Goal: Information Seeking & Learning: Learn about a topic

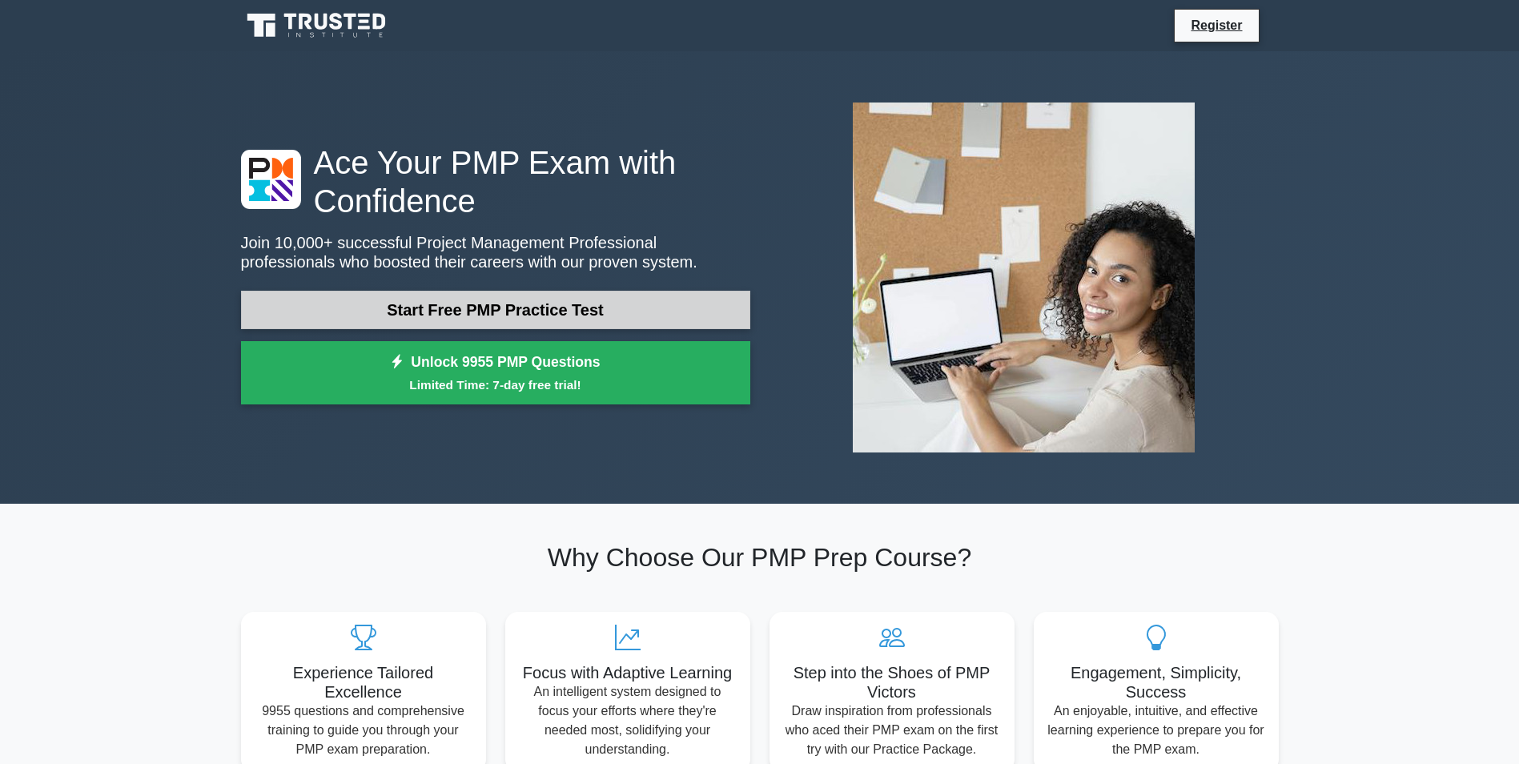
click at [429, 315] on link "Start Free PMP Practice Test" at bounding box center [495, 310] width 509 height 38
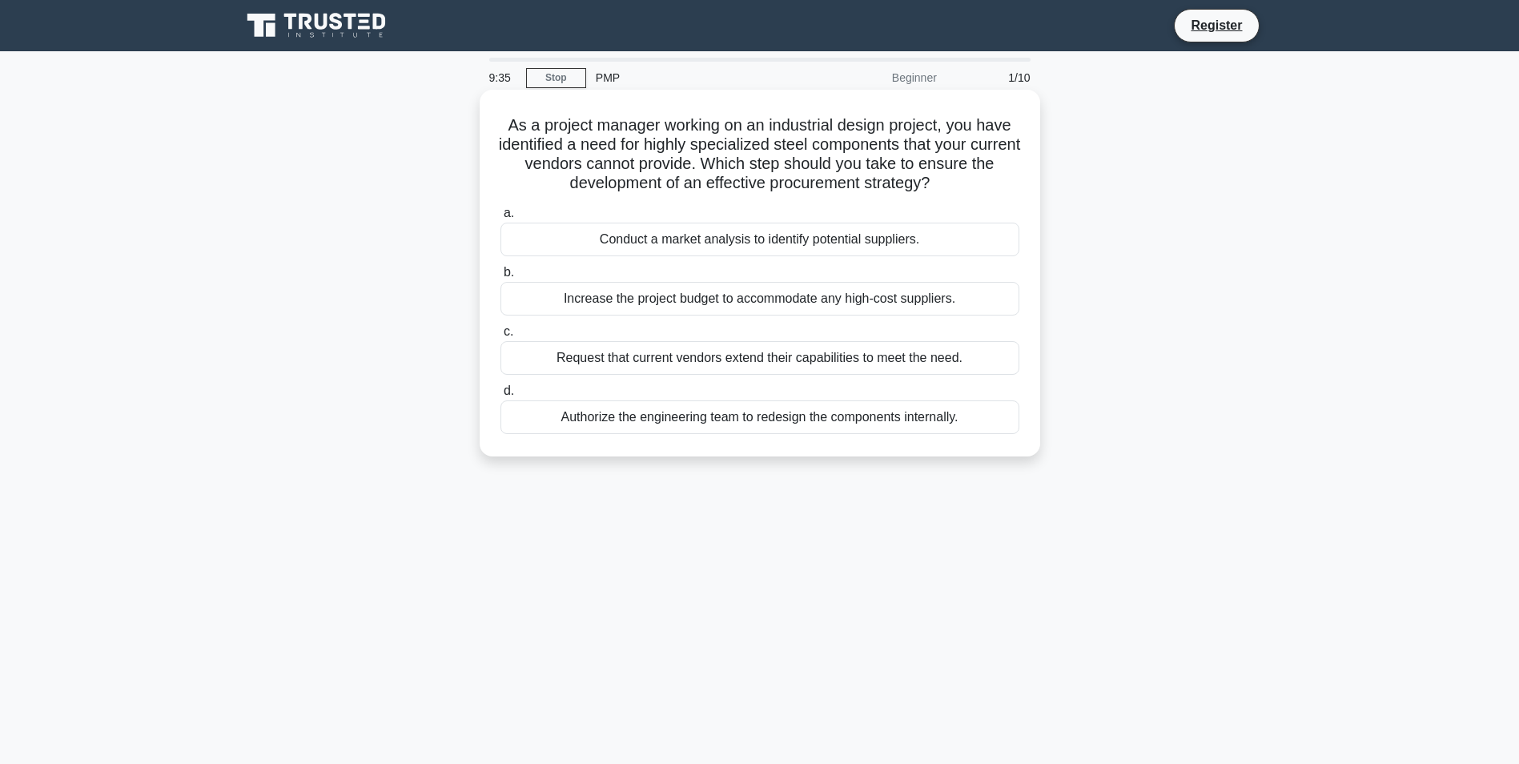
click at [811, 243] on div "Conduct a market analysis to identify potential suppliers." at bounding box center [760, 240] width 519 height 34
click at [501, 219] on input "a. Conduct a market analysis to identify potential suppliers." at bounding box center [501, 213] width 0 height 10
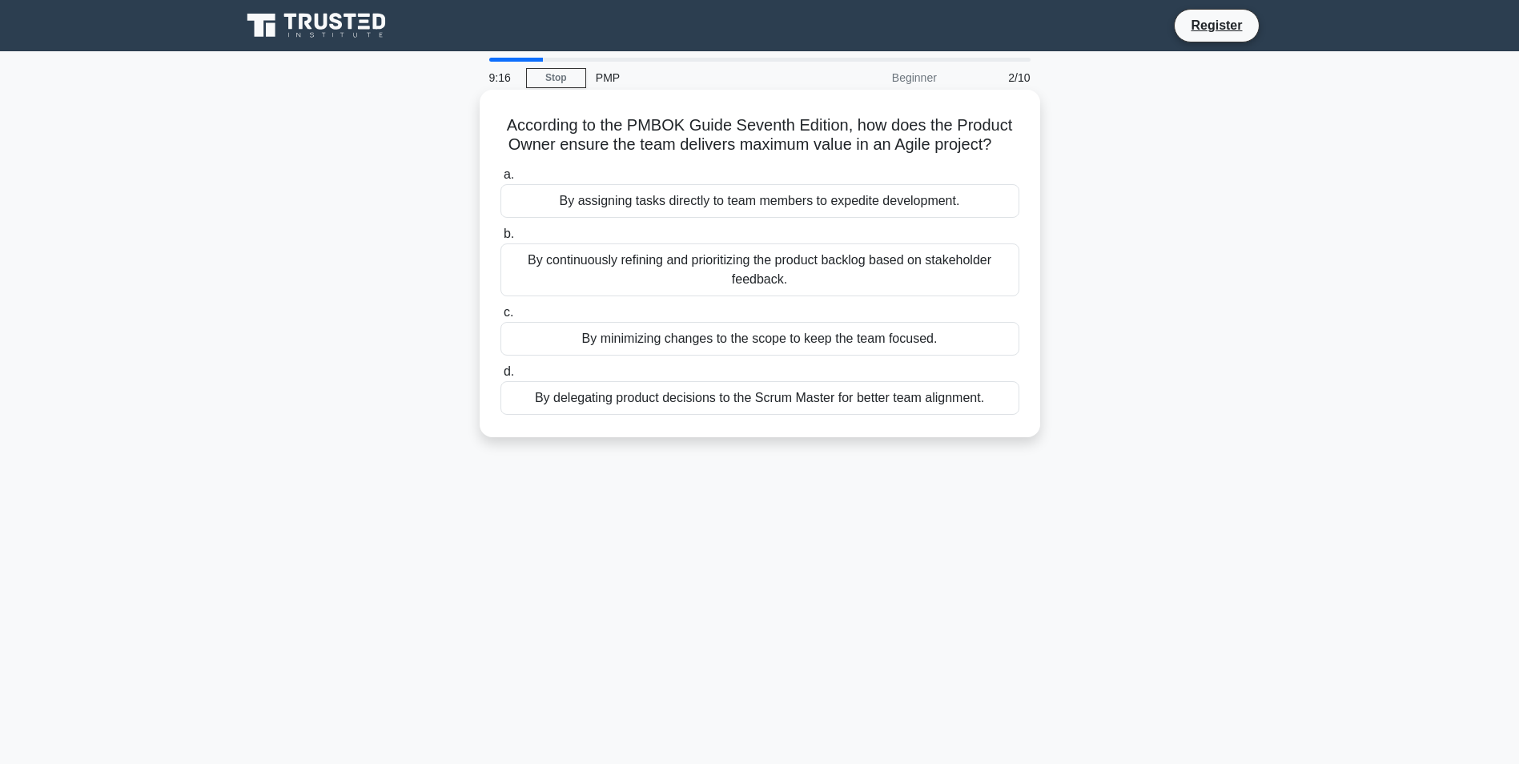
click at [791, 256] on div "By continuously refining and prioritizing the product backlog based on stakehol…" at bounding box center [760, 269] width 519 height 53
click at [501, 239] on input "b. By continuously refining and prioritizing the product backlog based on stake…" at bounding box center [501, 234] width 0 height 10
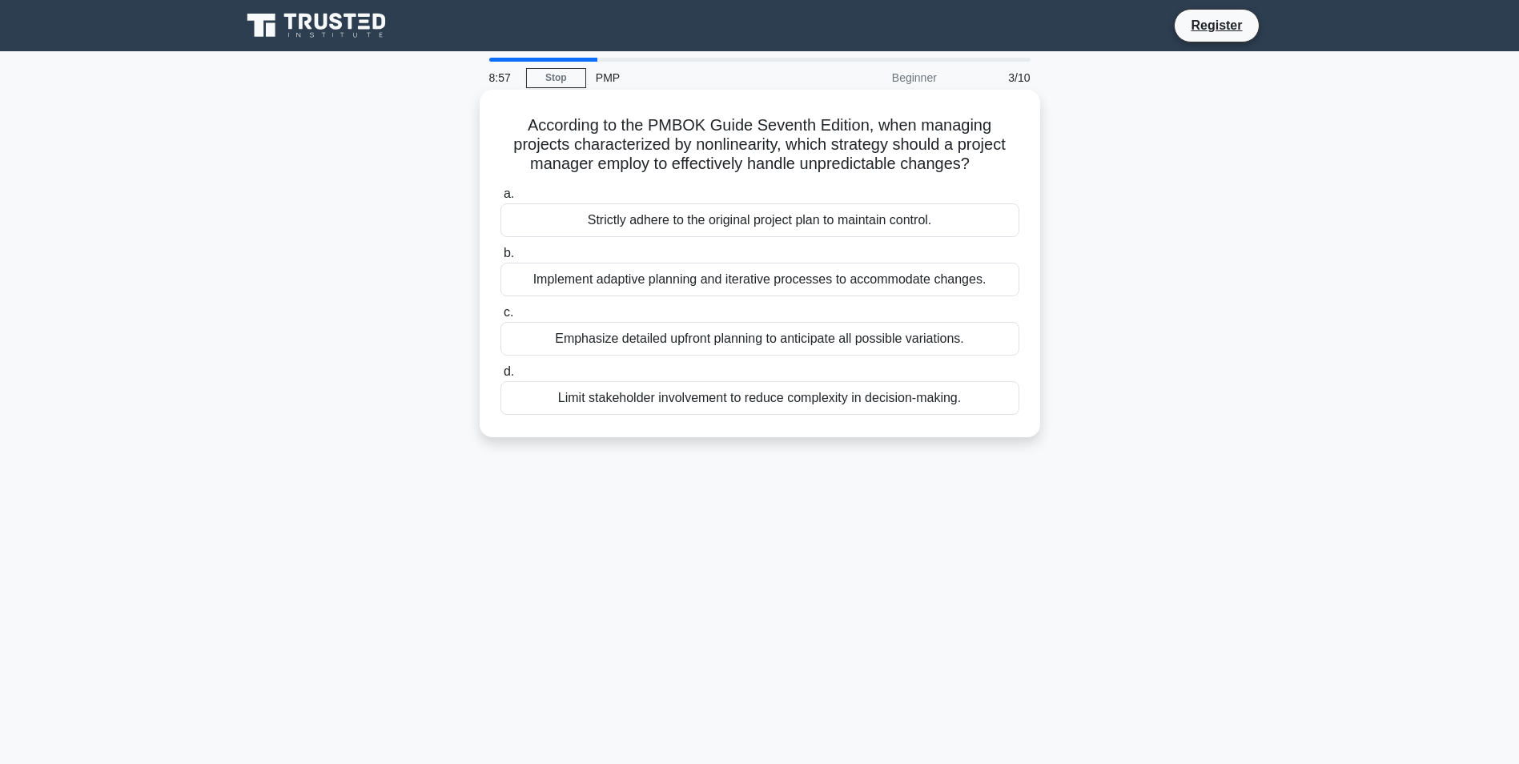
click at [678, 284] on div "Implement adaptive planning and iterative processes to accommodate changes." at bounding box center [760, 280] width 519 height 34
click at [501, 259] on input "b. Implement adaptive planning and iterative processes to accommodate changes." at bounding box center [501, 253] width 0 height 10
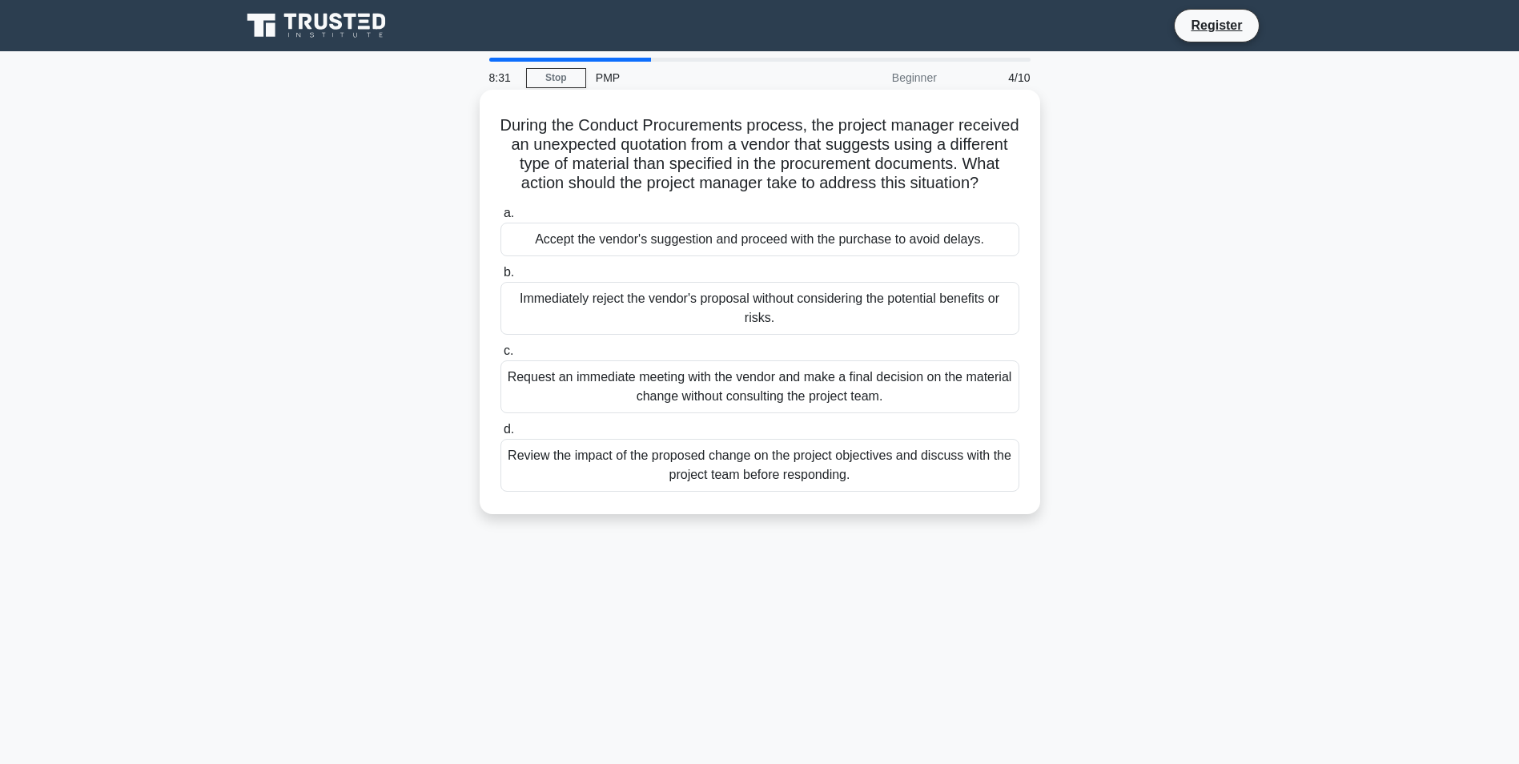
click at [743, 491] on div "Review the impact of the proposed change on the project objectives and discuss …" at bounding box center [760, 465] width 519 height 53
click at [501, 435] on input "d. Review the impact of the proposed change on the project objectives and discu…" at bounding box center [501, 430] width 0 height 10
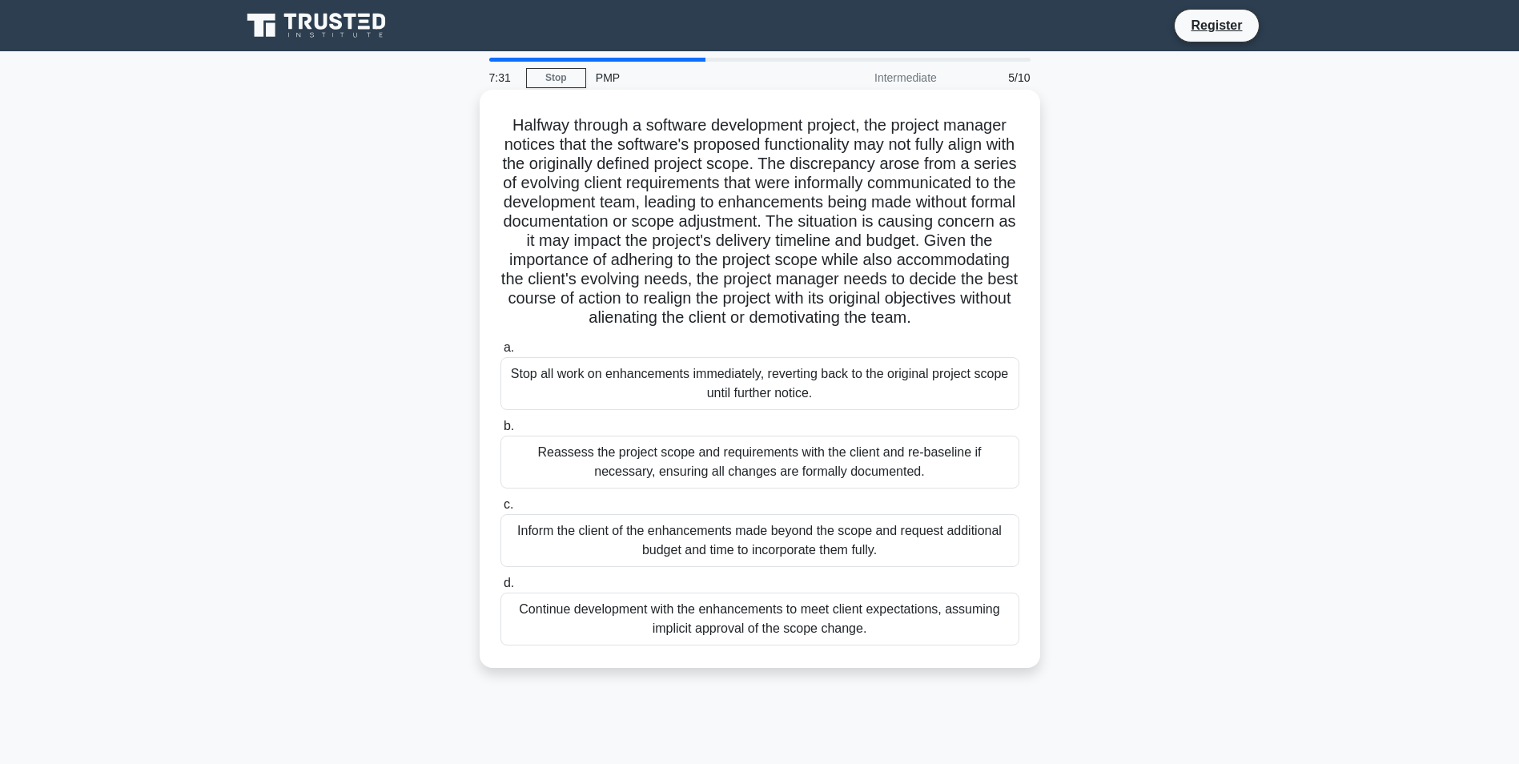
click at [759, 487] on div "Reassess the project scope and requirements with the client and re-baseline if …" at bounding box center [760, 462] width 519 height 53
click at [501, 432] on input "b. Reassess the project scope and requirements with the client and re-baseline …" at bounding box center [501, 426] width 0 height 10
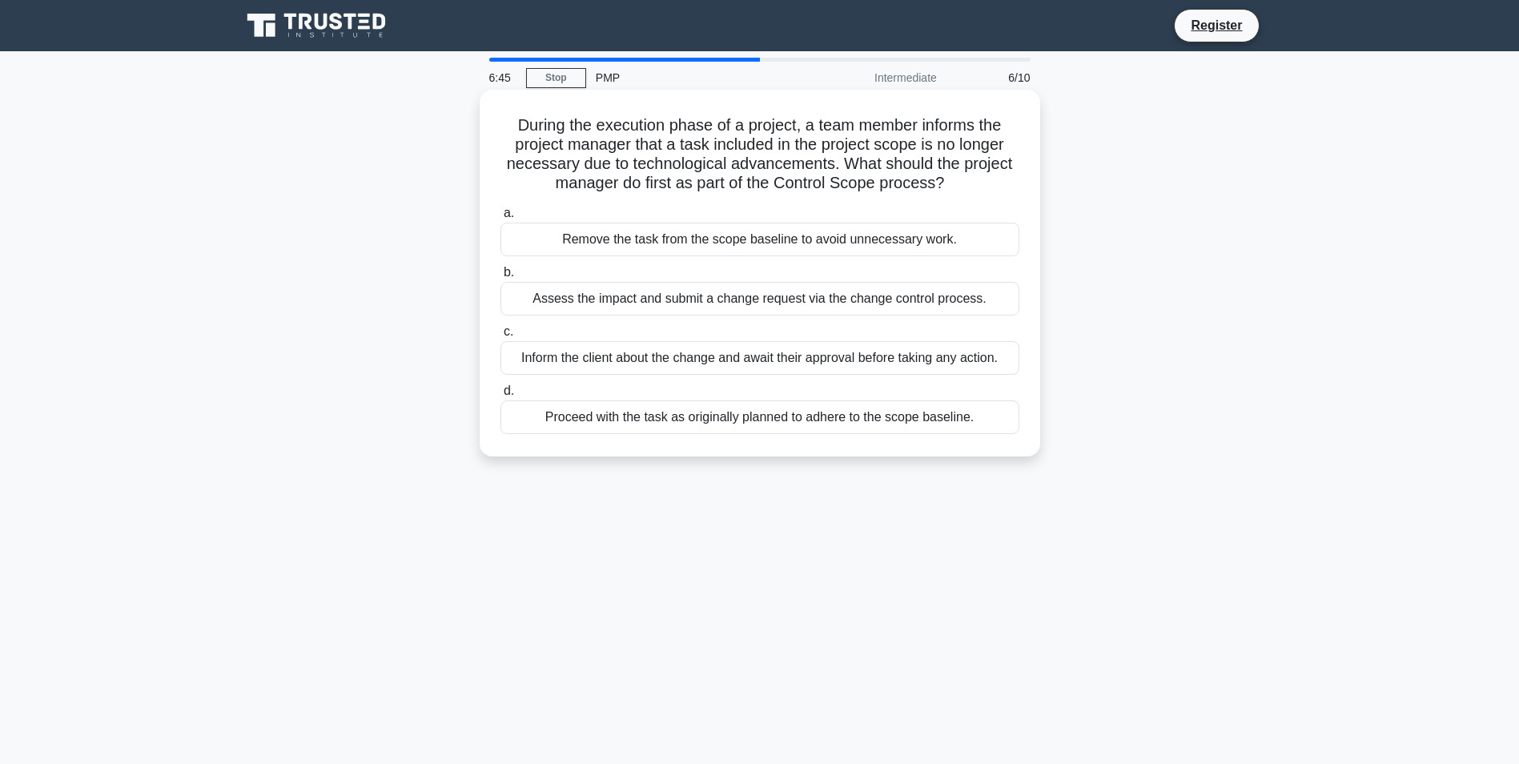
click at [863, 303] on div "Assess the impact and submit a change request via the change control process." at bounding box center [760, 299] width 519 height 34
click at [501, 278] on input "b. Assess the impact and submit a change request via the change control process." at bounding box center [501, 273] width 0 height 10
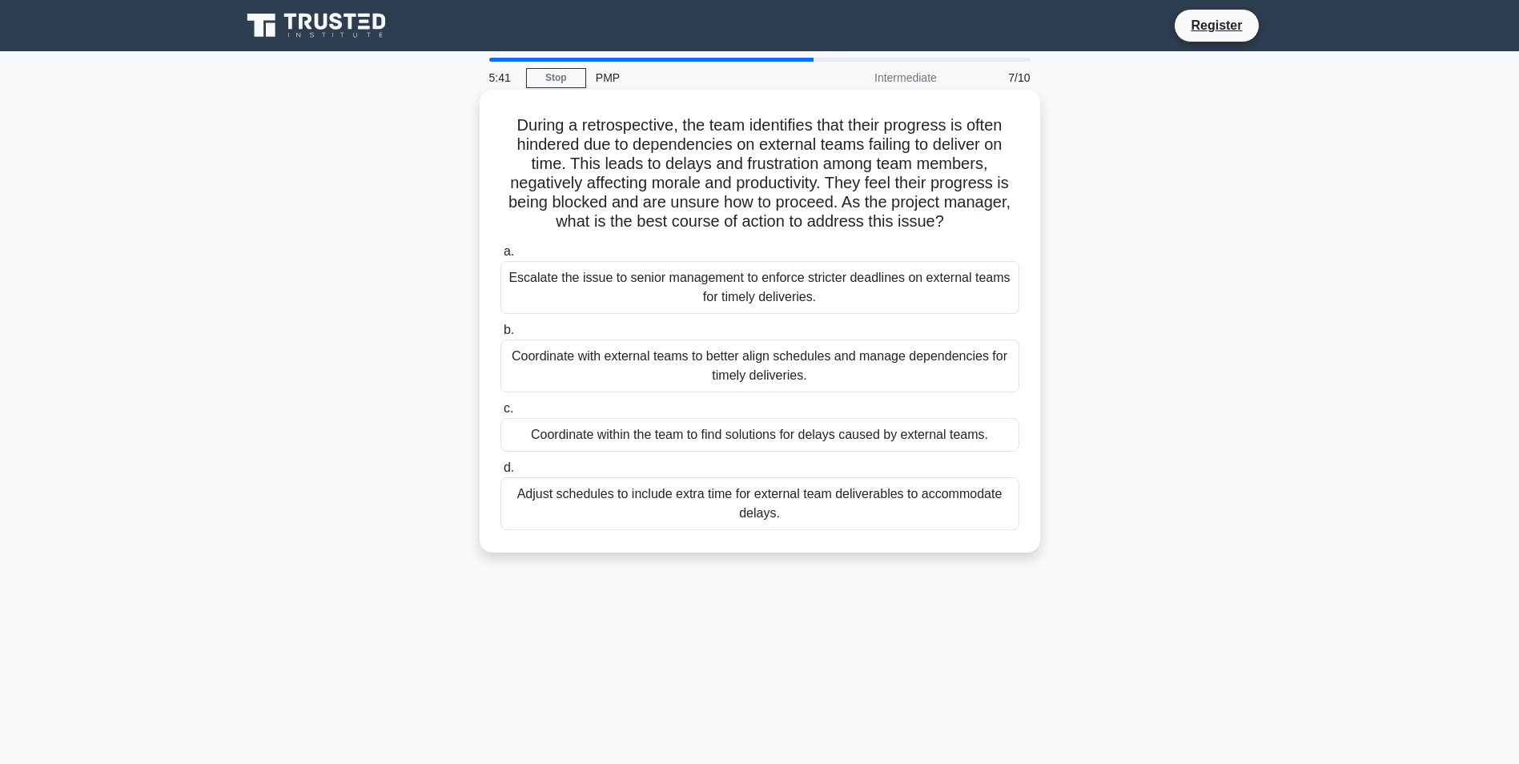
click at [767, 361] on div "Coordinate with external teams to better align schedules and manage dependencie…" at bounding box center [760, 366] width 519 height 53
click at [501, 336] on input "b. Coordinate with external teams to better align schedules and manage dependen…" at bounding box center [501, 330] width 0 height 10
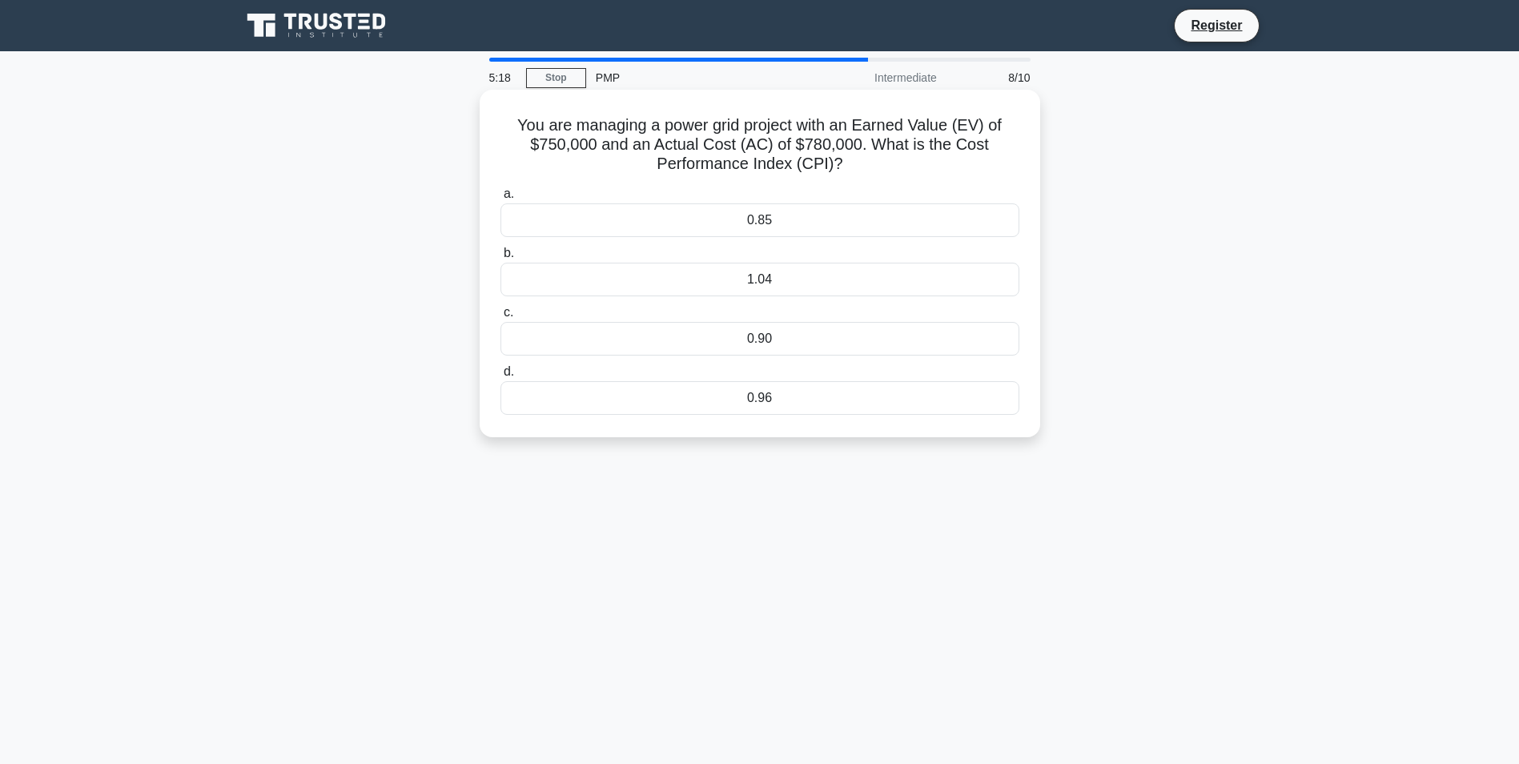
click at [766, 403] on div "0.96" at bounding box center [760, 398] width 519 height 34
click at [501, 377] on input "d. 0.96" at bounding box center [501, 372] width 0 height 10
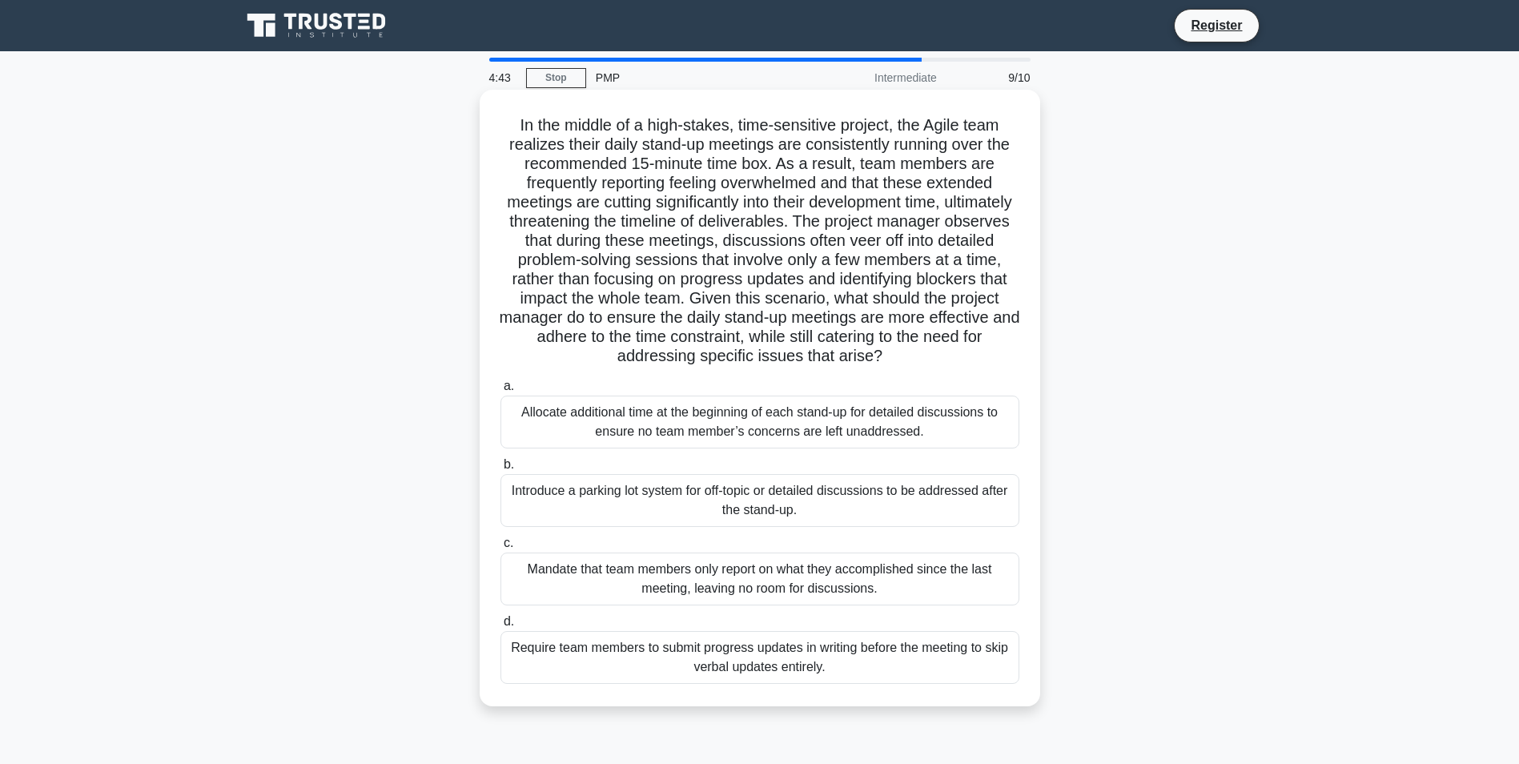
click at [783, 505] on div "Introduce a parking lot system for off-topic or detailed discussions to be addr…" at bounding box center [760, 500] width 519 height 53
click at [501, 470] on input "b. Introduce a parking lot system for off-topic or detailed discussions to be a…" at bounding box center [501, 465] width 0 height 10
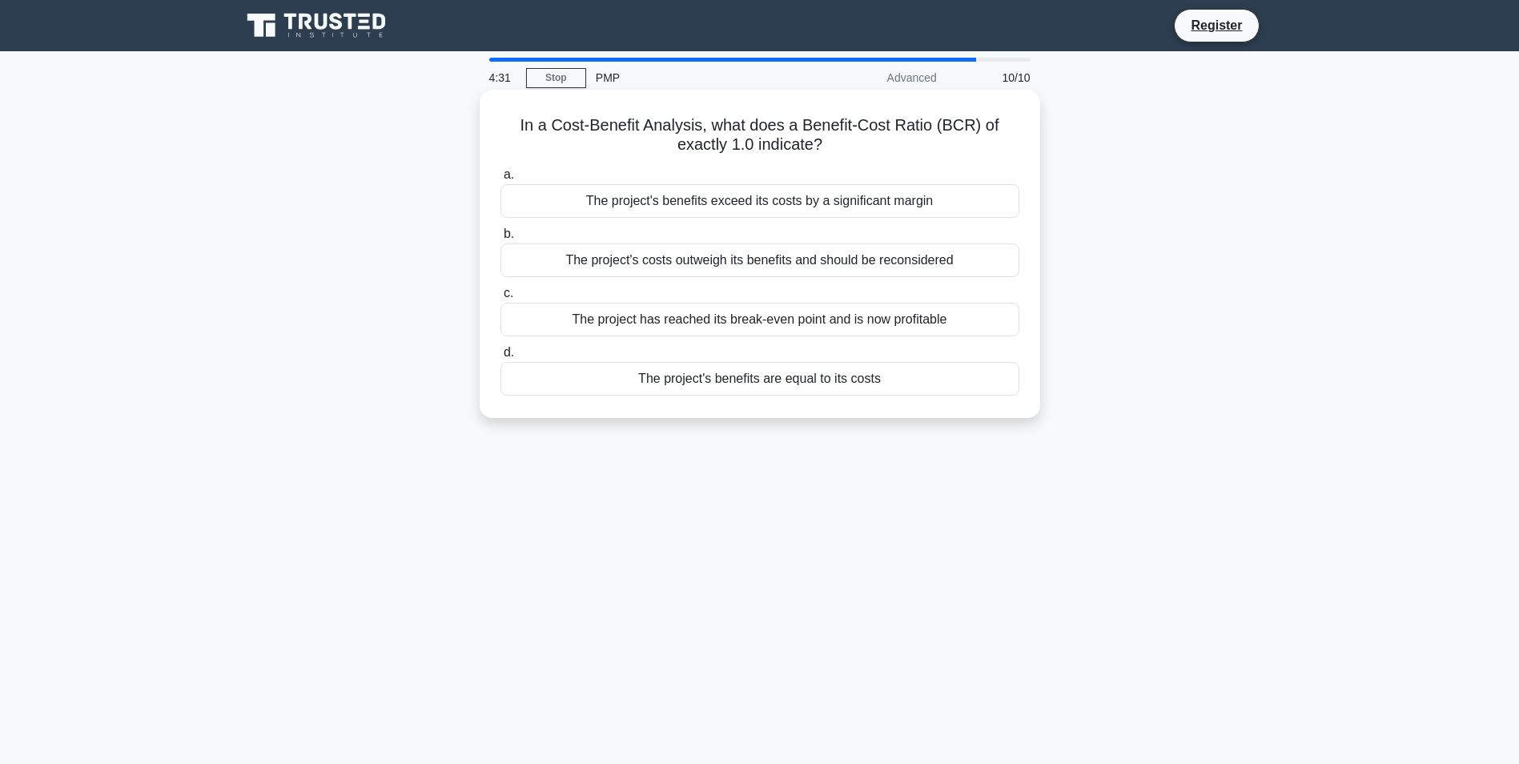
click at [836, 382] on div "The project's benefits are equal to its costs" at bounding box center [760, 379] width 519 height 34
click at [501, 358] on input "d. The project's benefits are equal to its costs" at bounding box center [501, 353] width 0 height 10
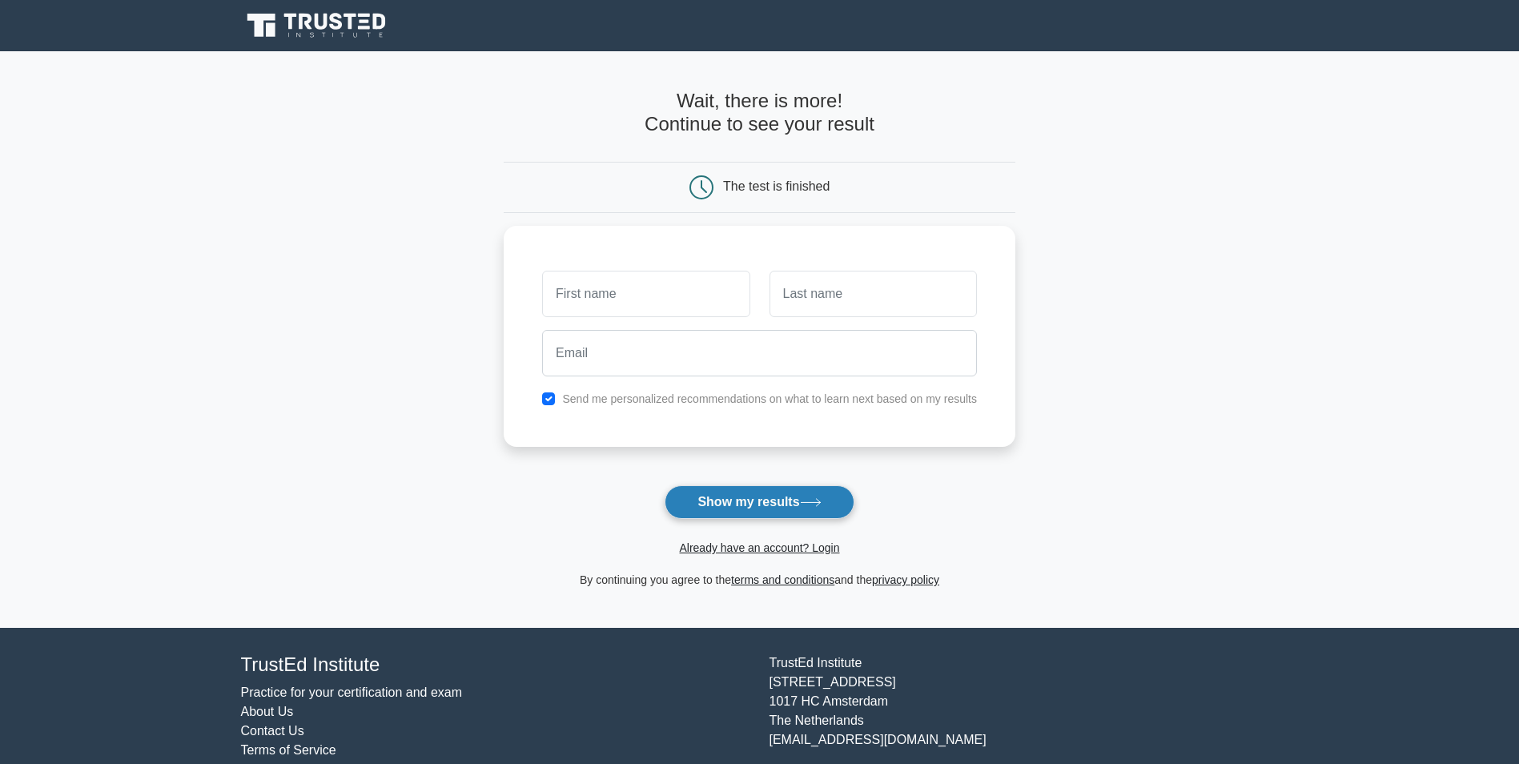
click at [734, 494] on button "Show my results" at bounding box center [759, 502] width 189 height 34
click at [657, 294] on input "text" at bounding box center [645, 290] width 207 height 46
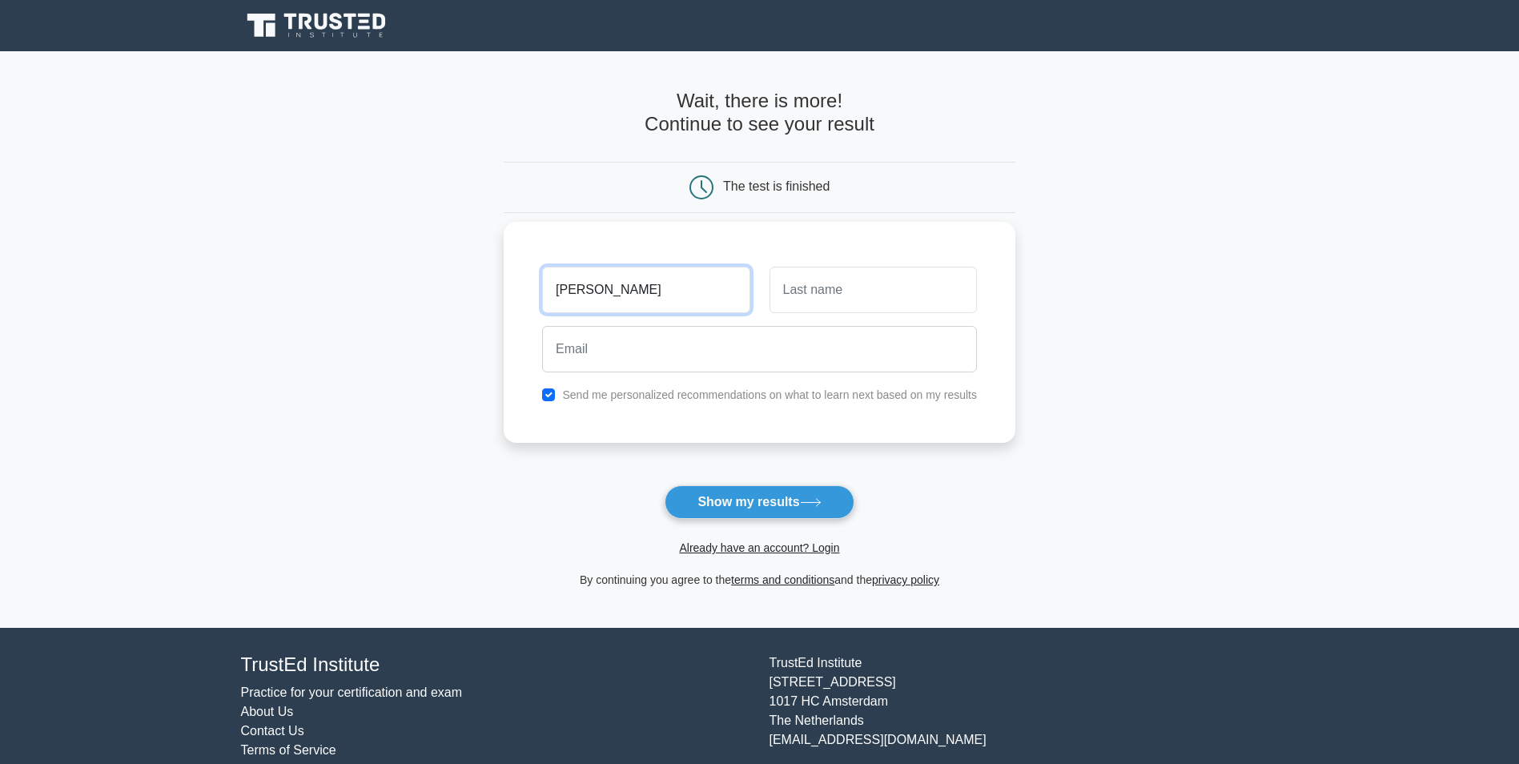
type input "sam"
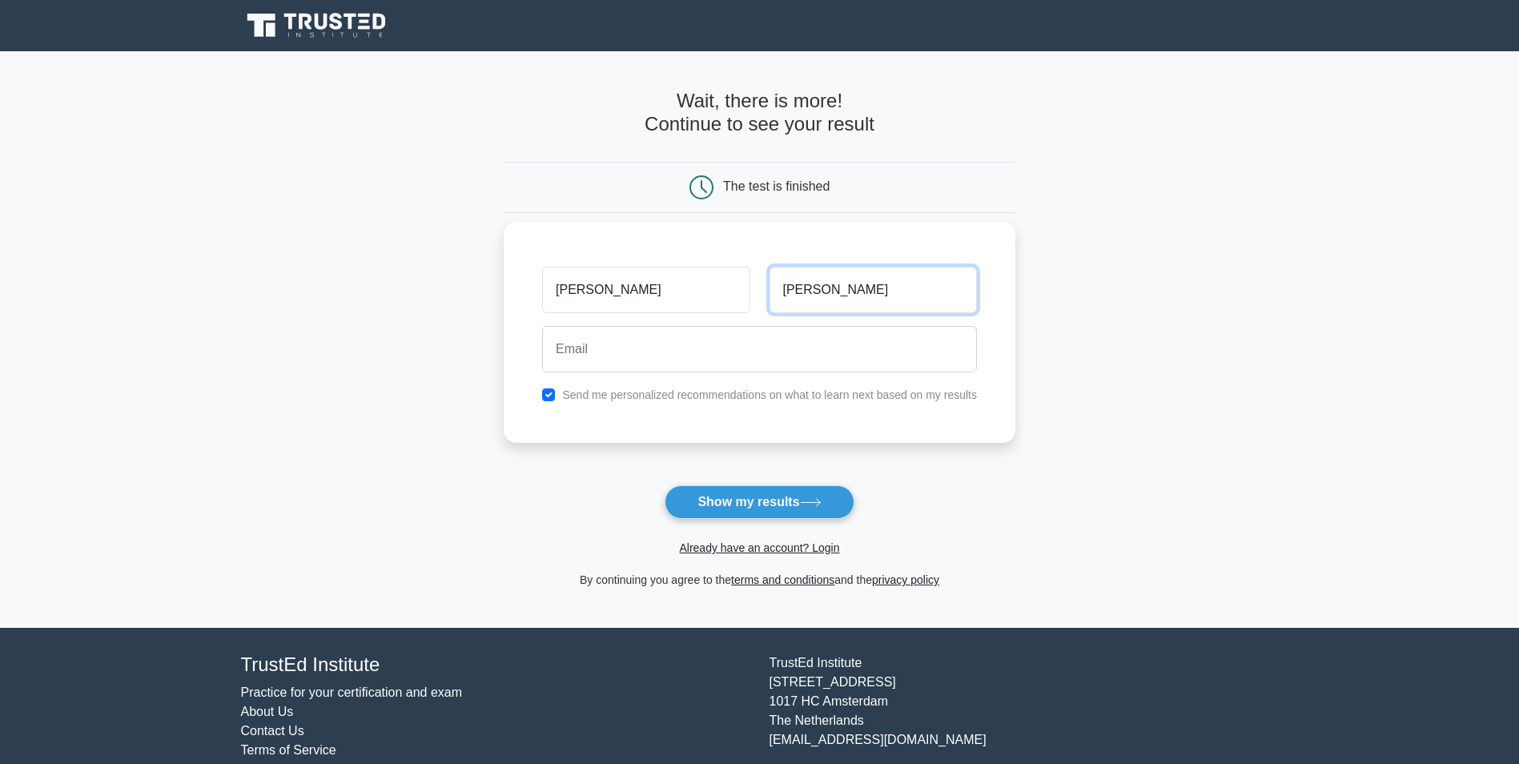
type input "smith"
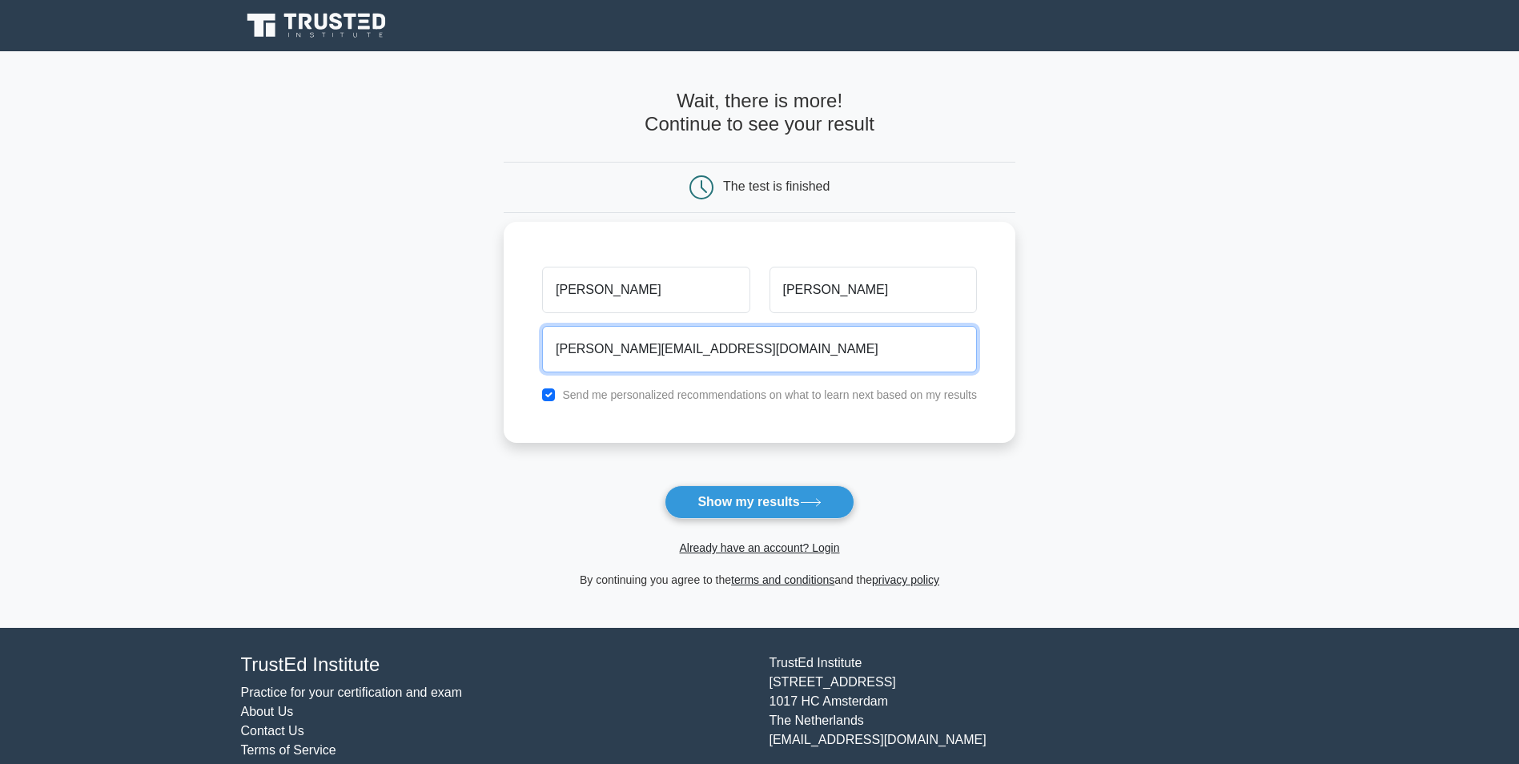
type input "sam.smight@gmail.com"
click at [542, 397] on div "Send me personalized recommendations on what to learn next based on my results" at bounding box center [760, 394] width 454 height 19
click at [549, 397] on input "checkbox" at bounding box center [548, 394] width 13 height 13
checkbox input "false"
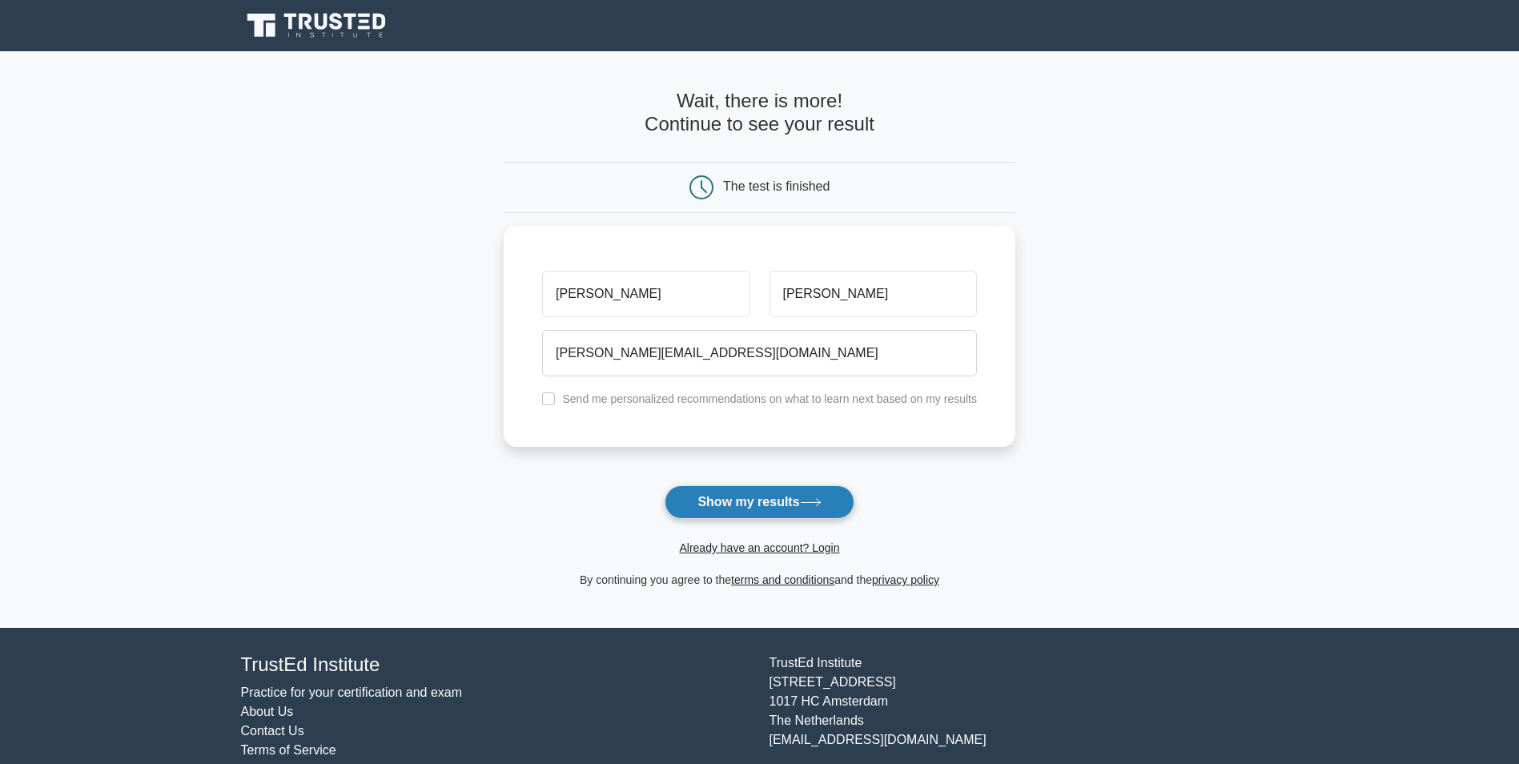
click at [730, 507] on button "Show my results" at bounding box center [759, 502] width 189 height 34
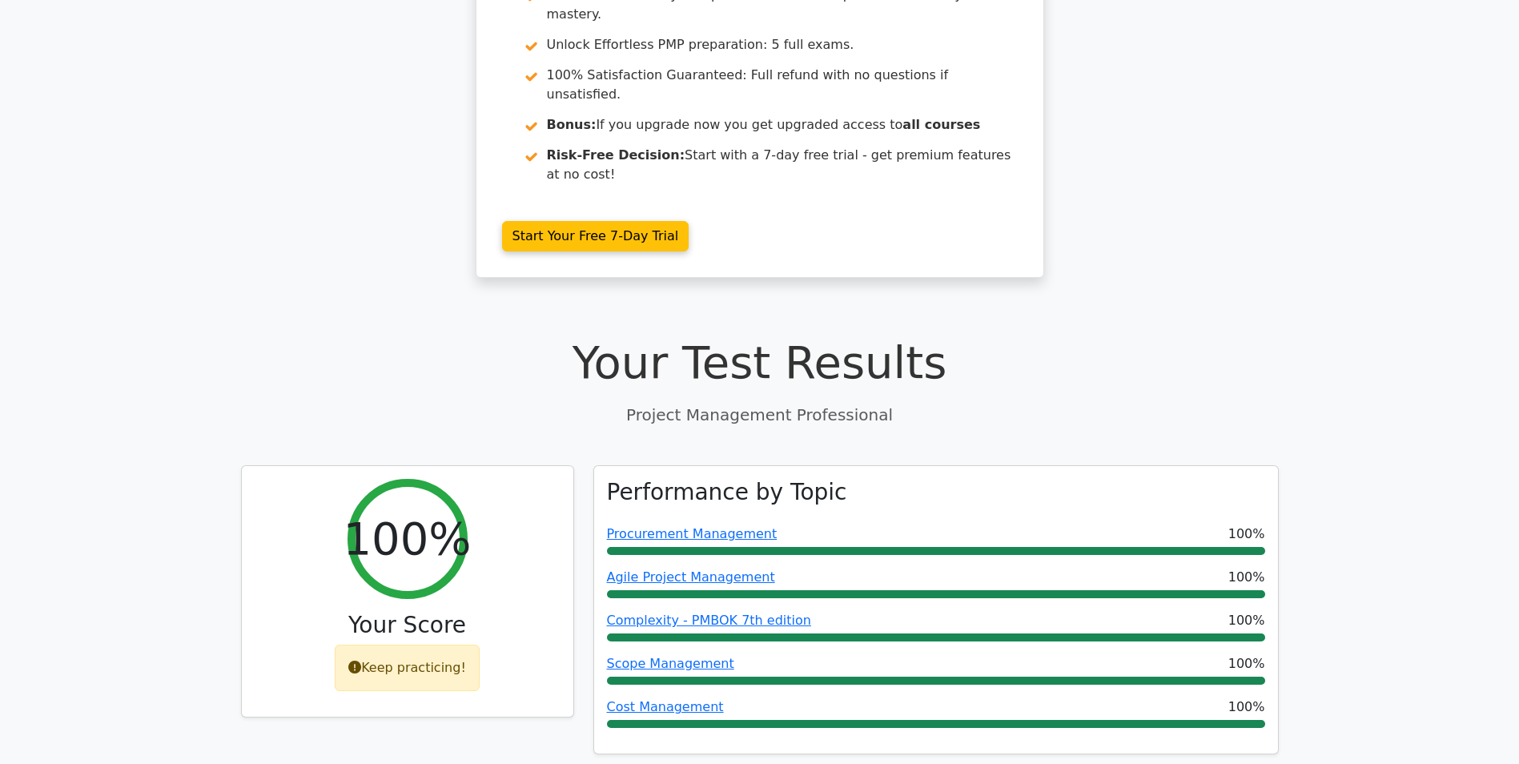
scroll to position [561, 0]
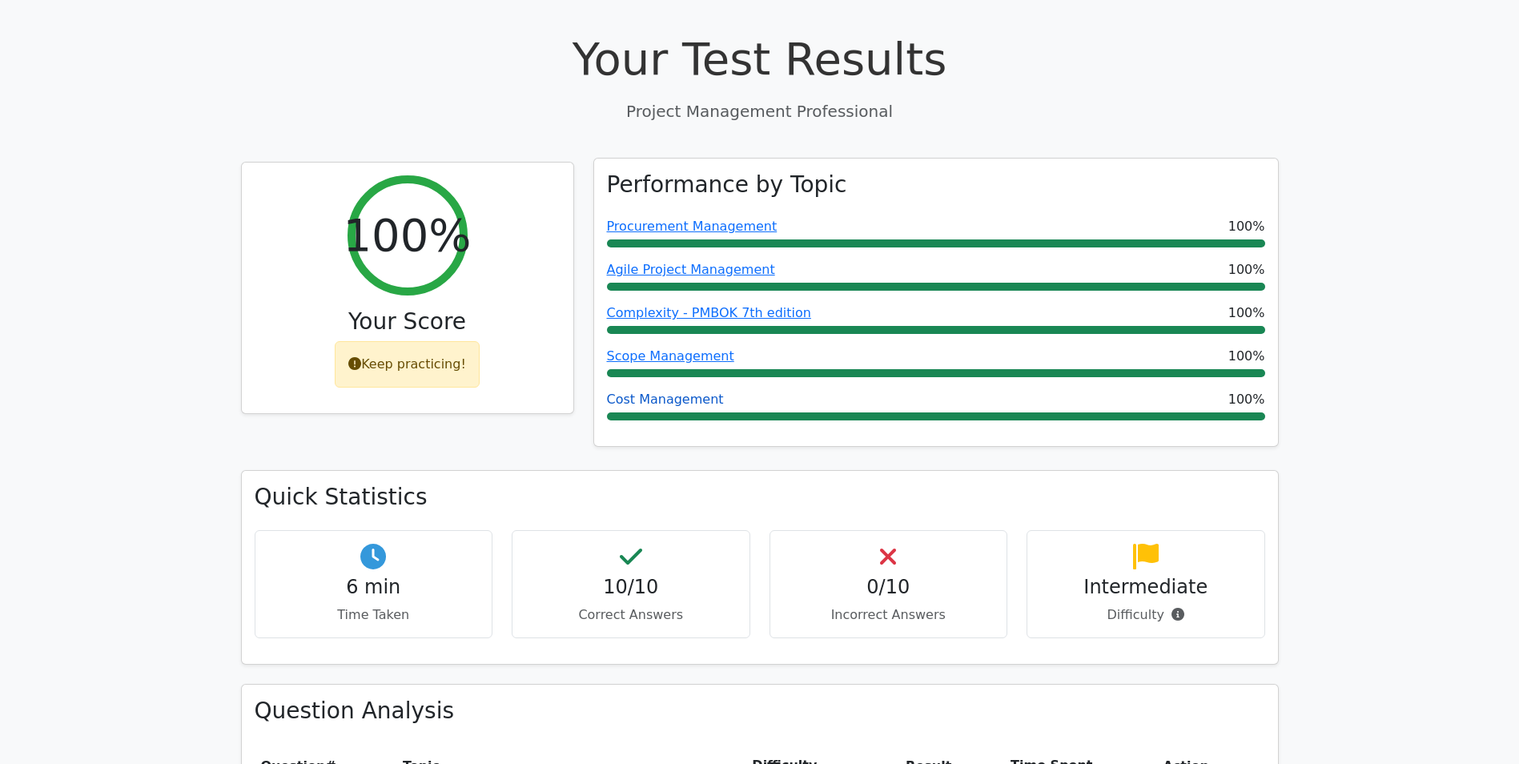
click at [618, 392] on link "Cost Management" at bounding box center [665, 399] width 117 height 15
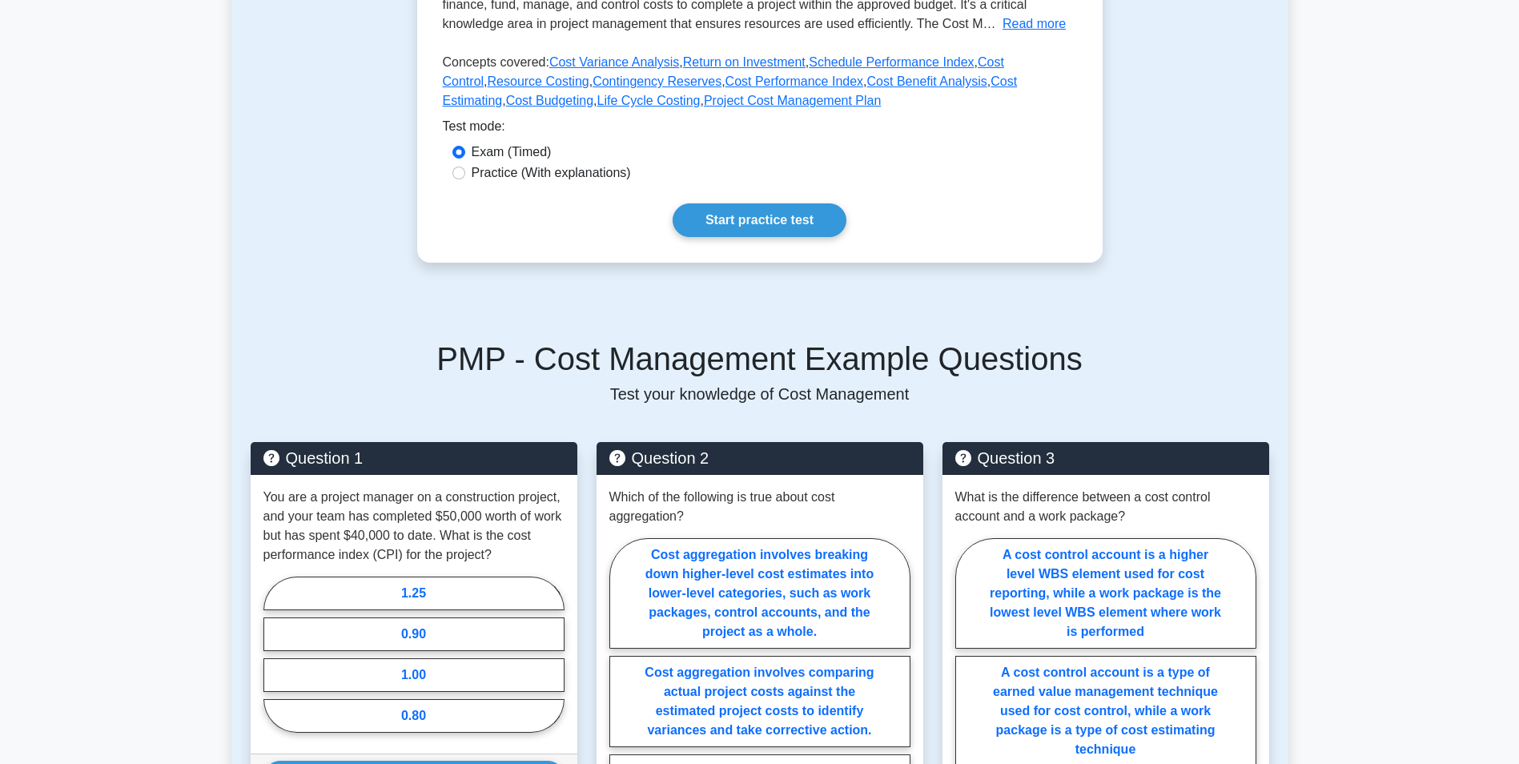
scroll to position [339, 0]
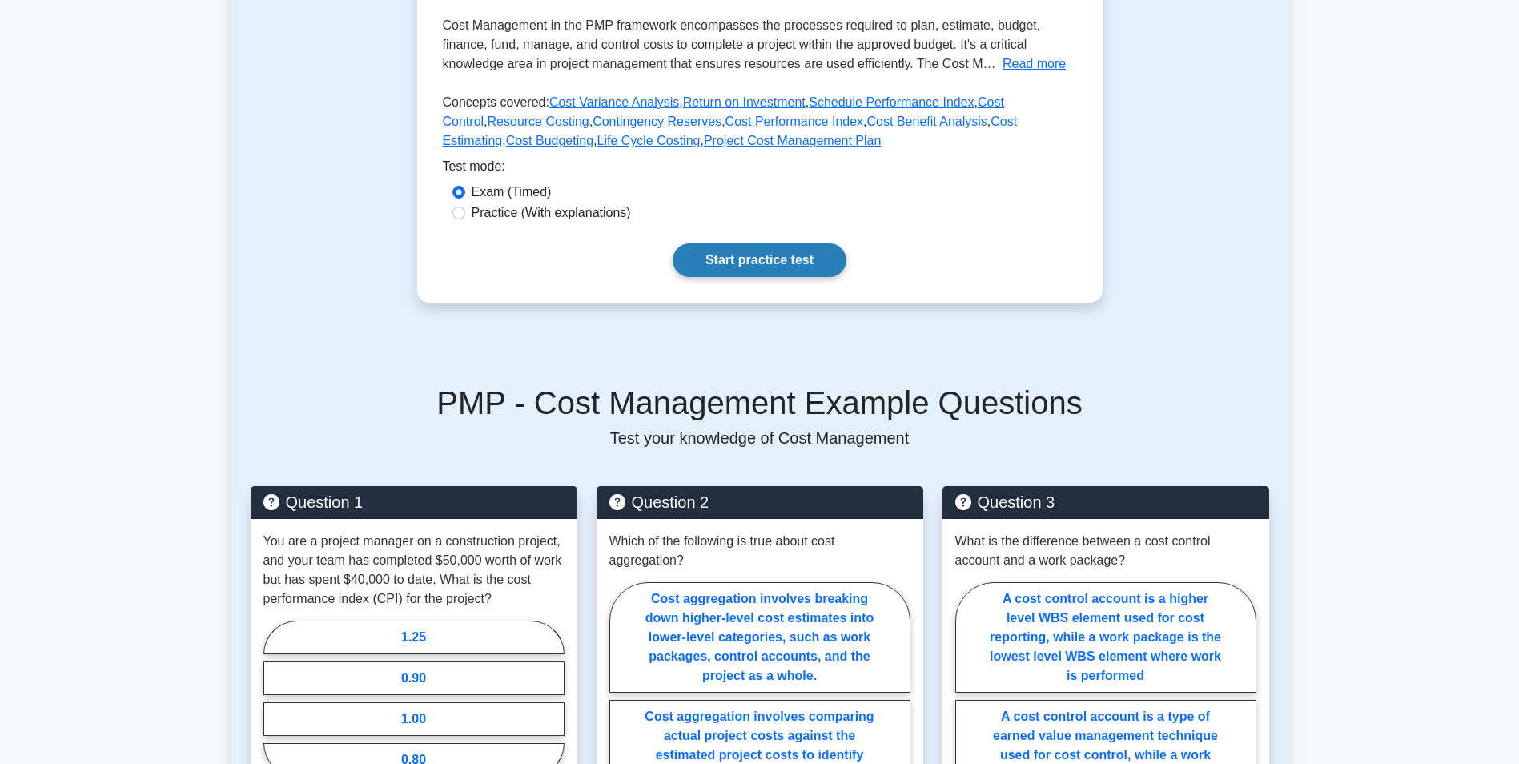
click at [738, 269] on link "Start practice test" at bounding box center [760, 260] width 174 height 34
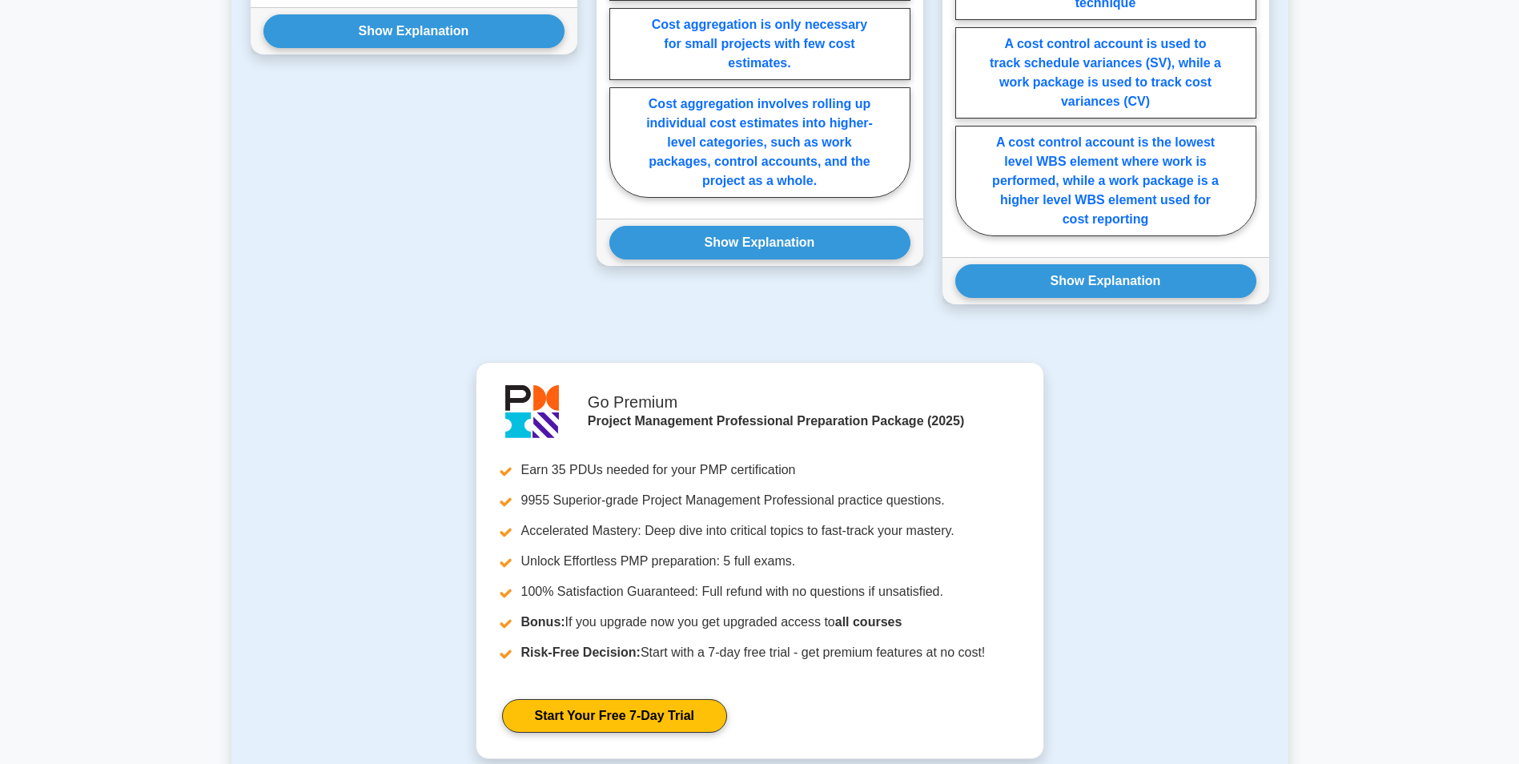
scroll to position [1460, 0]
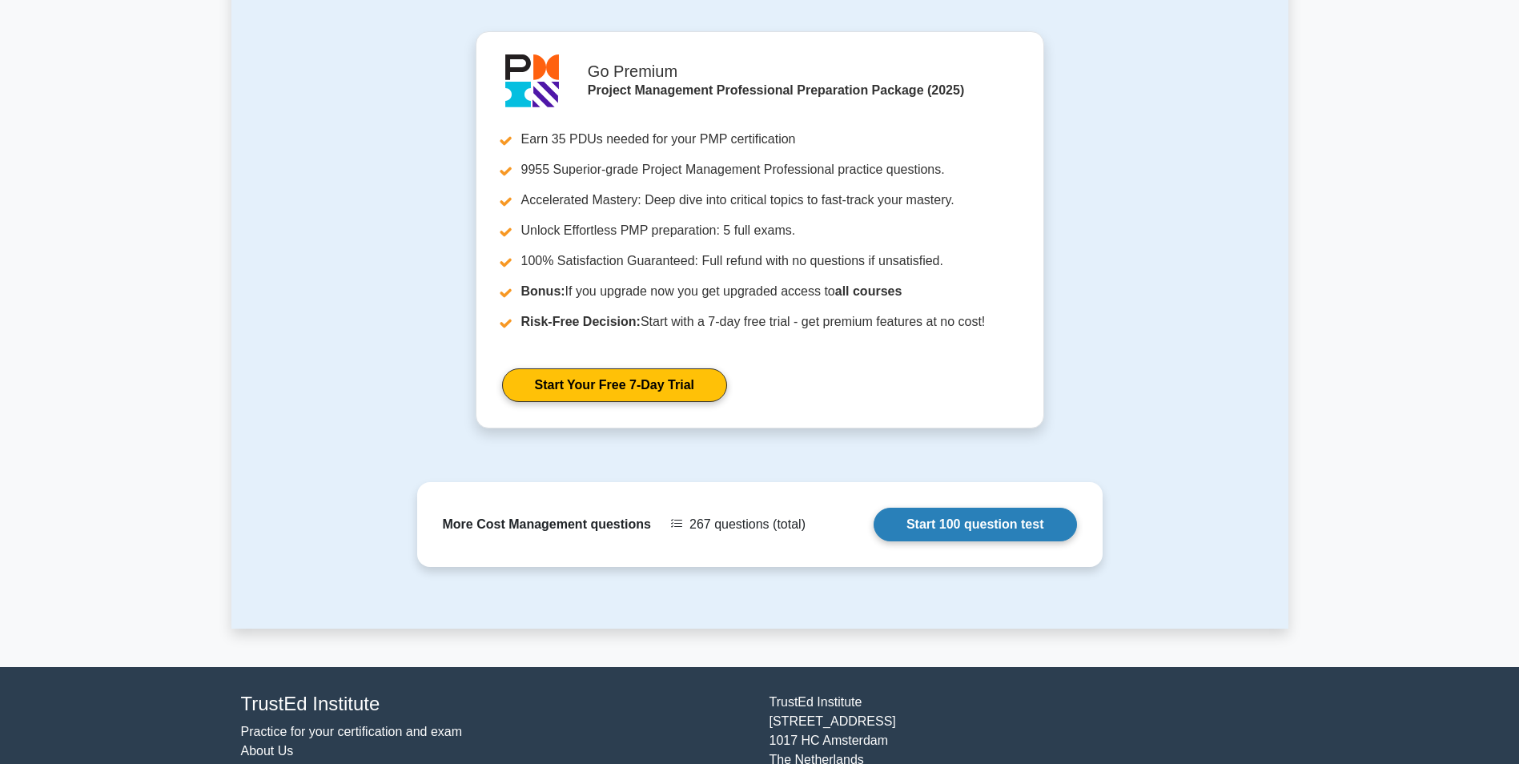
click at [962, 532] on link "Start 100 question test" at bounding box center [975, 525] width 203 height 34
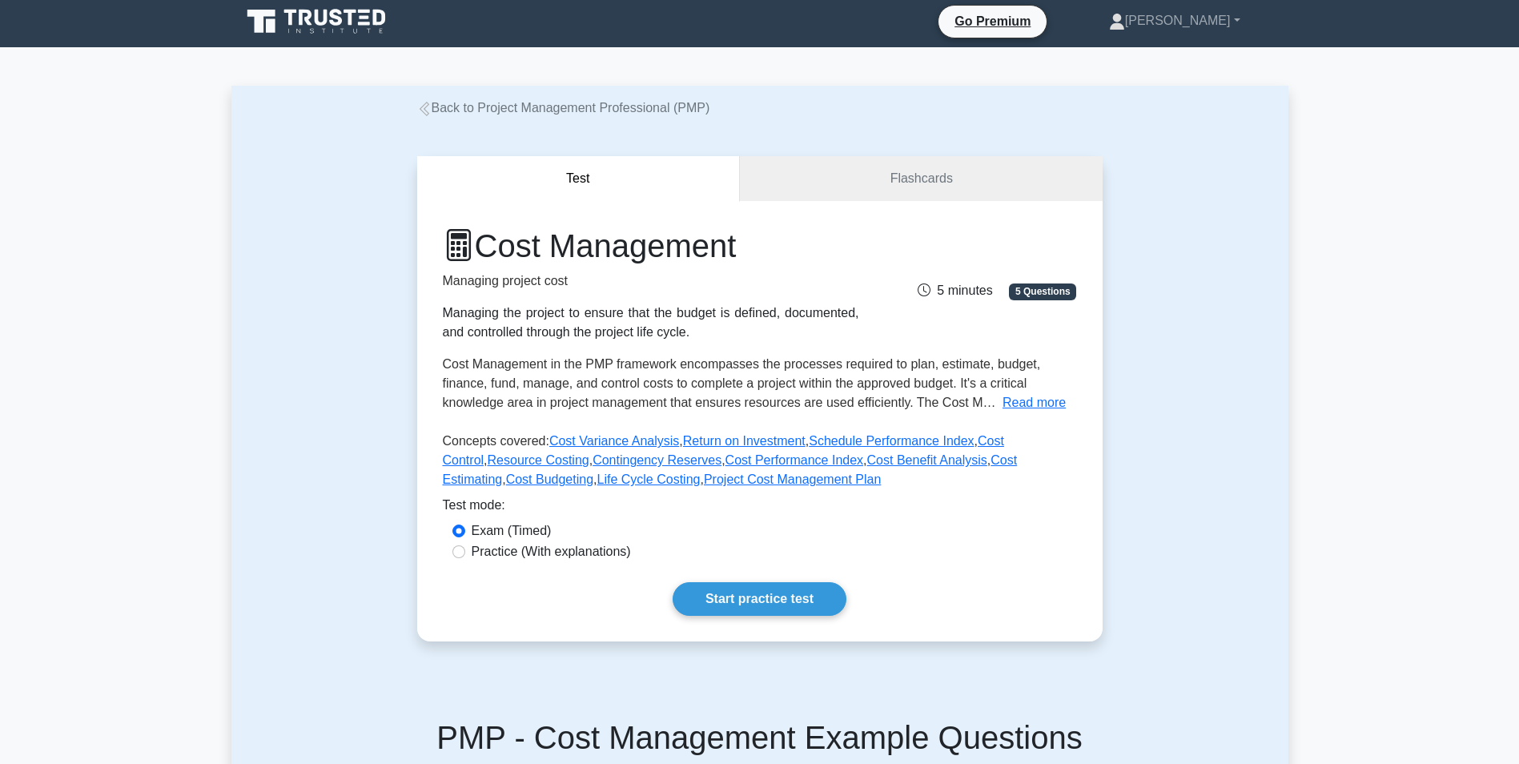
scroll to position [0, 0]
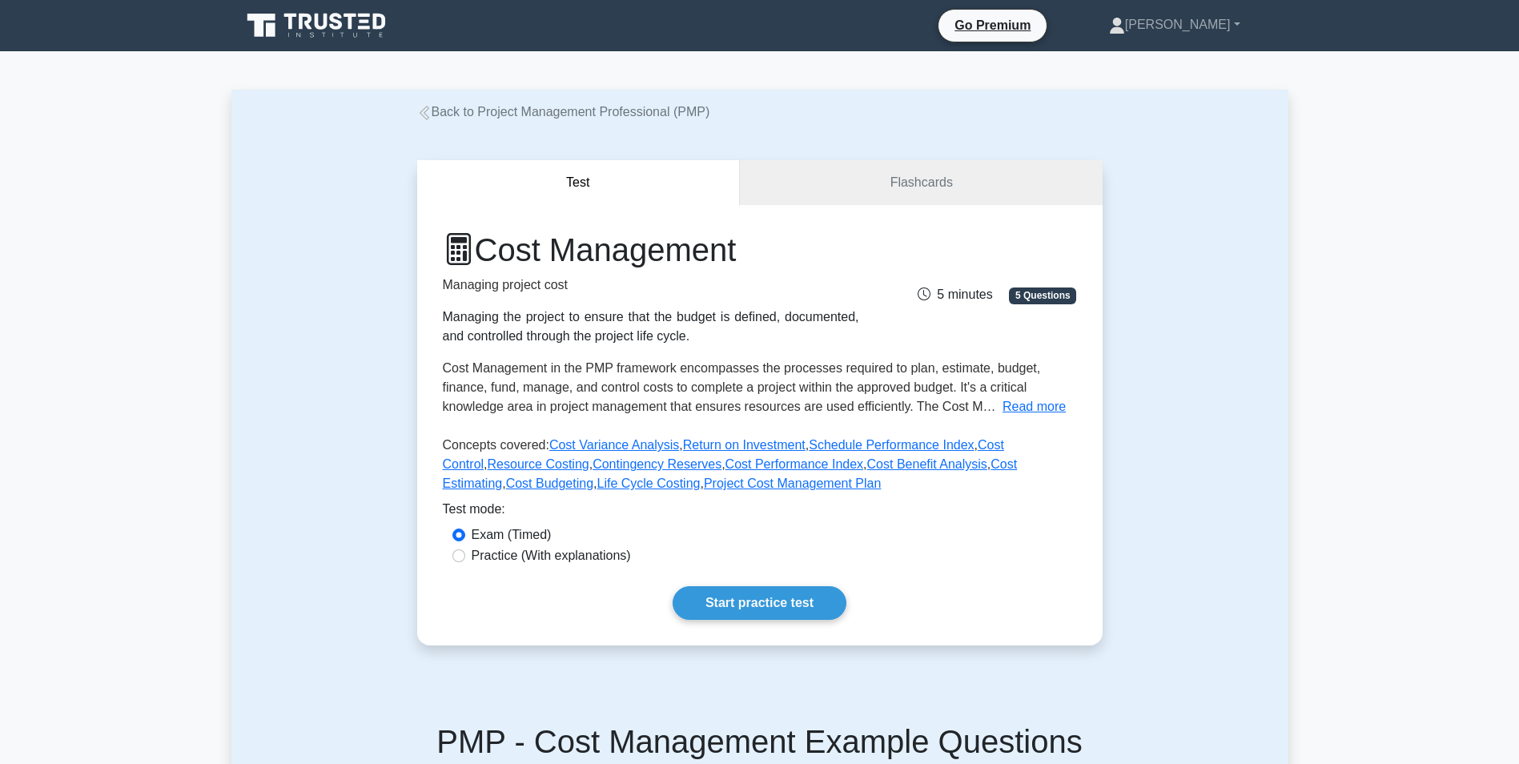
click at [420, 113] on icon at bounding box center [424, 113] width 10 height 14
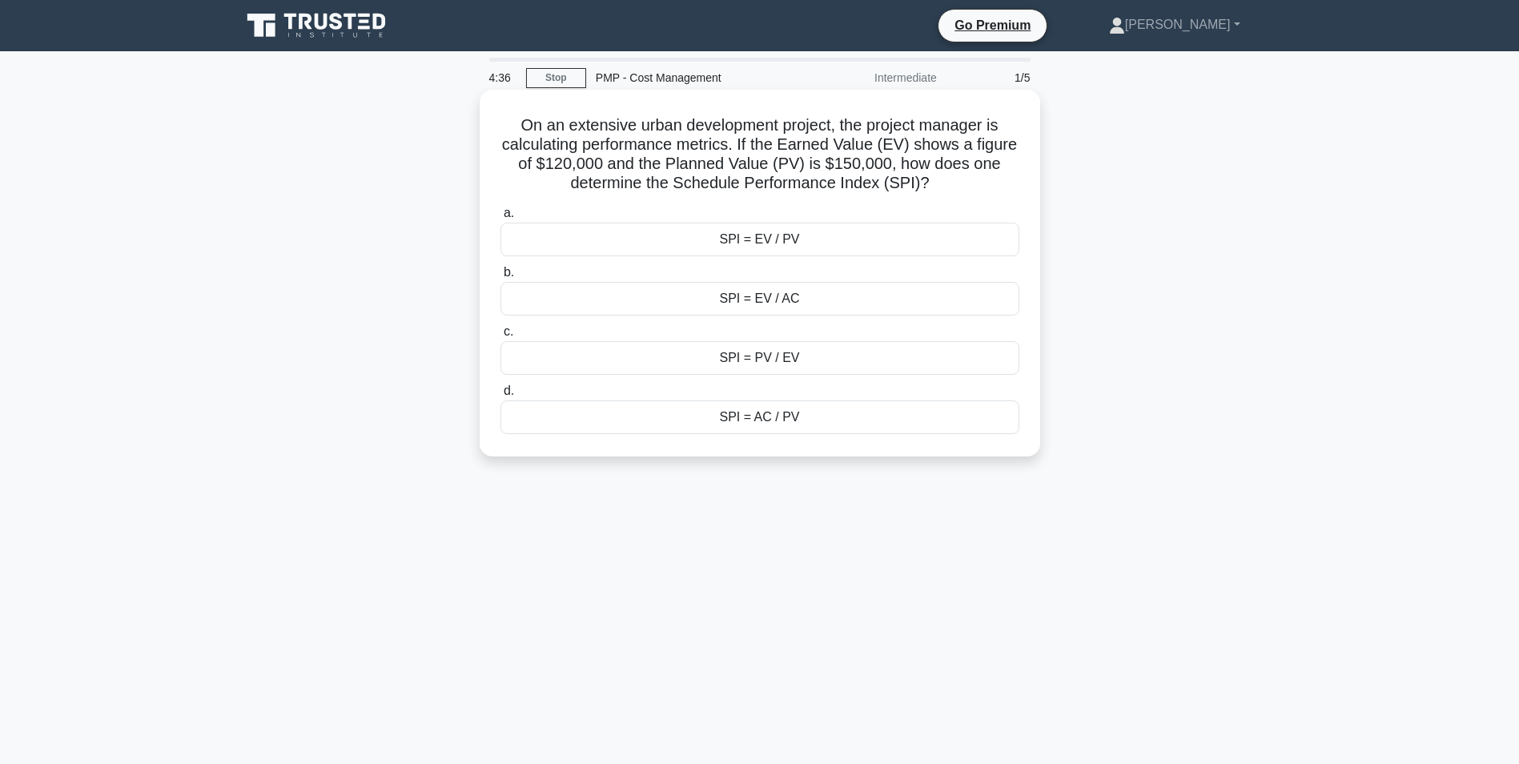
click at [725, 239] on div "SPI = EV / PV" at bounding box center [760, 240] width 519 height 34
click at [501, 219] on input "a. SPI = EV / PV" at bounding box center [501, 213] width 0 height 10
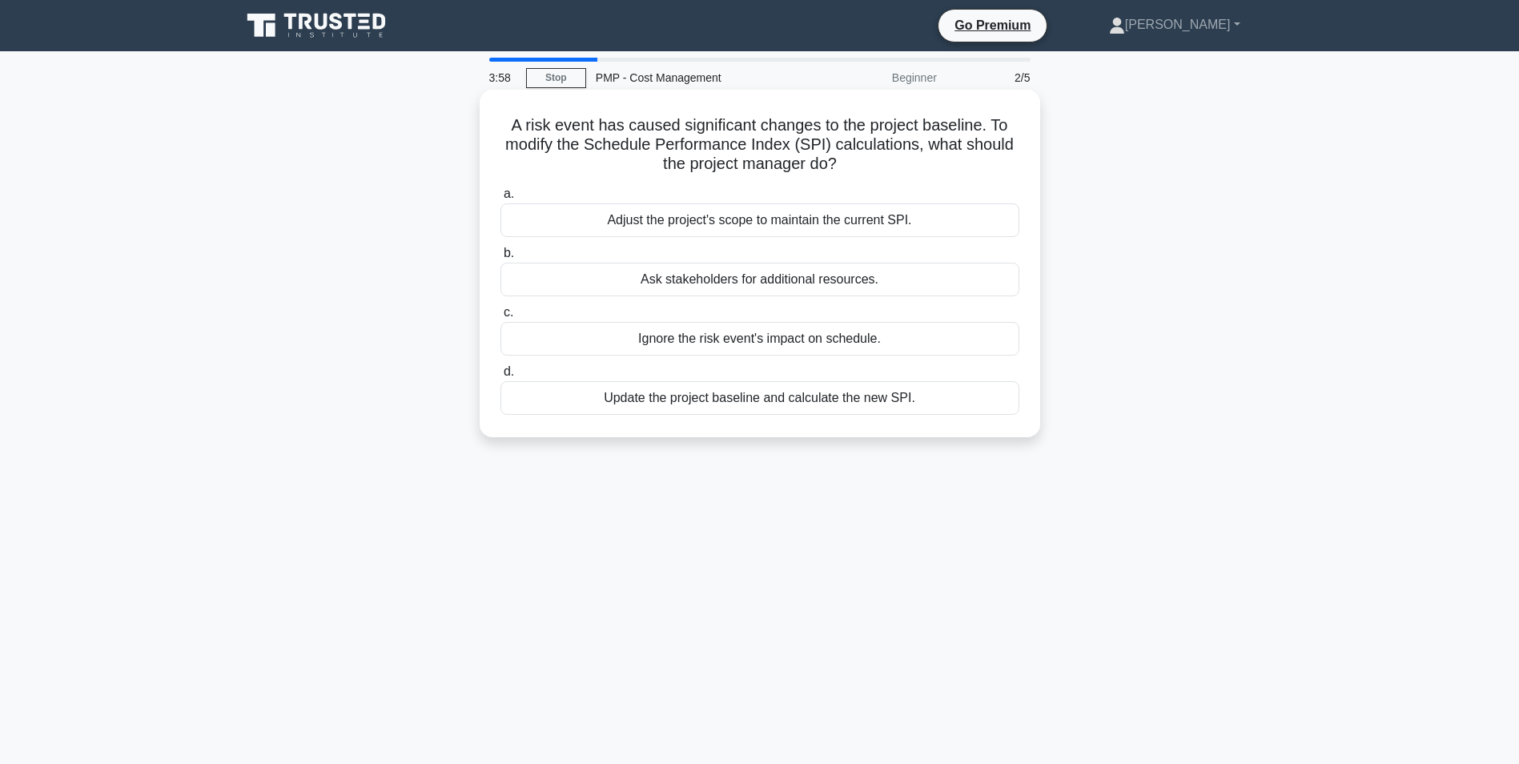
click at [730, 286] on div "Ask stakeholders for additional resources." at bounding box center [760, 280] width 519 height 34
click at [501, 259] on input "b. Ask stakeholders for additional resources." at bounding box center [501, 253] width 0 height 10
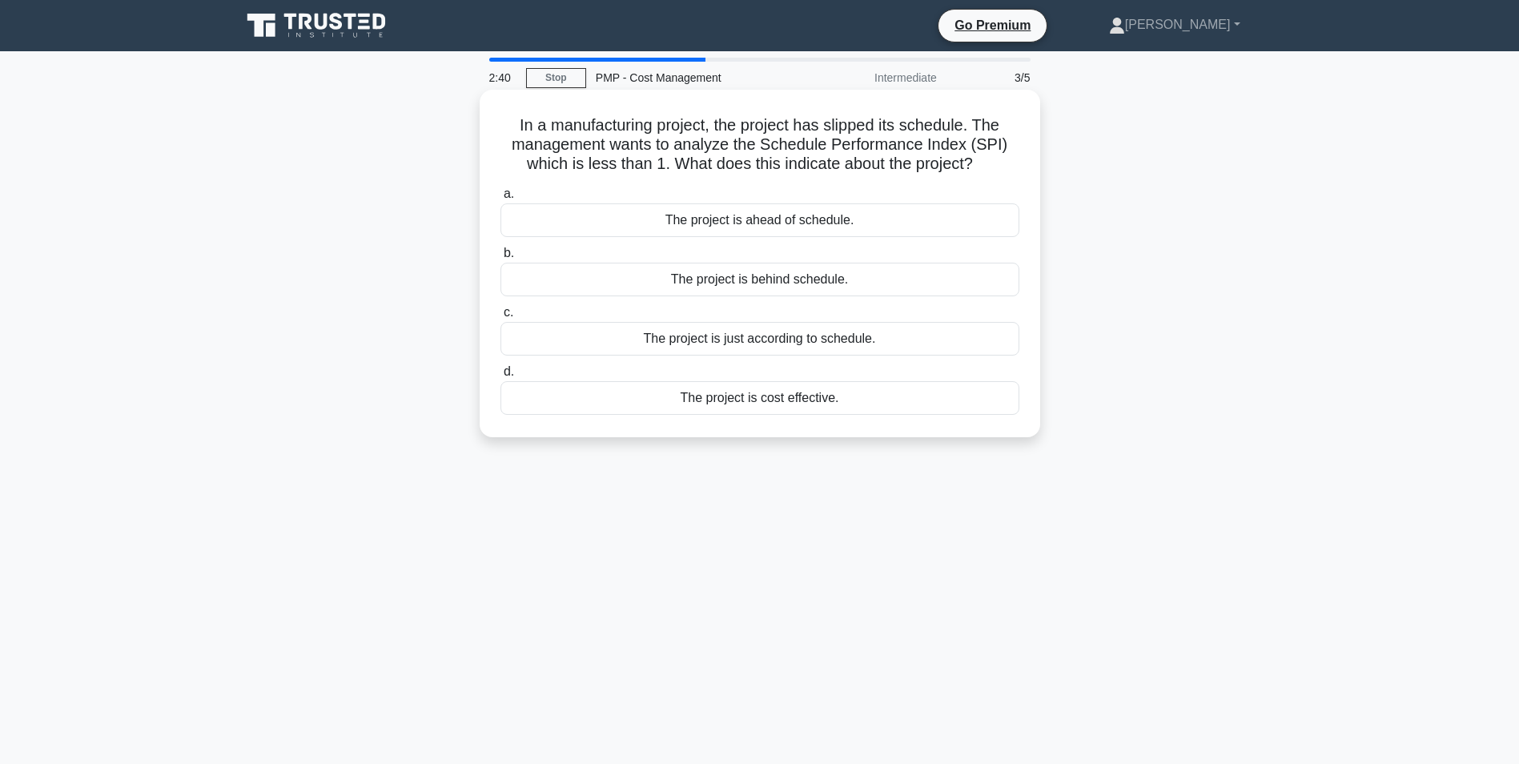
click at [720, 273] on div "The project is behind schedule." at bounding box center [760, 280] width 519 height 34
click at [501, 259] on input "b. The project is behind schedule." at bounding box center [501, 253] width 0 height 10
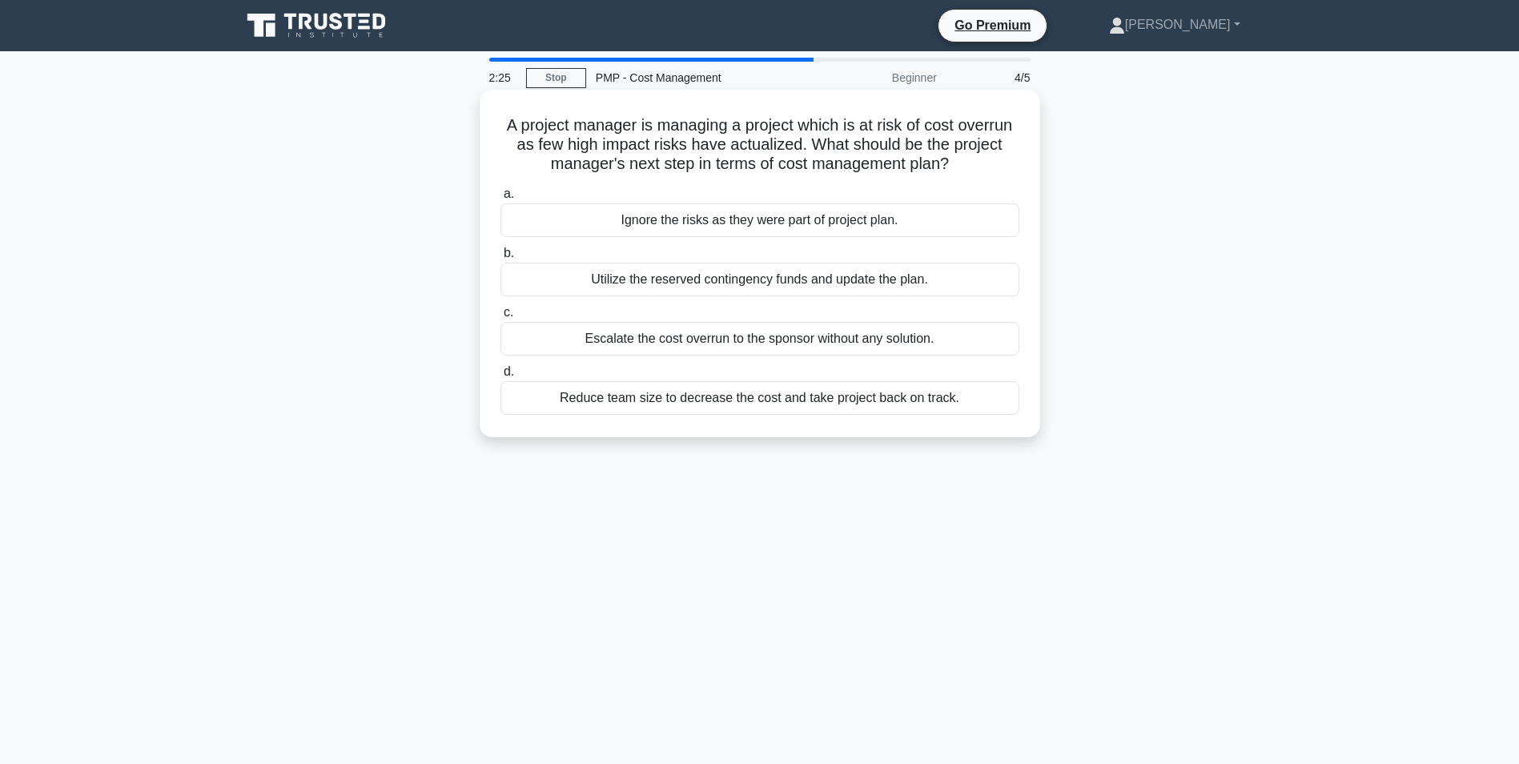
click at [830, 284] on div "Utilize the reserved contingency funds and update the plan." at bounding box center [760, 280] width 519 height 34
click at [501, 259] on input "b. Utilize the reserved contingency funds and update the plan." at bounding box center [501, 253] width 0 height 10
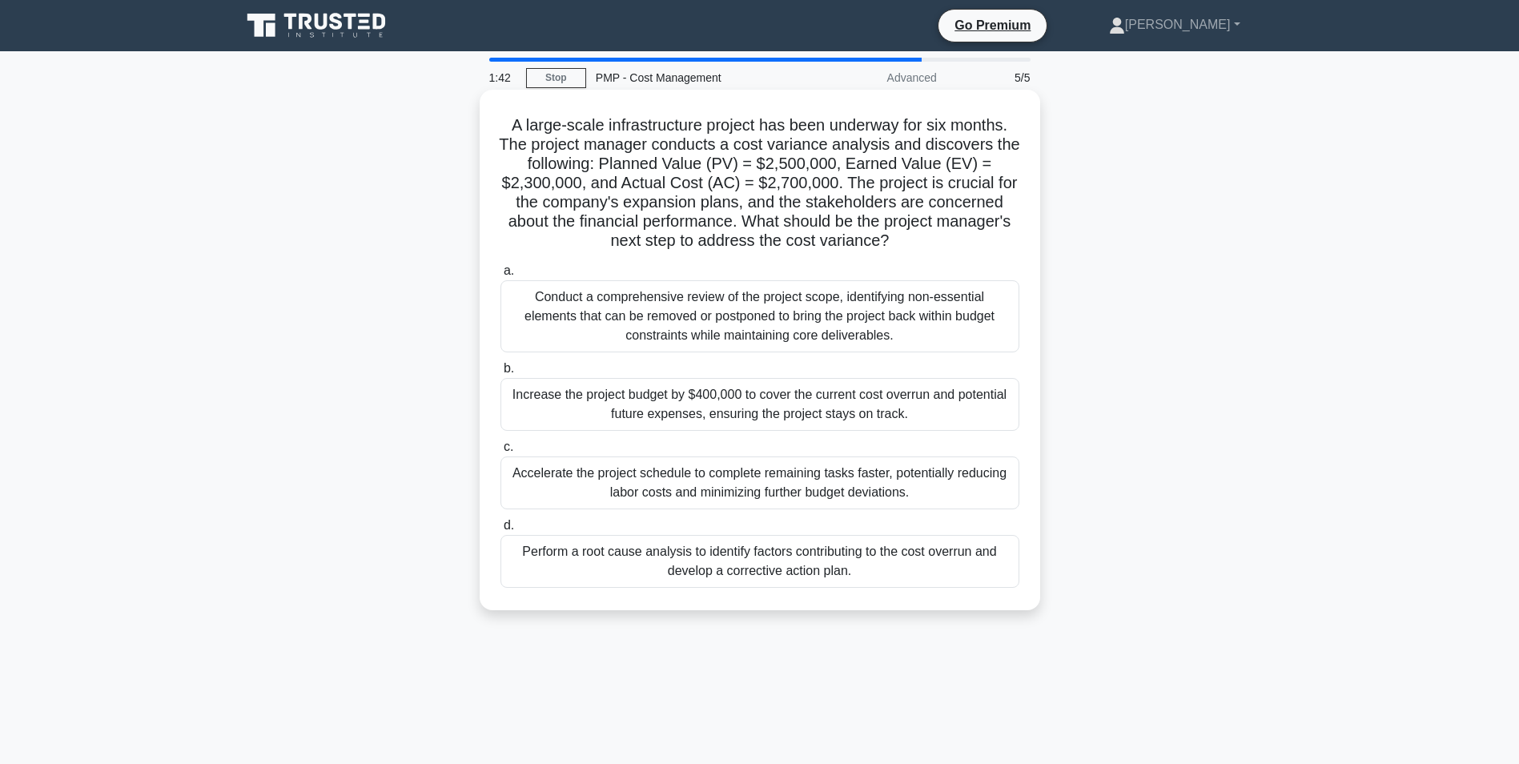
click at [618, 327] on div "Conduct a comprehensive review of the project scope, identifying non-essential …" at bounding box center [760, 316] width 519 height 72
click at [501, 276] on input "a. Conduct a comprehensive review of the project scope, identifying non-essenti…" at bounding box center [501, 271] width 0 height 10
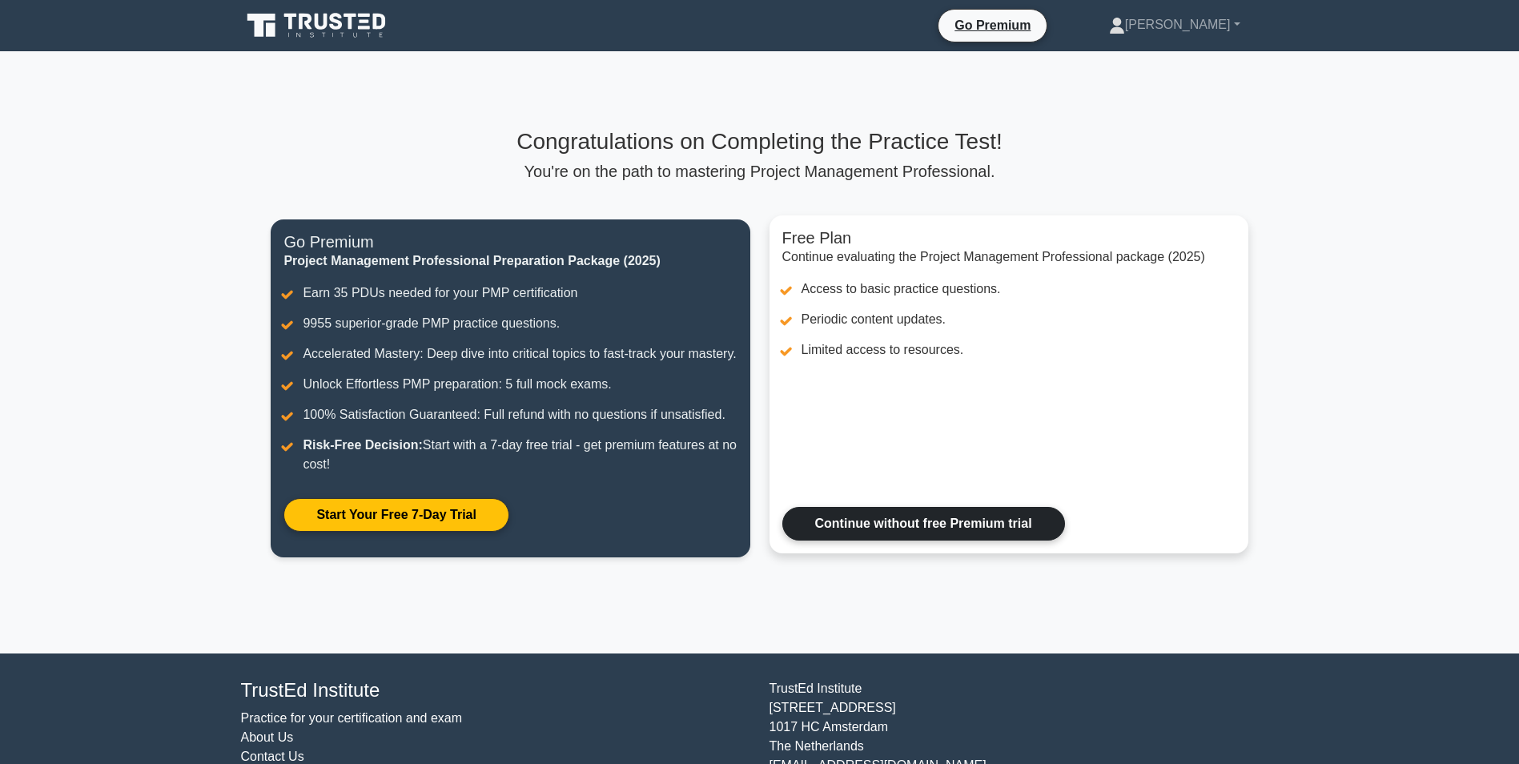
click at [919, 541] on link "Continue without free Premium trial" at bounding box center [924, 524] width 283 height 34
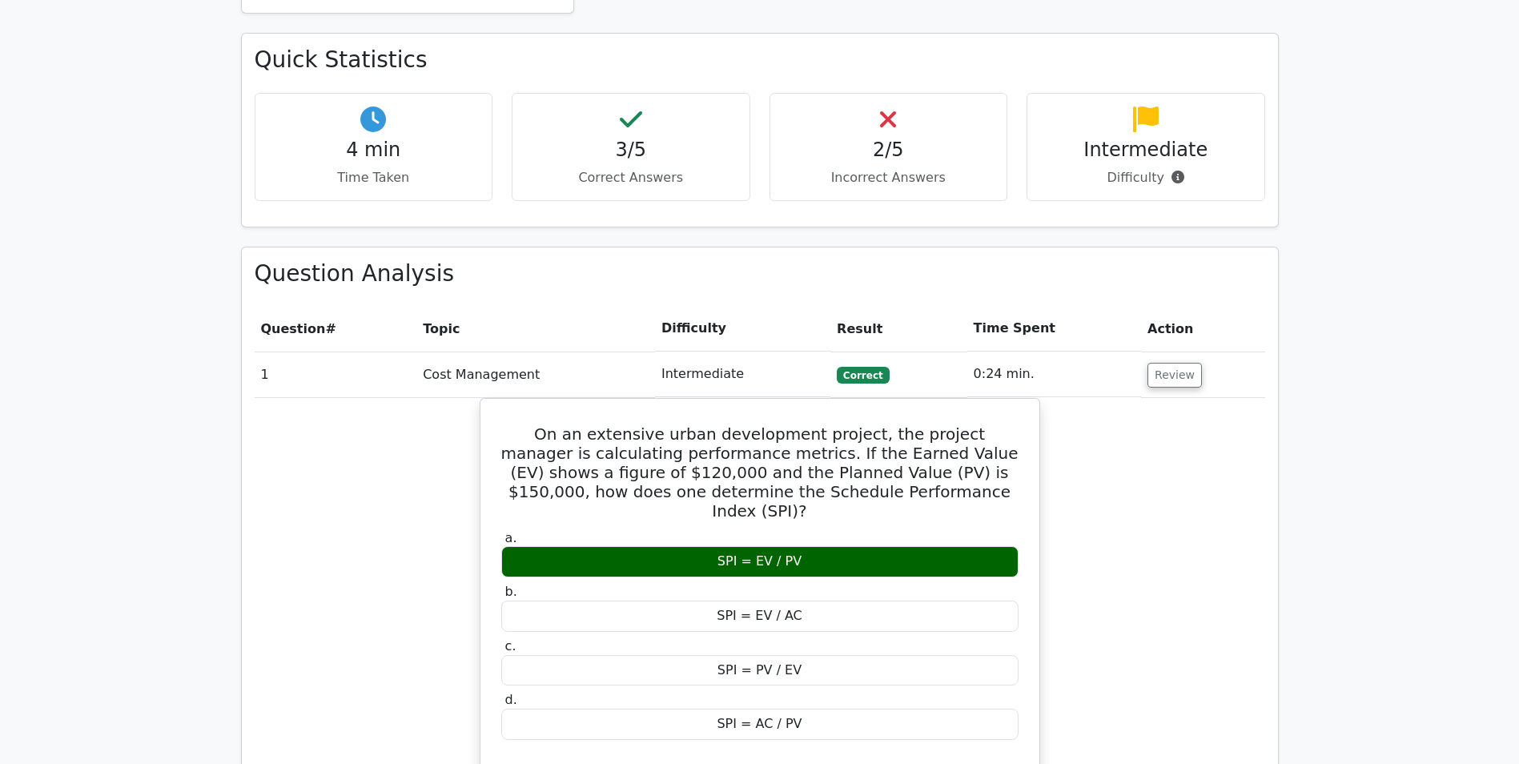
scroll to position [1442, 0]
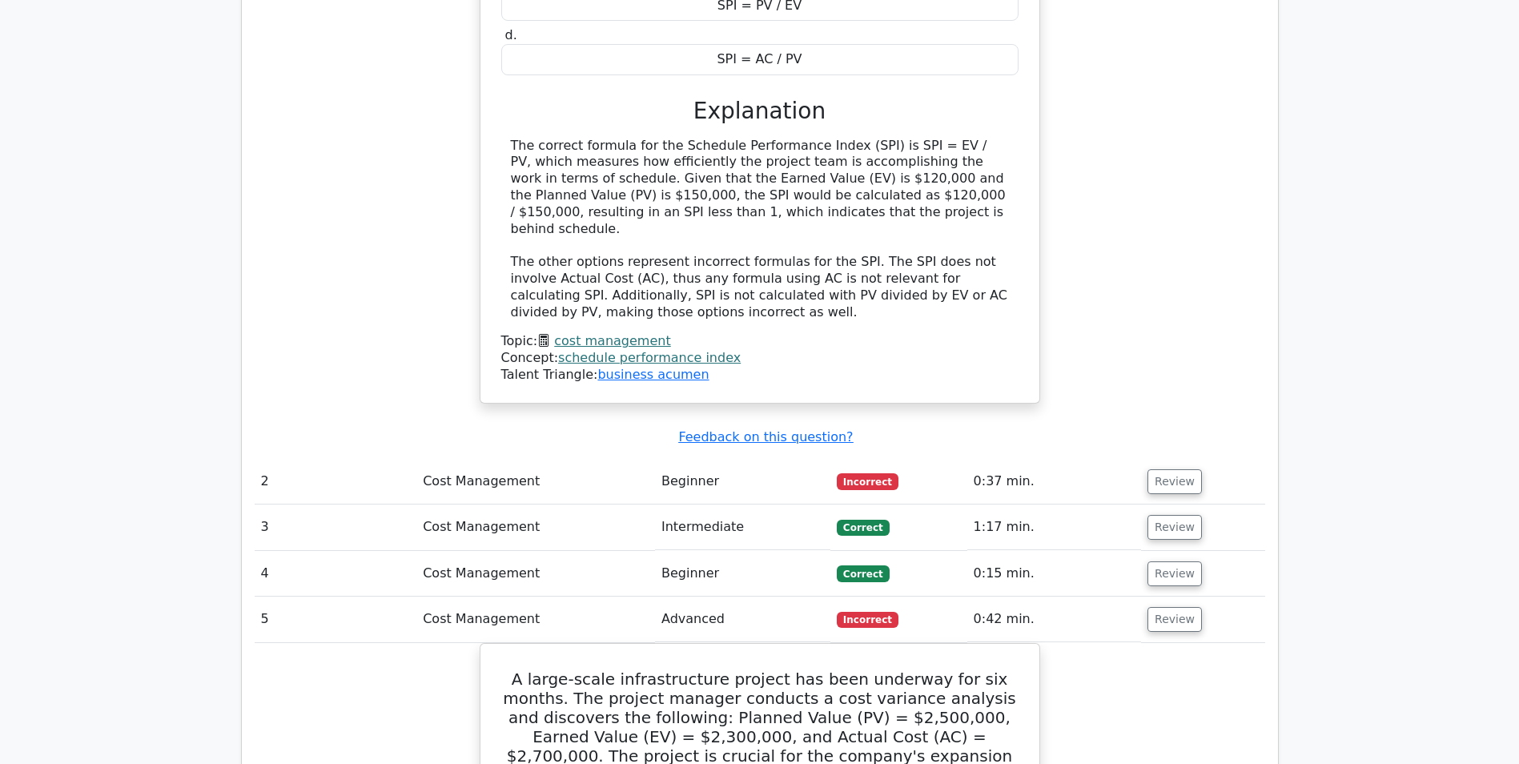
scroll to position [1602, 0]
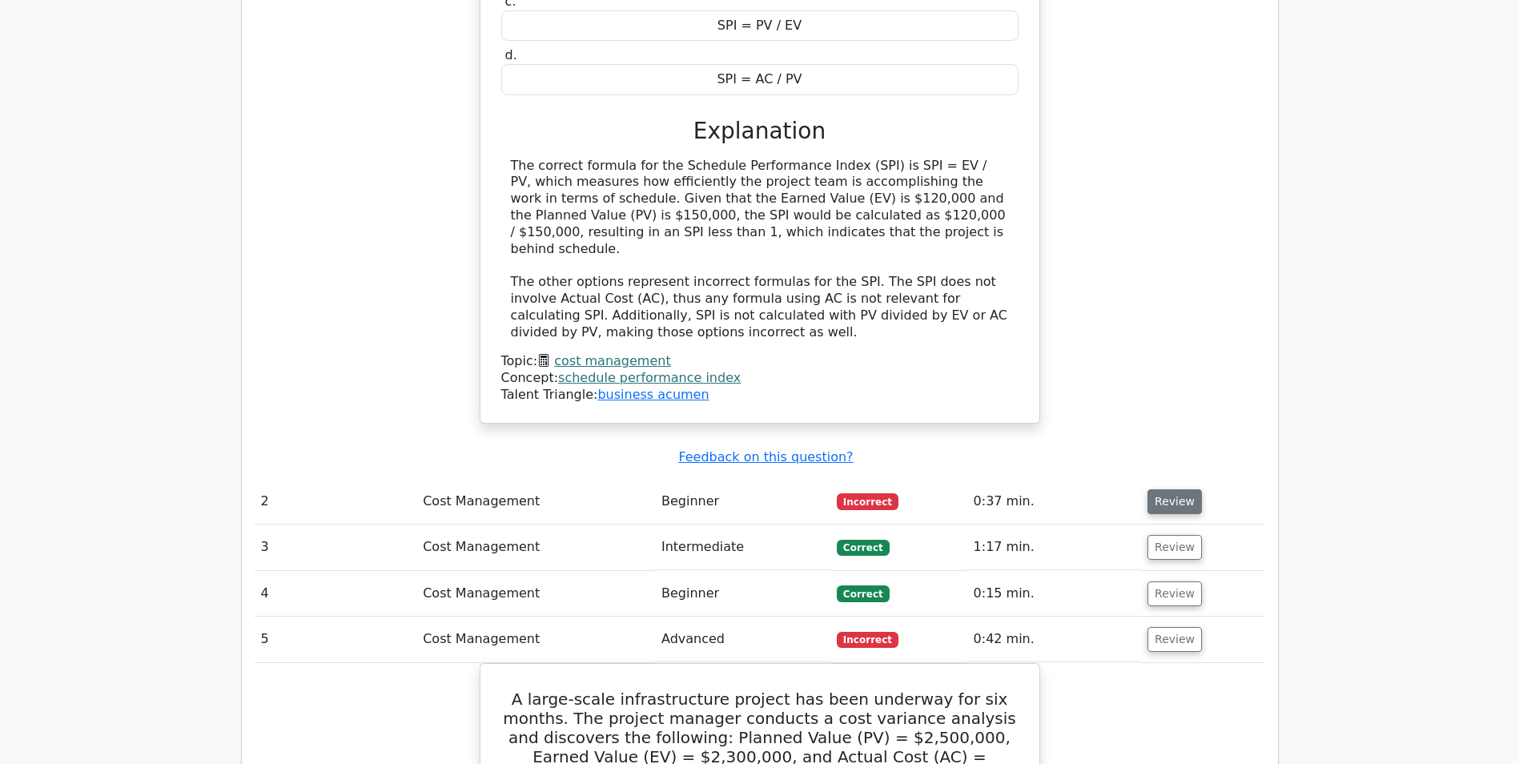
click at [1158, 489] on button "Review" at bounding box center [1175, 501] width 54 height 25
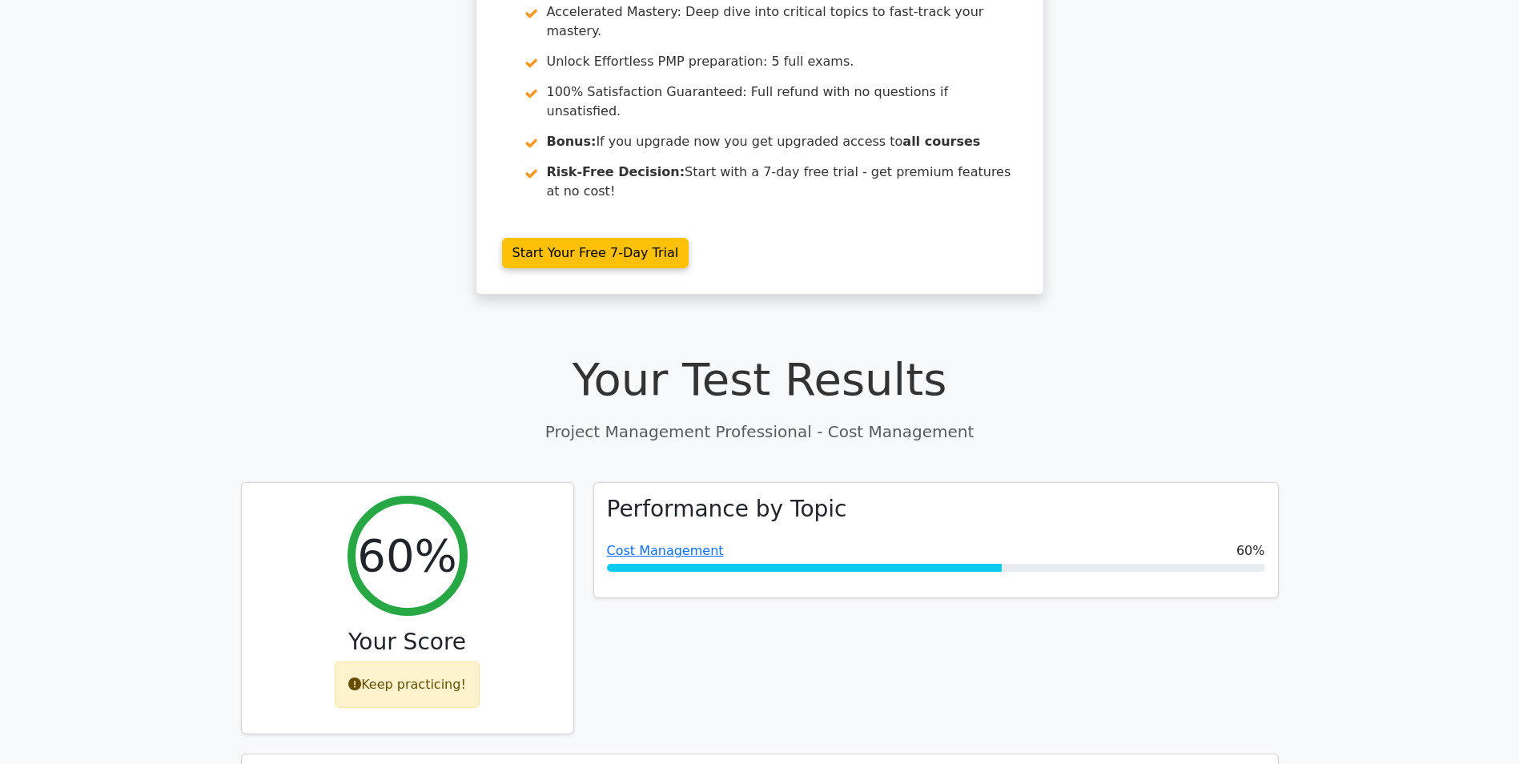
scroll to position [0, 0]
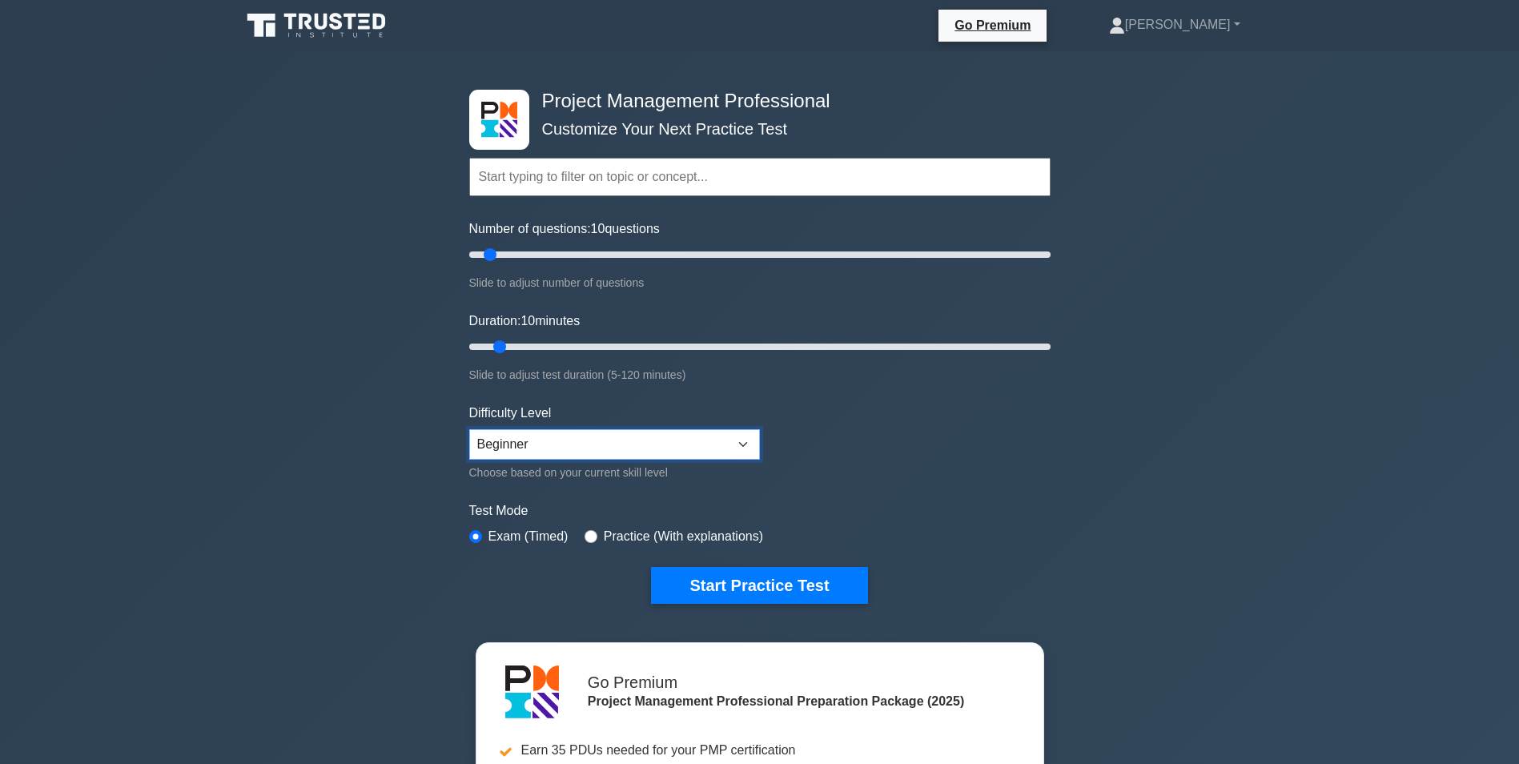
click at [740, 456] on select "Beginner Intermediate Expert" at bounding box center [614, 444] width 291 height 30
drag, startPoint x: 823, startPoint y: 436, endPoint x: 767, endPoint y: 436, distance: 56.1
click at [823, 436] on form "Topics Scope Management Time Management Cost Management Quality Management Risk…" at bounding box center [759, 356] width 581 height 495
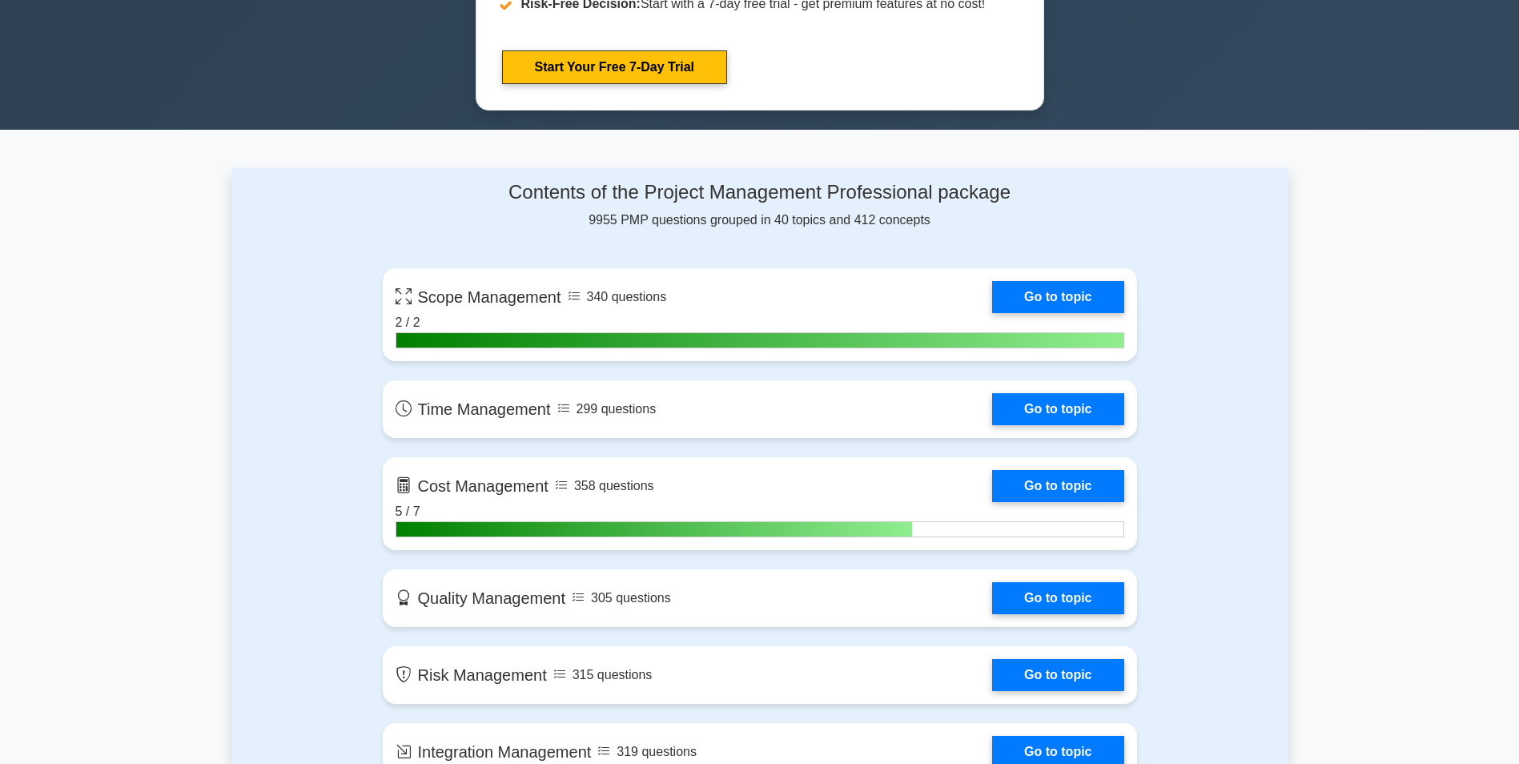
scroll to position [961, 0]
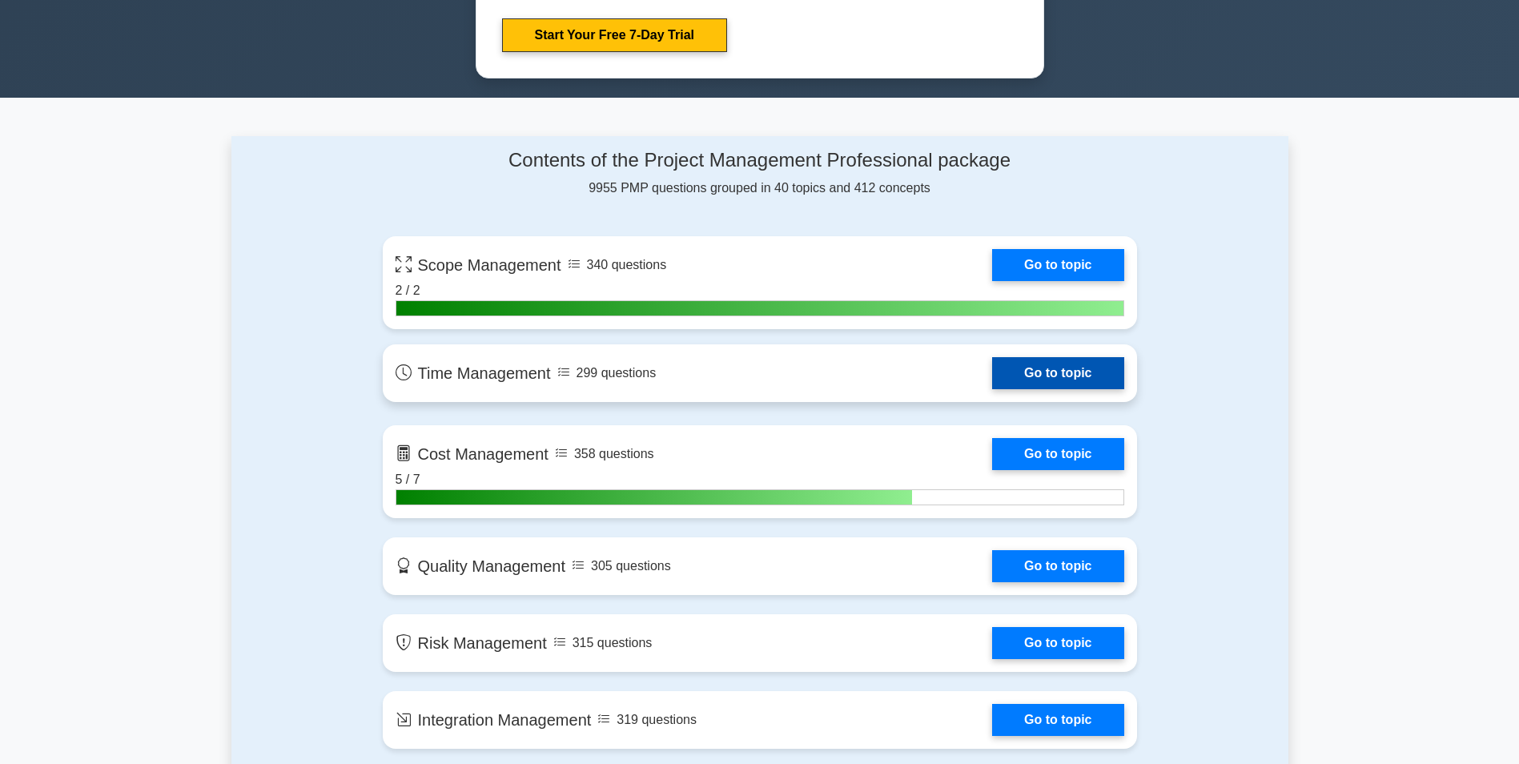
click at [1065, 371] on link "Go to topic" at bounding box center [1057, 373] width 131 height 32
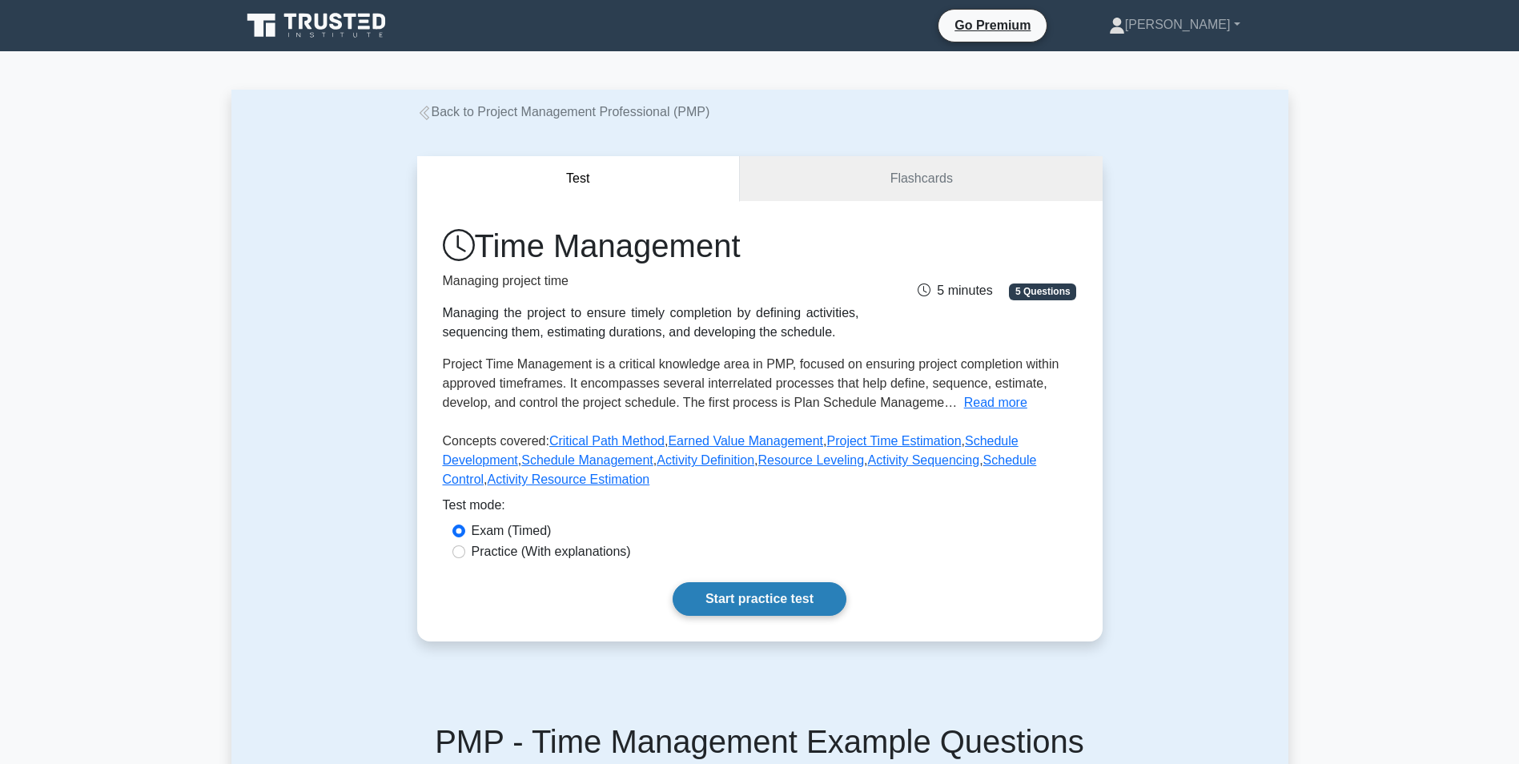
click at [748, 597] on link "Start practice test" at bounding box center [760, 599] width 174 height 34
click at [979, 187] on link "Flashcards" at bounding box center [921, 179] width 362 height 46
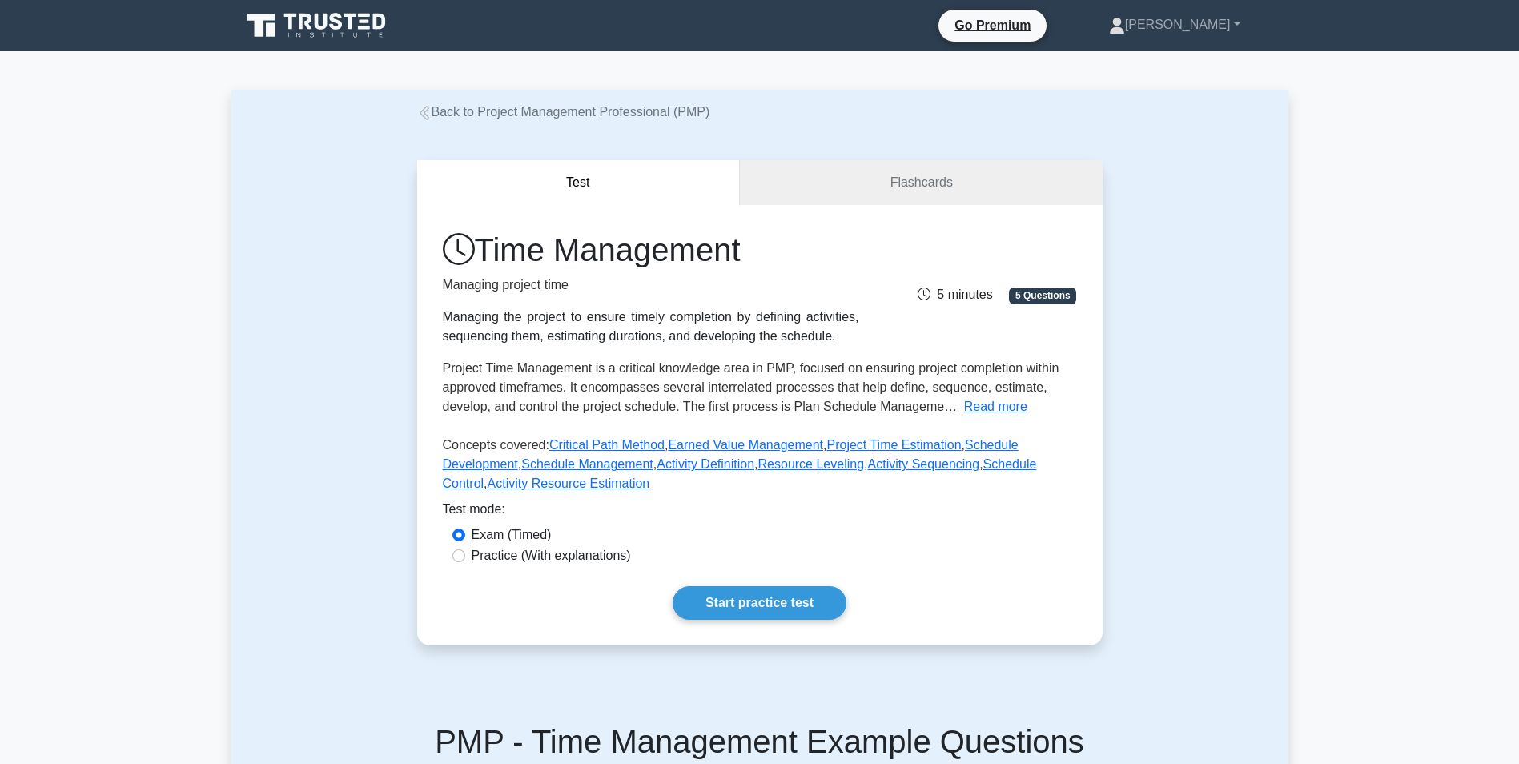
click at [513, 108] on link "Back to Project Management Professional (PMP)" at bounding box center [563, 112] width 293 height 14
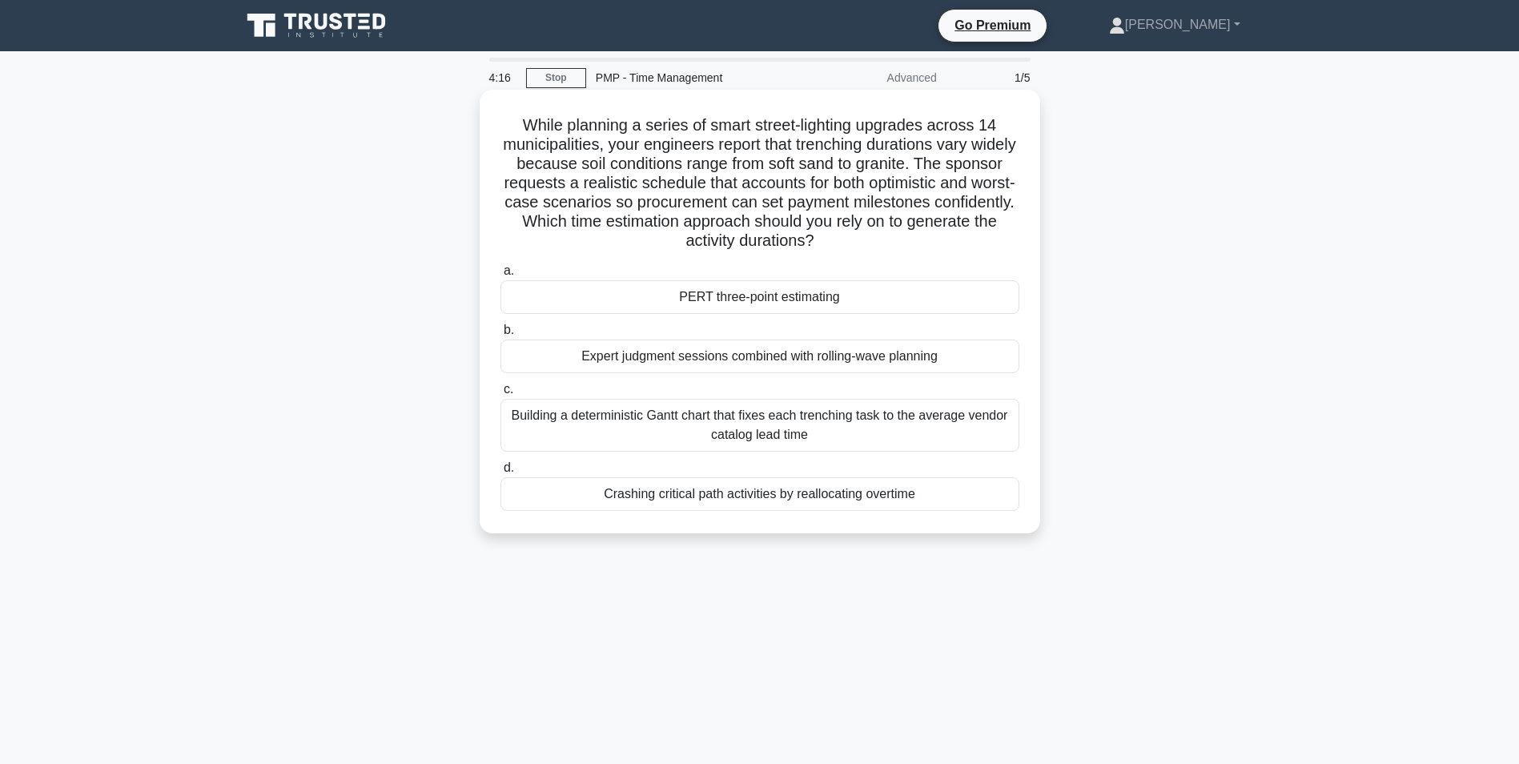
click at [639, 360] on div "Expert judgment sessions combined with rolling-wave planning" at bounding box center [760, 357] width 519 height 34
click at [501, 336] on input "b. Expert judgment sessions combined with rolling-wave planning" at bounding box center [501, 330] width 0 height 10
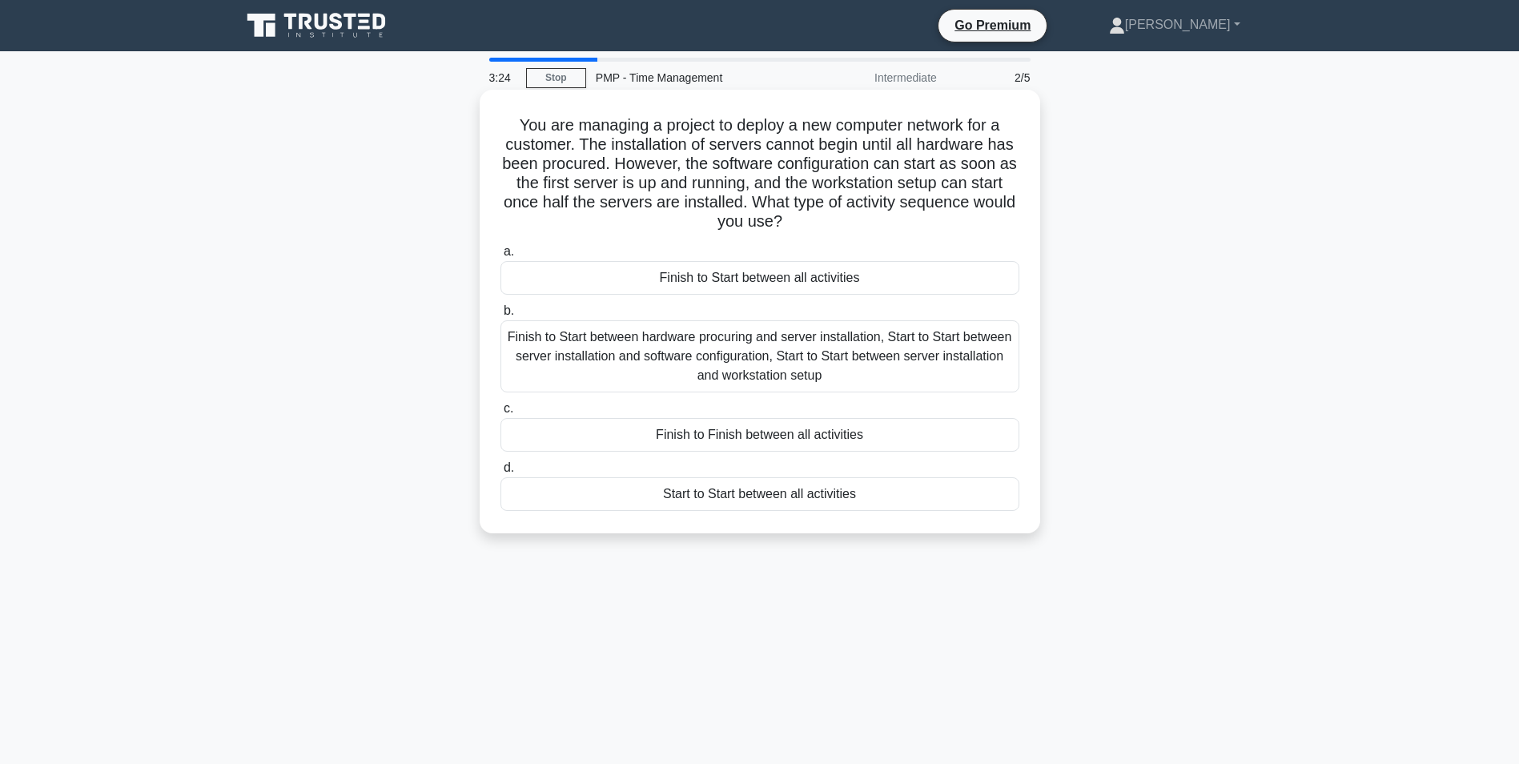
click at [811, 364] on div "Finish to Start between hardware procuring and server installation, Start to St…" at bounding box center [760, 356] width 519 height 72
click at [501, 316] on input "b. Finish to Start between hardware procuring and server installation, Start to…" at bounding box center [501, 311] width 0 height 10
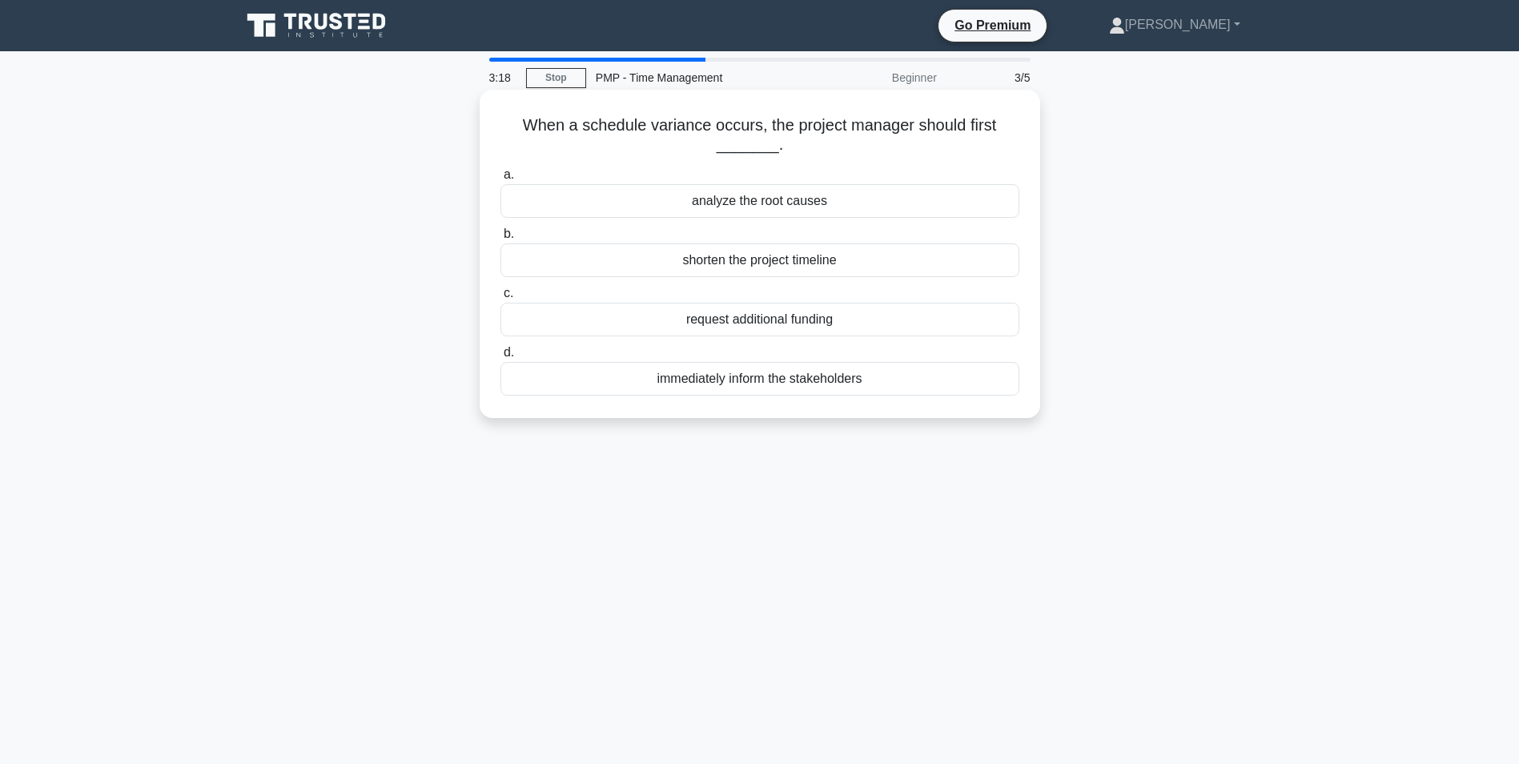
click at [766, 203] on div "analyze the root causes" at bounding box center [760, 201] width 519 height 34
click at [501, 180] on input "a. analyze the root causes" at bounding box center [501, 175] width 0 height 10
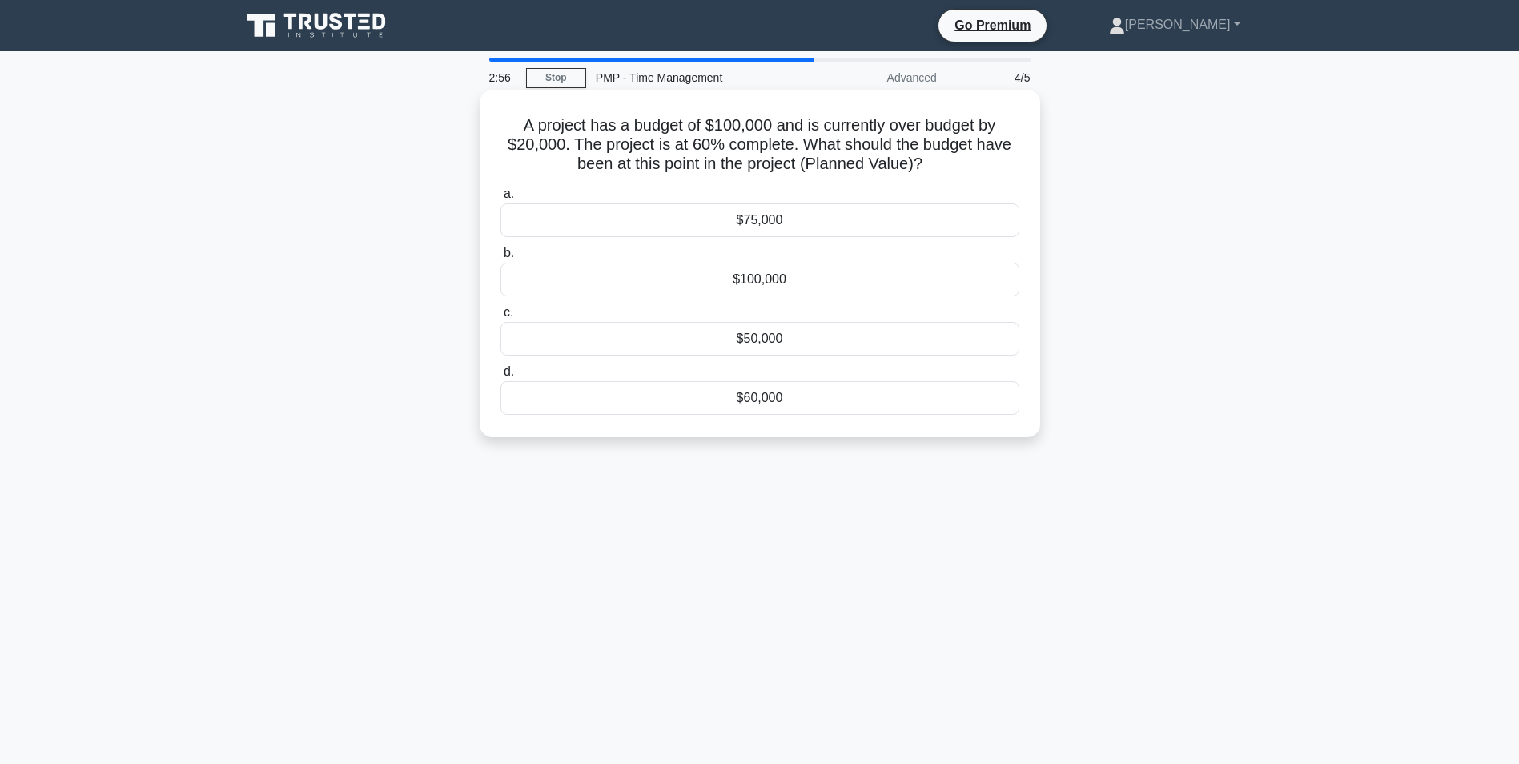
click at [763, 399] on div "$60,000" at bounding box center [760, 398] width 519 height 34
click at [501, 377] on input "d. $60,000" at bounding box center [501, 372] width 0 height 10
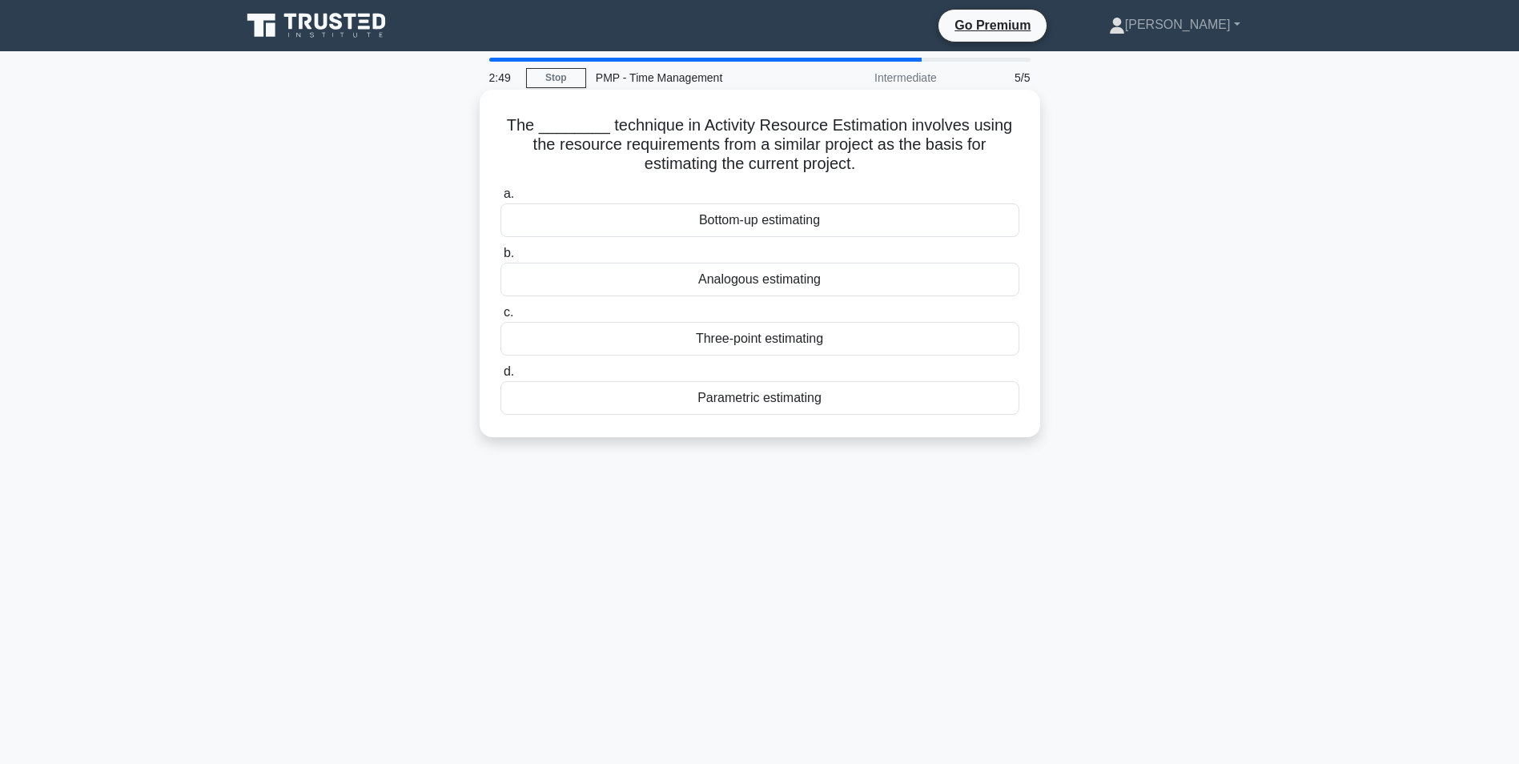
click at [744, 284] on div "Analogous estimating" at bounding box center [760, 280] width 519 height 34
click at [501, 259] on input "b. Analogous estimating" at bounding box center [501, 253] width 0 height 10
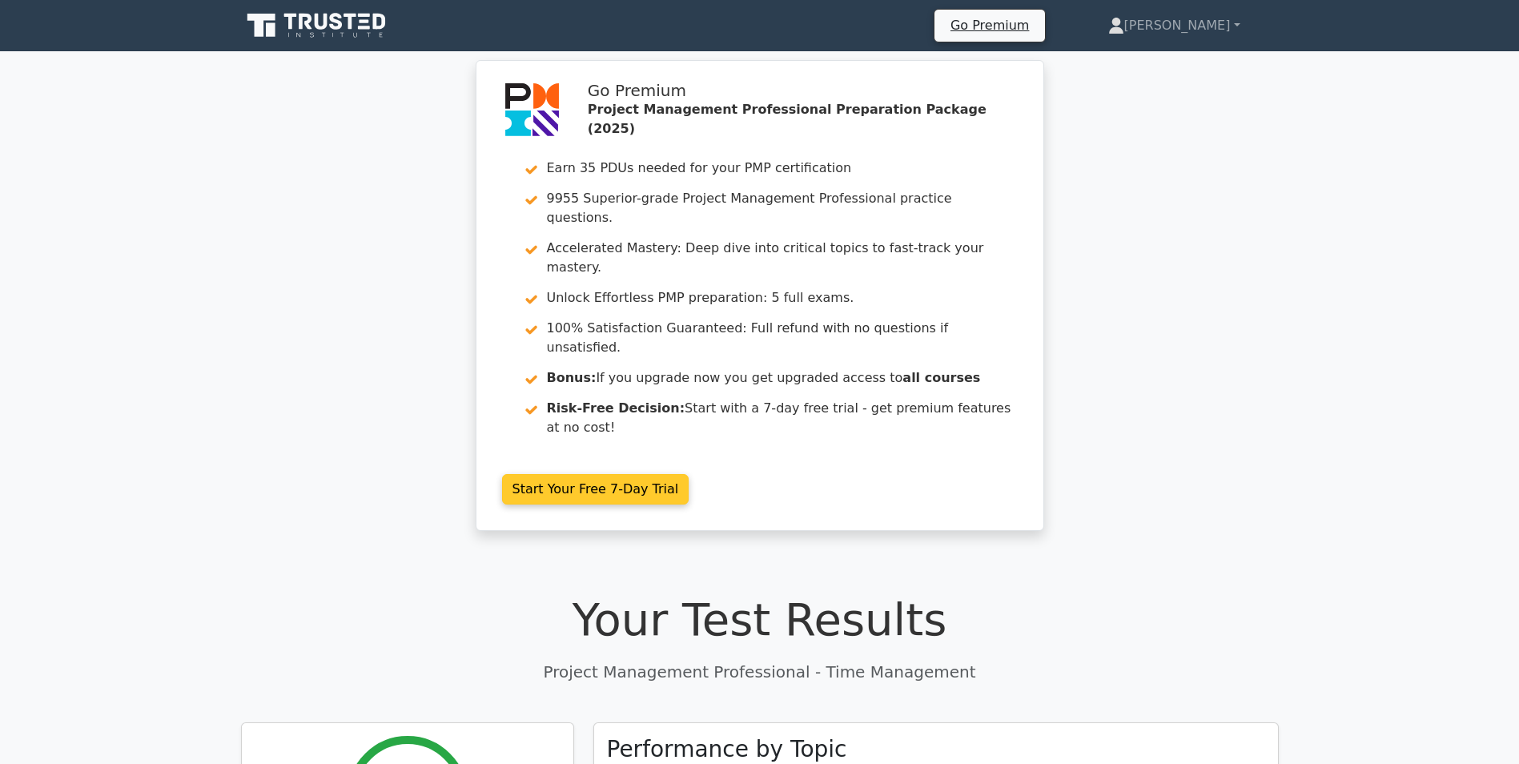
click at [565, 474] on link "Start Your Free 7-Day Trial" at bounding box center [595, 489] width 187 height 30
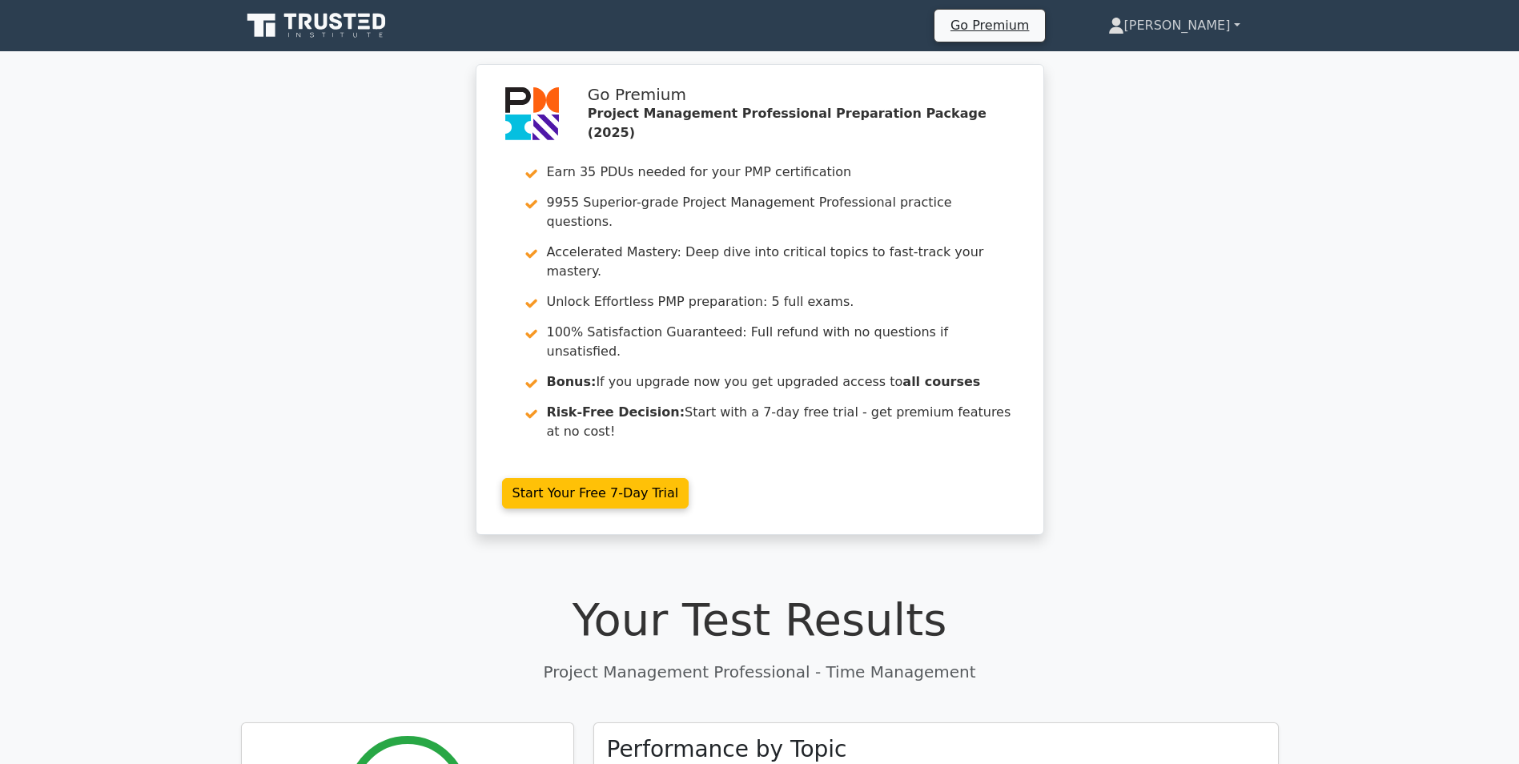
click at [1231, 23] on link "[PERSON_NAME]" at bounding box center [1174, 26] width 209 height 32
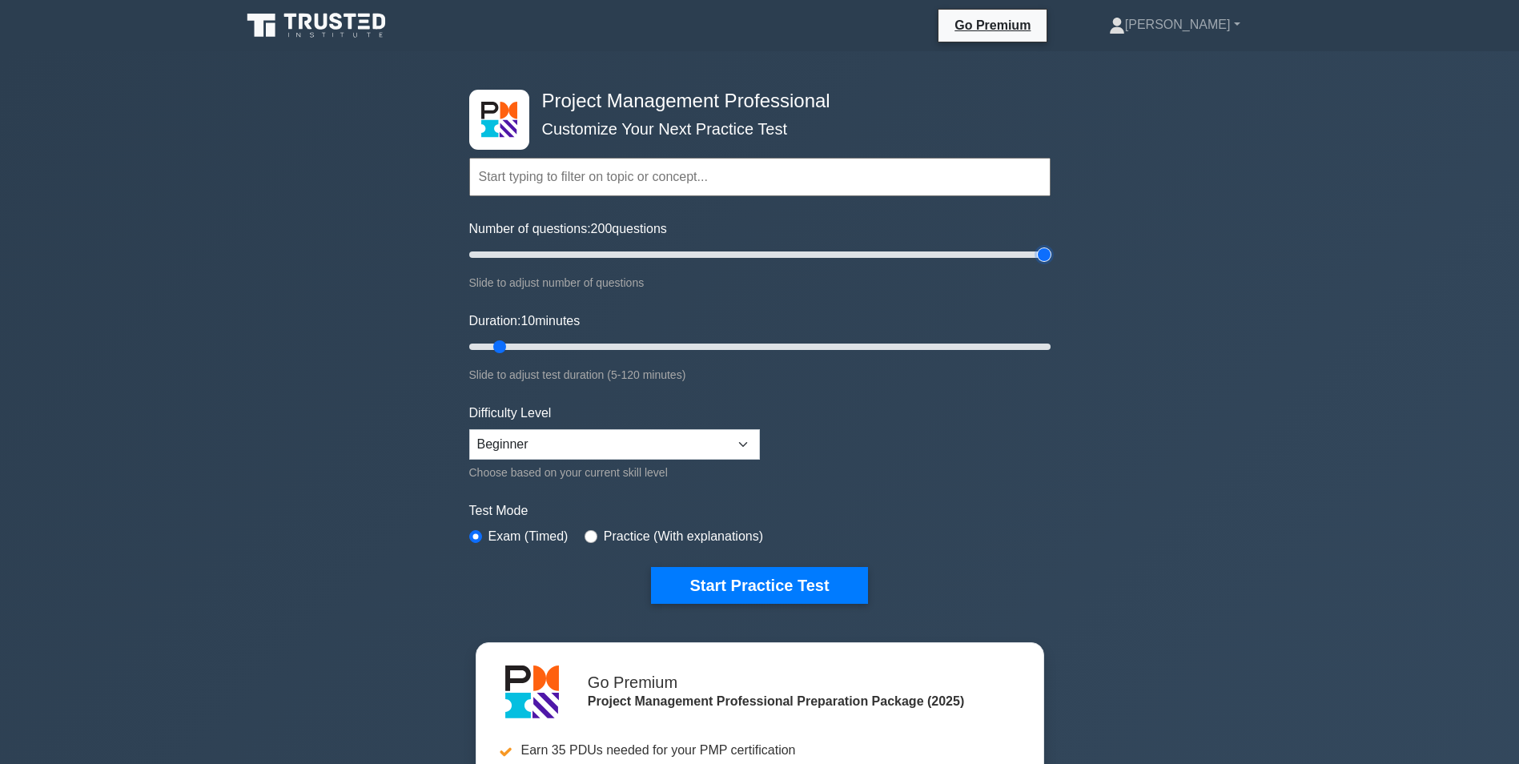
drag, startPoint x: 497, startPoint y: 255, endPoint x: 1169, endPoint y: 248, distance: 672.0
type input "200"
click at [1051, 248] on input "Number of questions: 200 questions" at bounding box center [759, 254] width 581 height 19
drag, startPoint x: 502, startPoint y: 352, endPoint x: 1124, endPoint y: 323, distance: 622.2
type input "120"
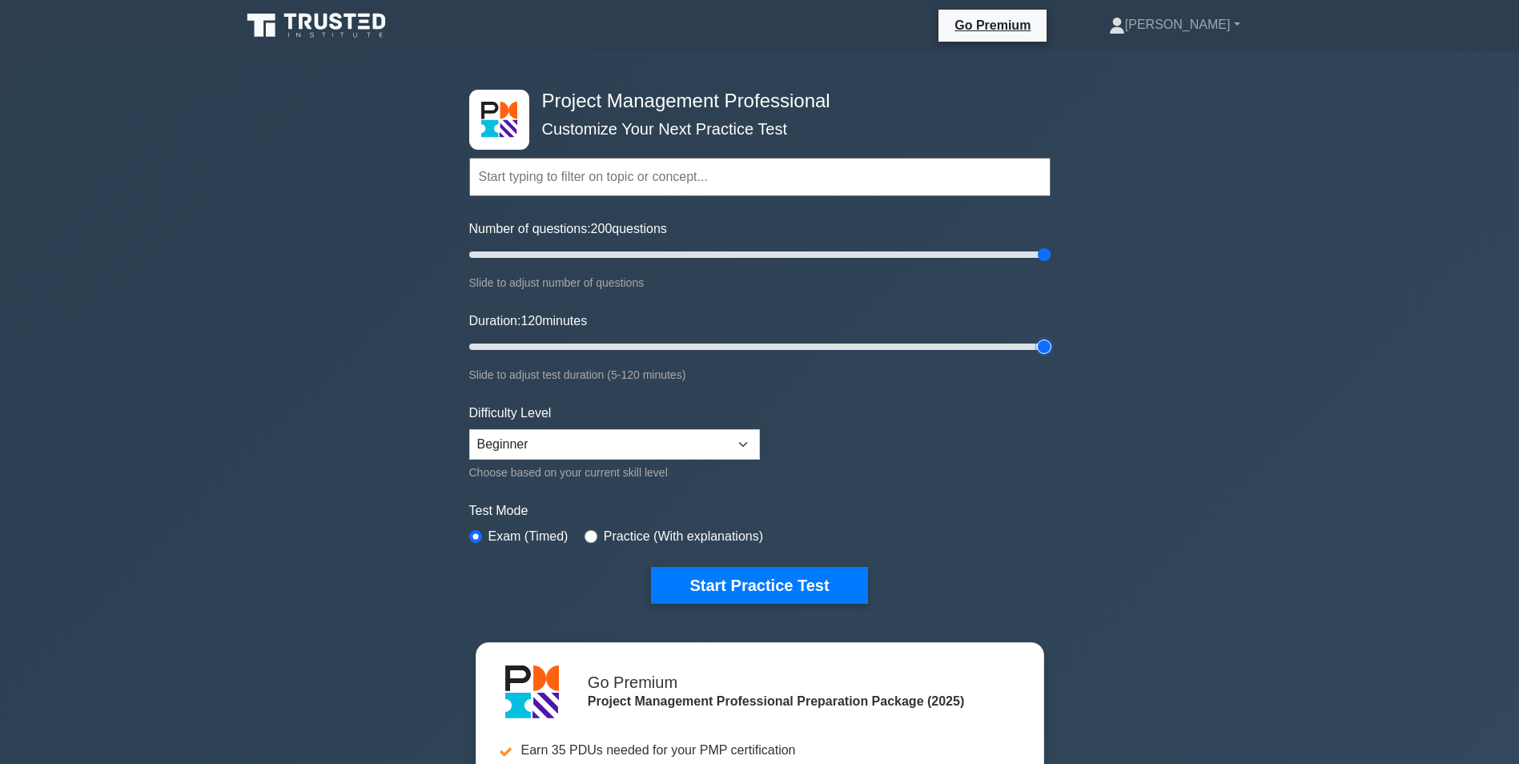
click at [1051, 337] on input "Duration: 120 minutes" at bounding box center [759, 346] width 581 height 19
click at [703, 437] on select "Beginner Intermediate Expert" at bounding box center [614, 444] width 291 height 30
select select "intermediate"
click at [469, 429] on select "Beginner Intermediate Expert" at bounding box center [614, 444] width 291 height 30
click at [741, 586] on button "Start Practice Test" at bounding box center [759, 585] width 216 height 37
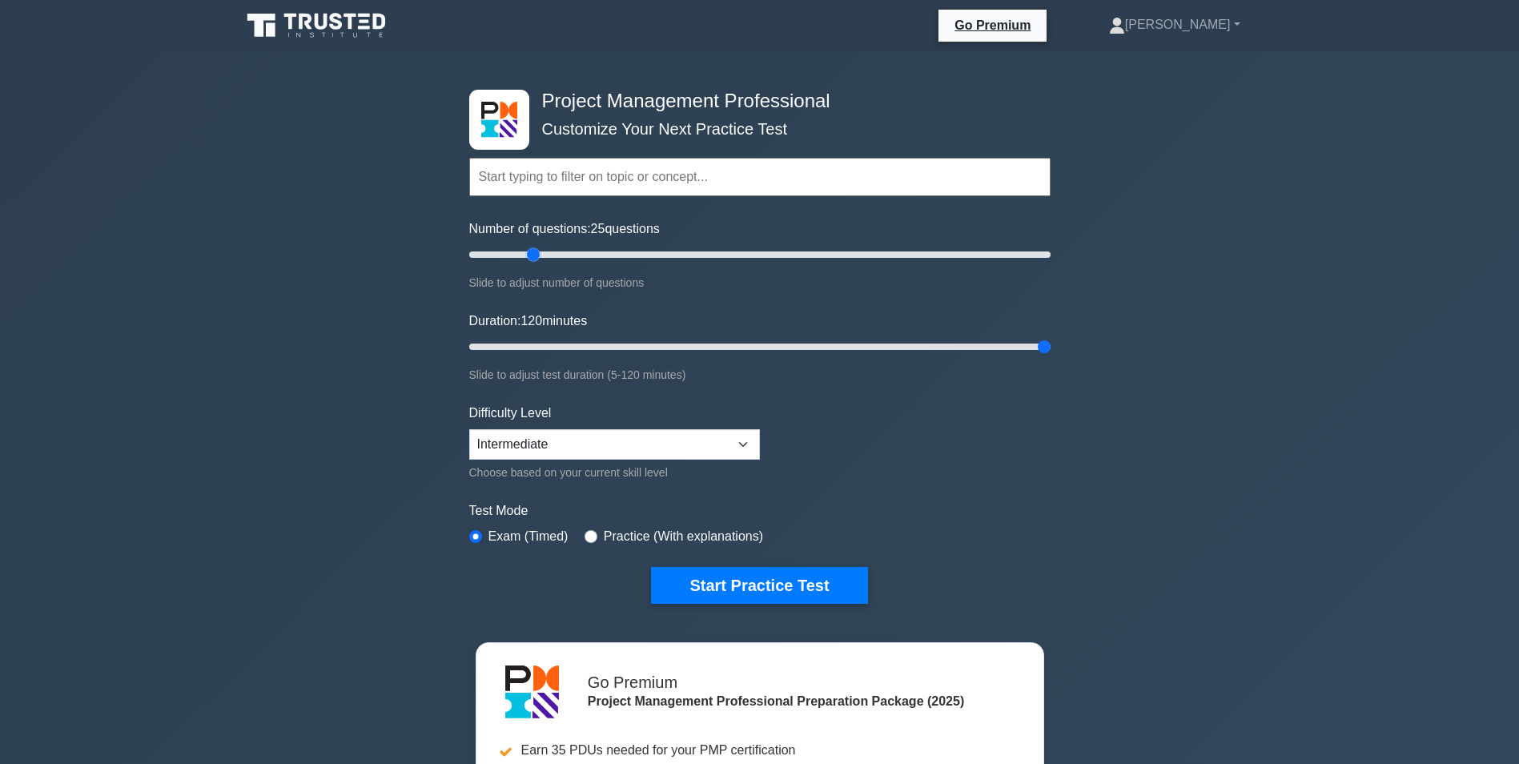
drag, startPoint x: 1046, startPoint y: 256, endPoint x: 536, endPoint y: 265, distance: 510.3
type input "25"
click at [536, 264] on input "Number of questions: 25 questions" at bounding box center [759, 254] width 581 height 19
drag, startPoint x: 1034, startPoint y: 354, endPoint x: 569, endPoint y: 343, distance: 465.5
type input "25"
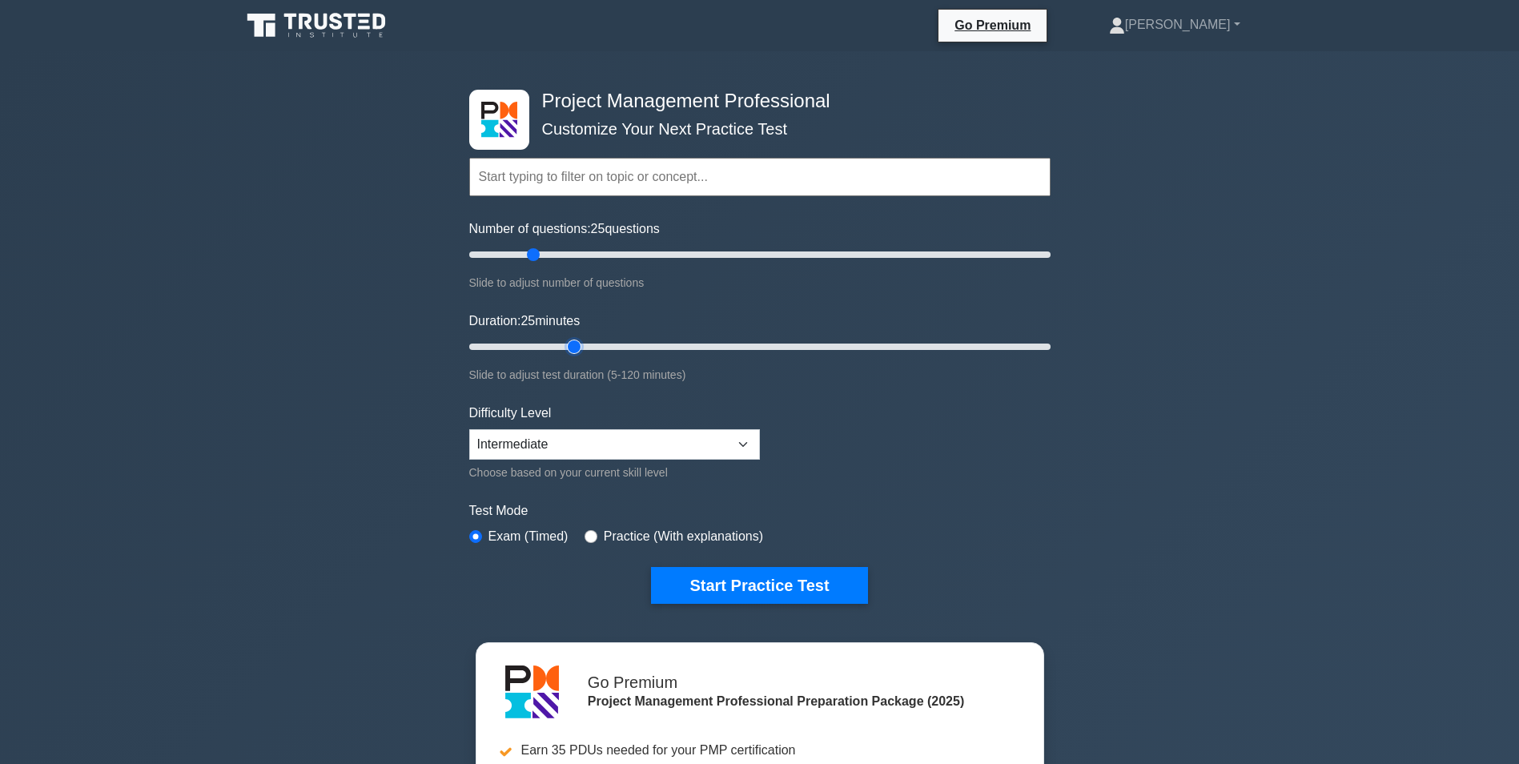
click at [569, 343] on input "Duration: 25 minutes" at bounding box center [759, 346] width 581 height 19
click at [576, 444] on select "Beginner Intermediate Expert" at bounding box center [614, 444] width 291 height 30
select select "beginner"
click at [469, 429] on select "Beginner Intermediate Expert" at bounding box center [614, 444] width 291 height 30
click at [772, 577] on button "Start Practice Test" at bounding box center [759, 585] width 216 height 37
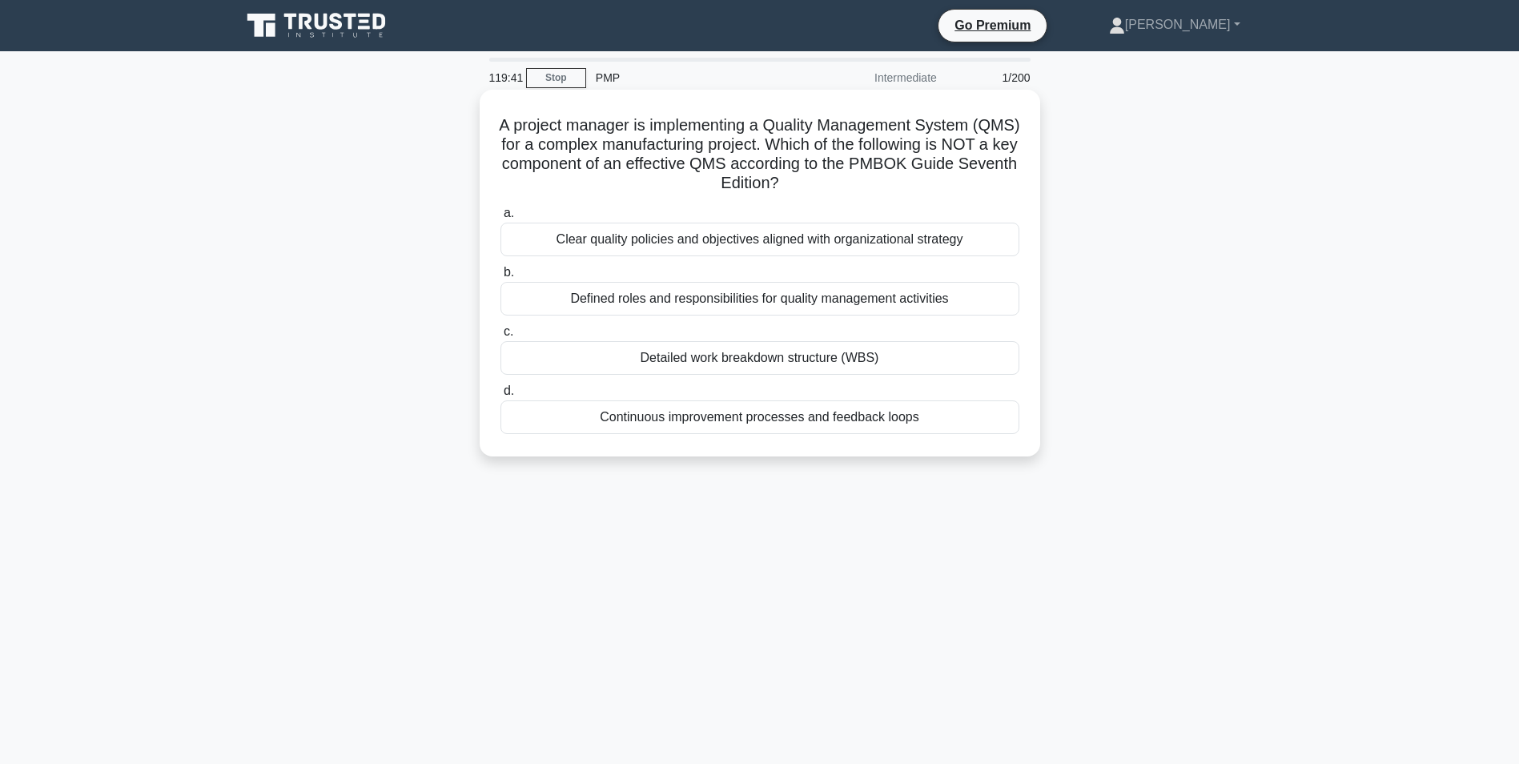
click at [803, 360] on div "Detailed work breakdown structure (WBS)" at bounding box center [760, 358] width 519 height 34
click at [501, 337] on input "c. Detailed work breakdown structure (WBS)" at bounding box center [501, 332] width 0 height 10
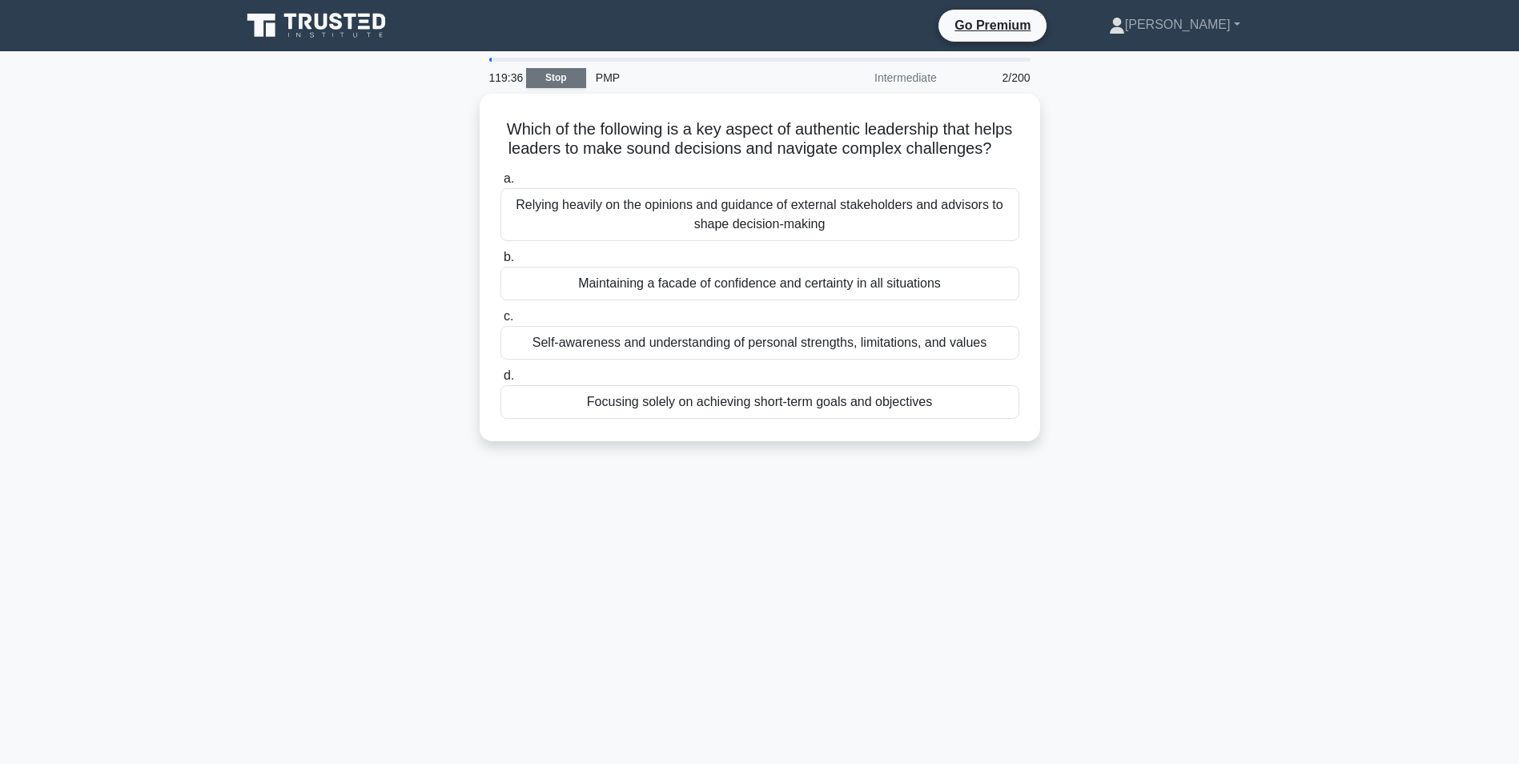
click at [561, 78] on link "Stop" at bounding box center [556, 78] width 60 height 20
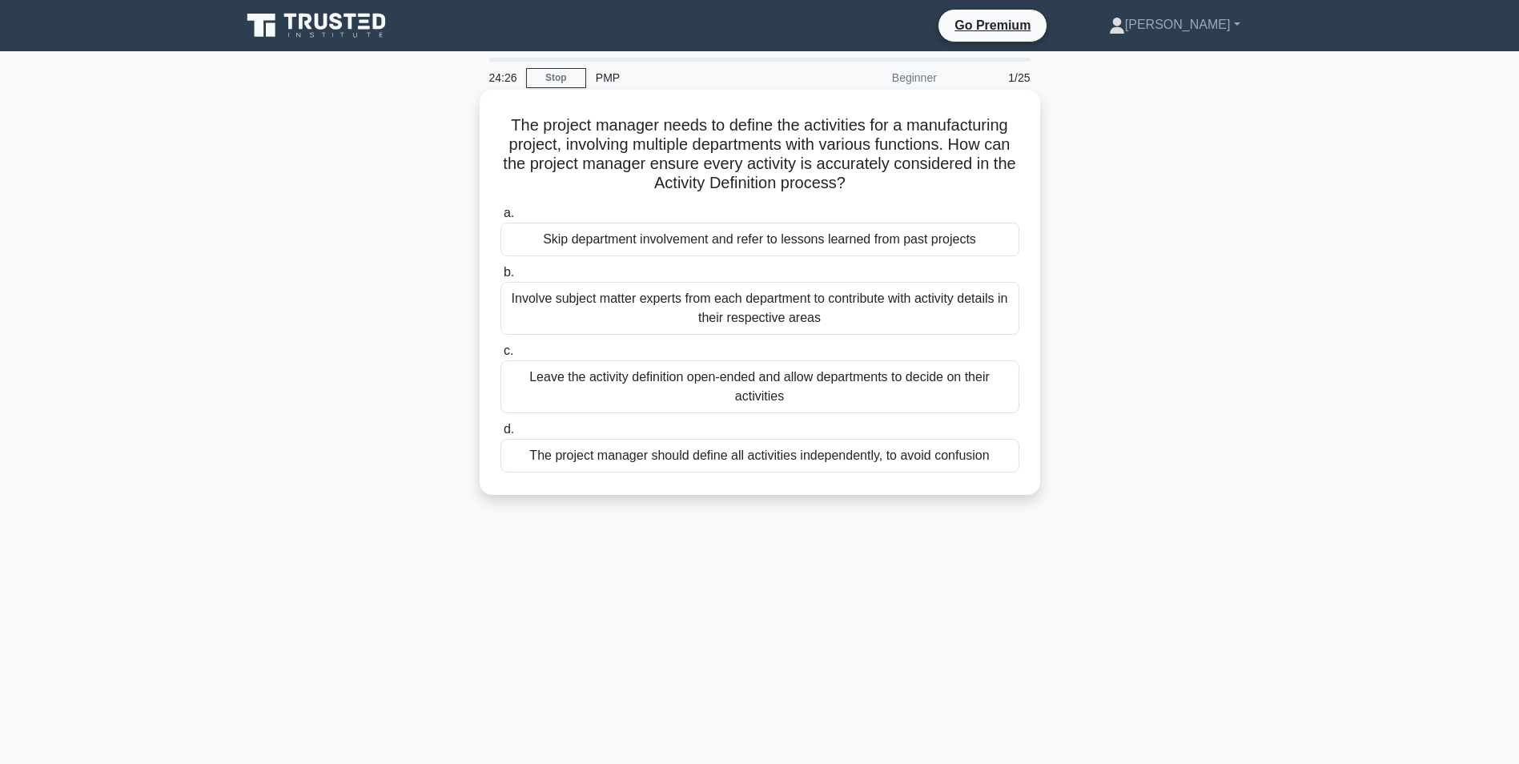
click at [714, 304] on div "Involve subject matter experts from each department to contribute with activity…" at bounding box center [760, 308] width 519 height 53
click at [501, 278] on input "b. Involve subject matter experts from each department to contribute with activ…" at bounding box center [501, 273] width 0 height 10
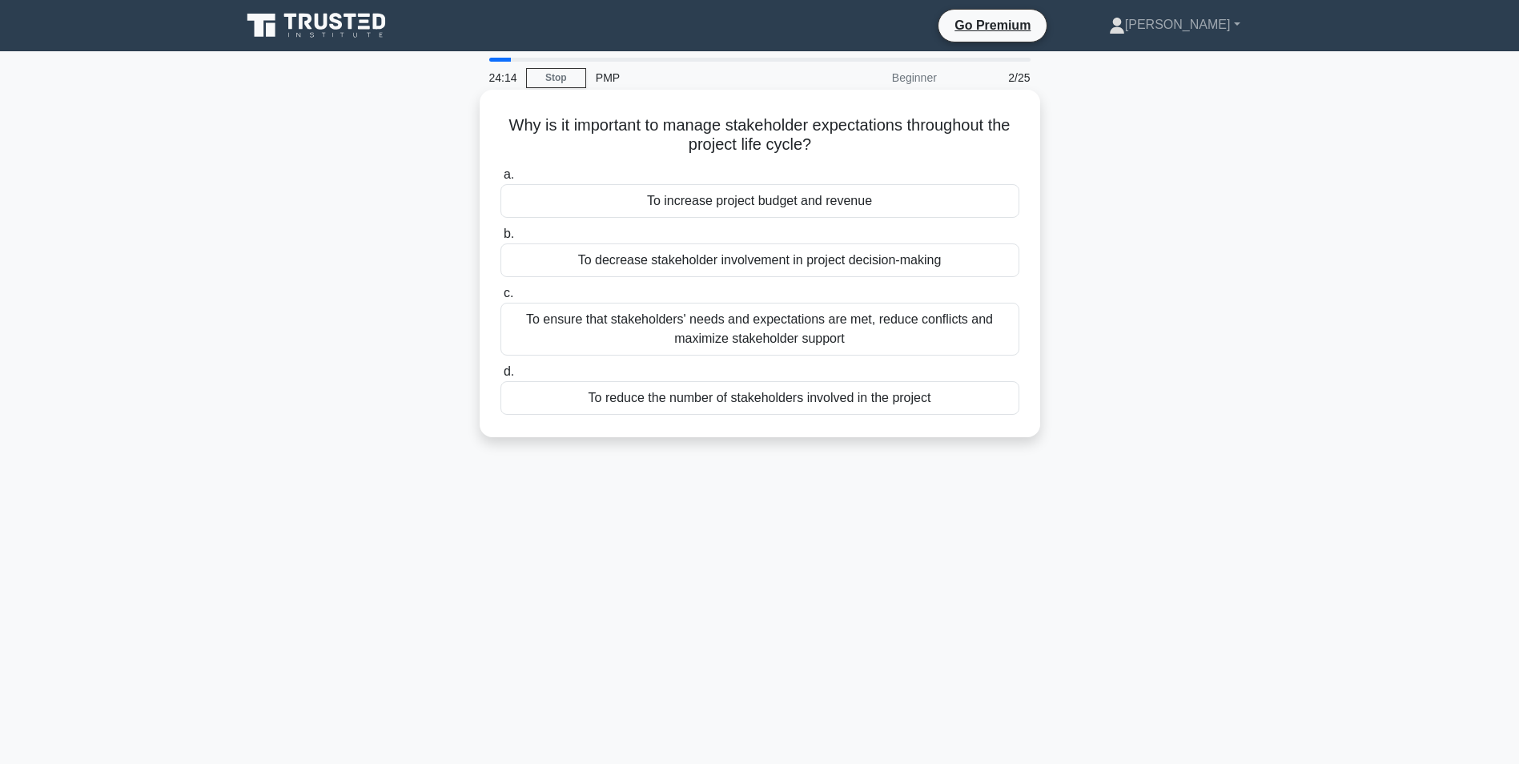
click at [752, 326] on div "To ensure that stakeholders' needs and expectations are met, reduce conflicts a…" at bounding box center [760, 329] width 519 height 53
click at [501, 299] on input "c. To ensure that stakeholders' needs and expectations are met, reduce conflict…" at bounding box center [501, 293] width 0 height 10
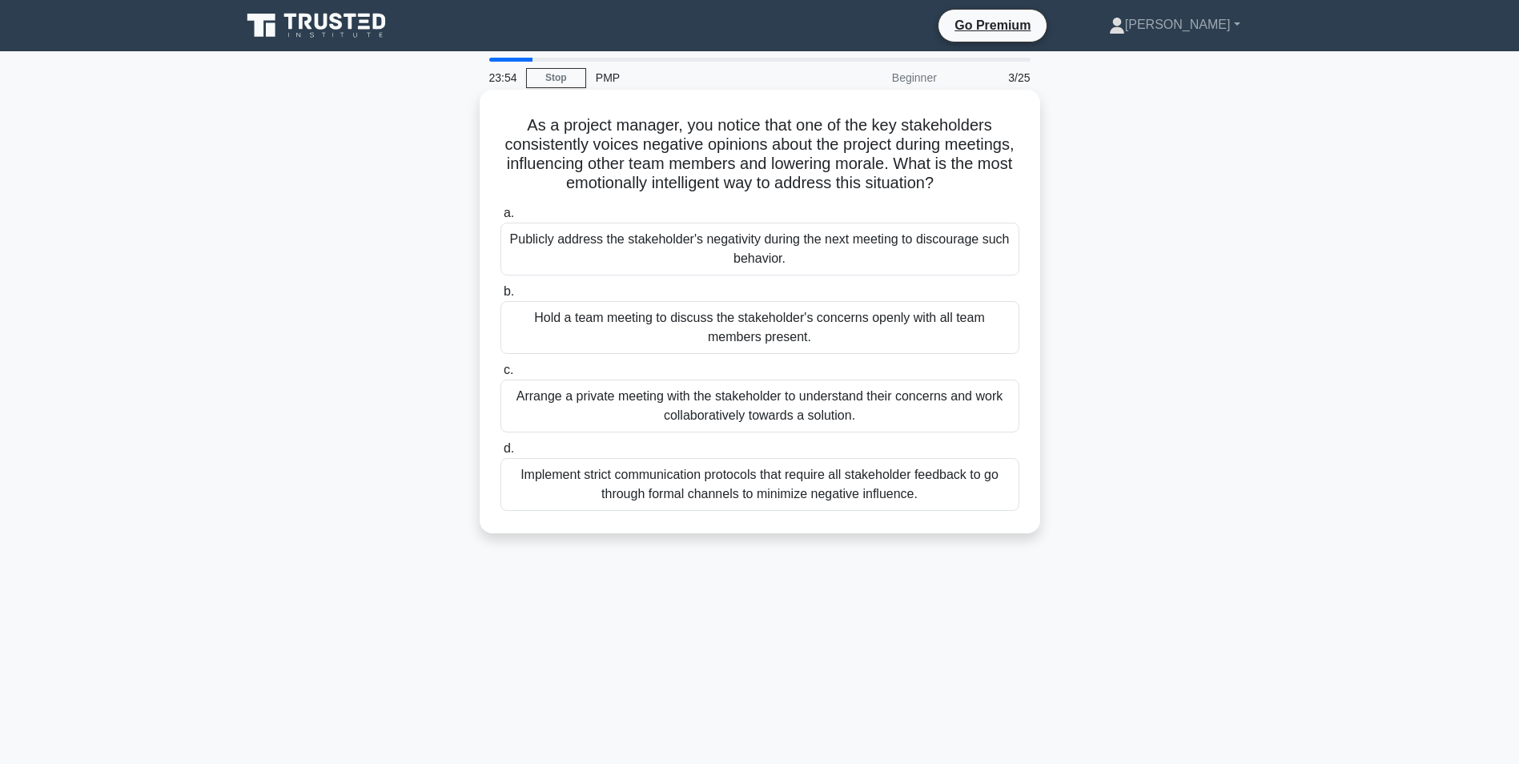
click at [731, 406] on div "Arrange a private meeting with the stakeholder to understand their concerns and…" at bounding box center [760, 406] width 519 height 53
click at [501, 376] on input "c. Arrange a private meeting with the stakeholder to understand their concerns …" at bounding box center [501, 370] width 0 height 10
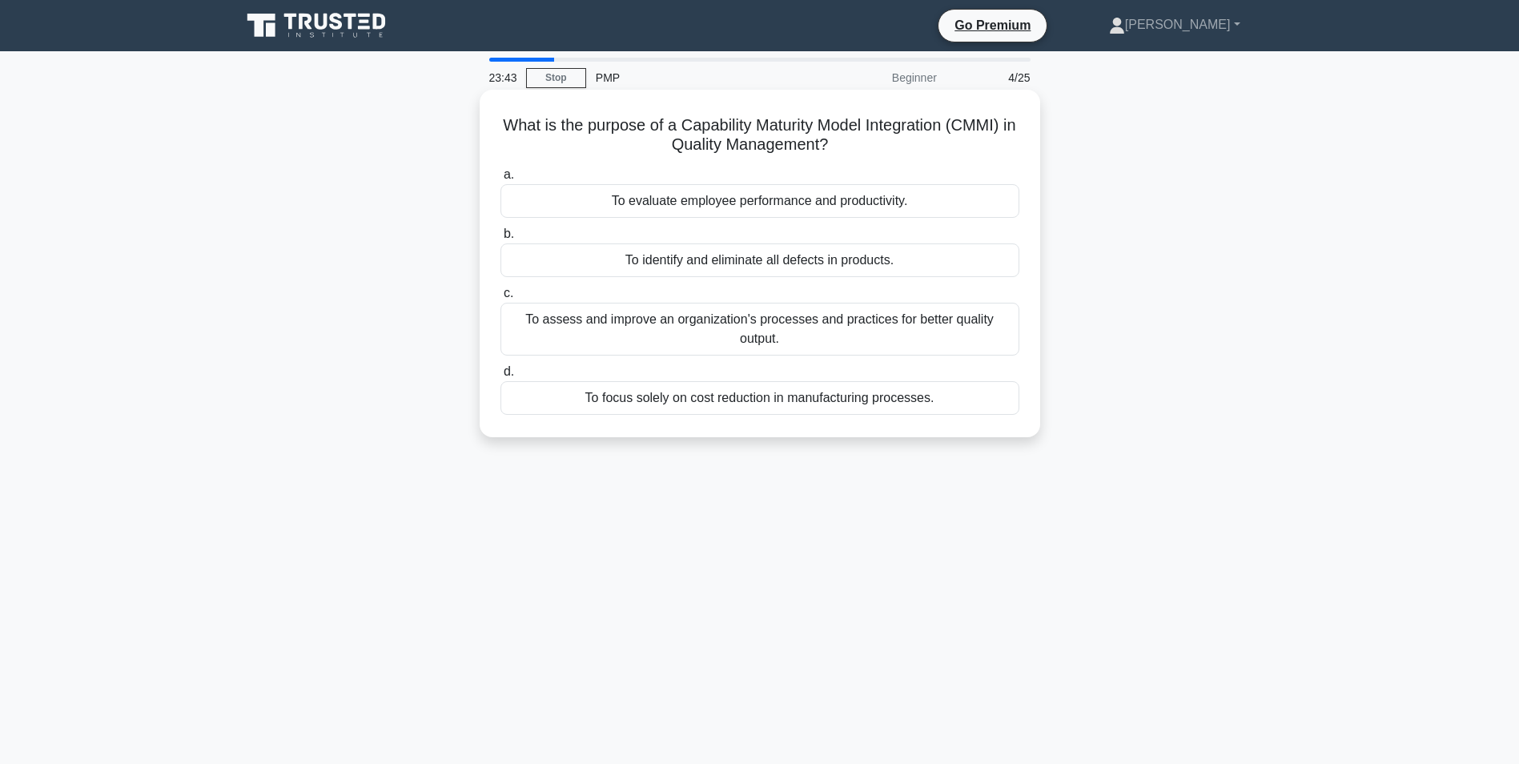
click at [773, 328] on div "To assess and improve an organization's processes and practices for better qual…" at bounding box center [760, 329] width 519 height 53
click at [501, 299] on input "c. To assess and improve an organization's processes and practices for better q…" at bounding box center [501, 293] width 0 height 10
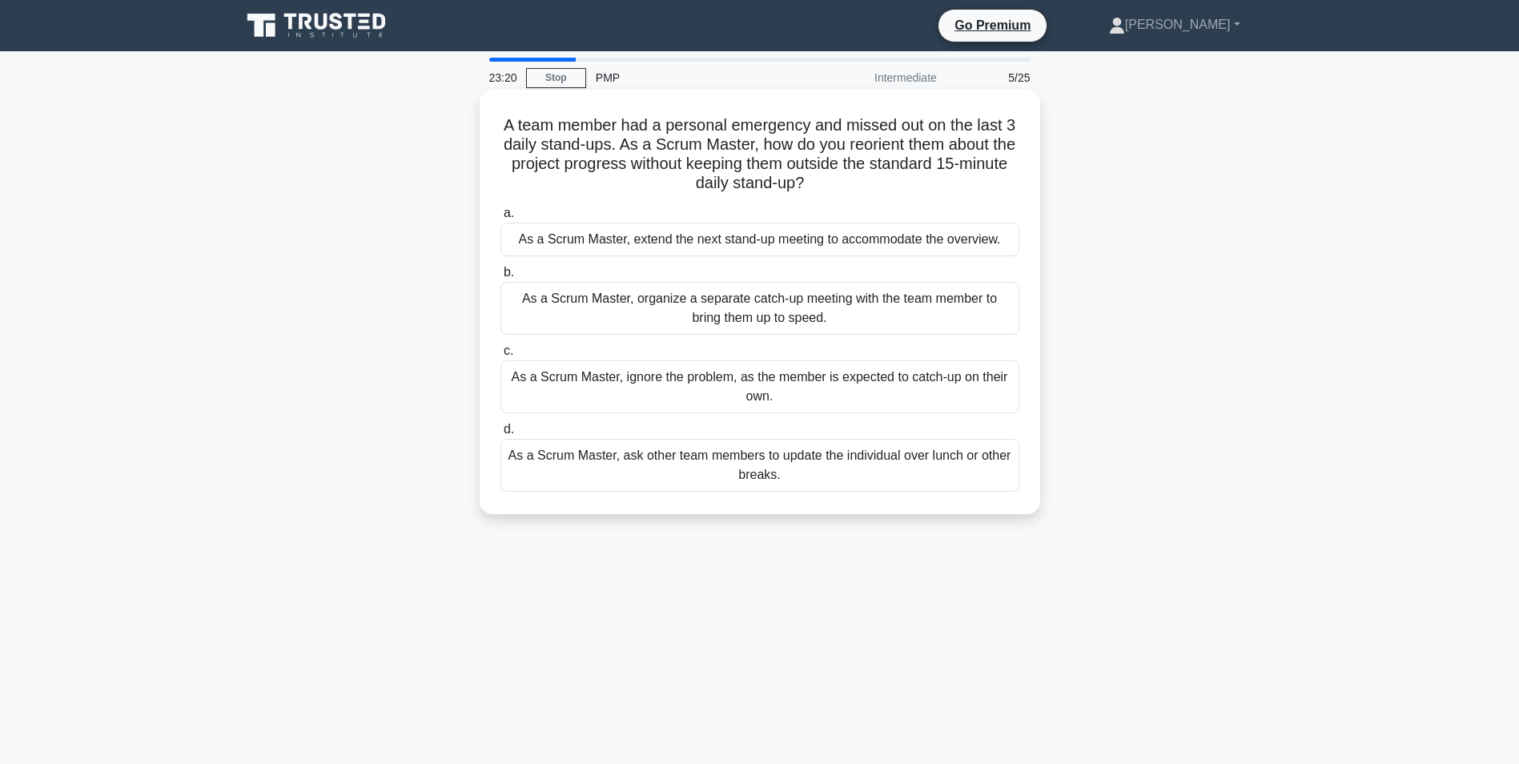
click at [726, 297] on div "As a Scrum Master, organize a separate catch-up meeting with the team member to…" at bounding box center [760, 308] width 519 height 53
drag, startPoint x: 726, startPoint y: 297, endPoint x: 625, endPoint y: 331, distance: 106.4
click at [625, 331] on div "As a Scrum Master, organize a separate catch-up meeting with the team member to…" at bounding box center [760, 308] width 519 height 53
click at [501, 278] on input "b. As a Scrum Master, organize a separate catch-up meeting with the team member…" at bounding box center [501, 273] width 0 height 10
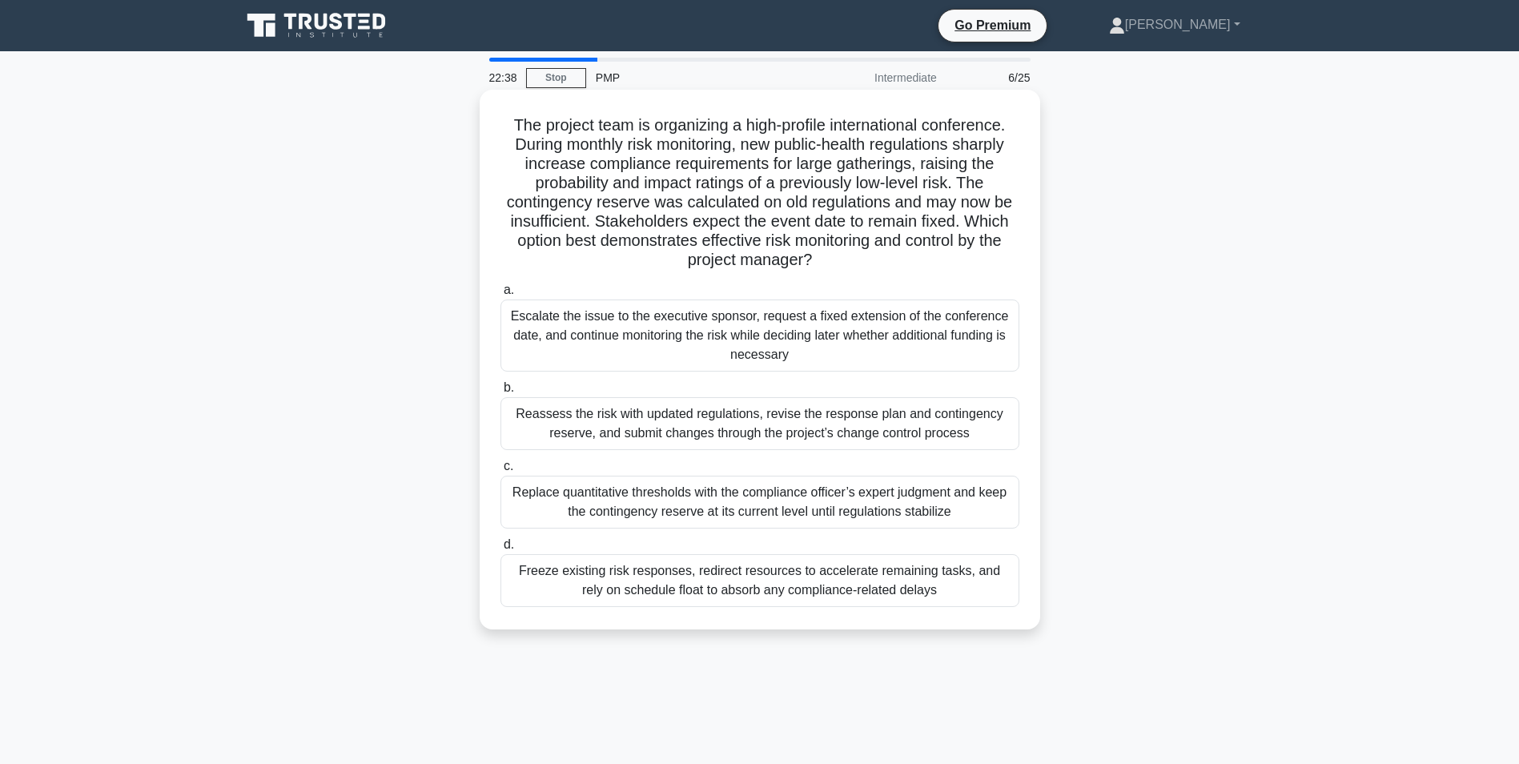
click at [726, 416] on div "Reassess the risk with updated regulations, revise the response plan and contin…" at bounding box center [760, 423] width 519 height 53
click at [501, 393] on input "b. Reassess the risk with updated regulations, revise the response plan and con…" at bounding box center [501, 388] width 0 height 10
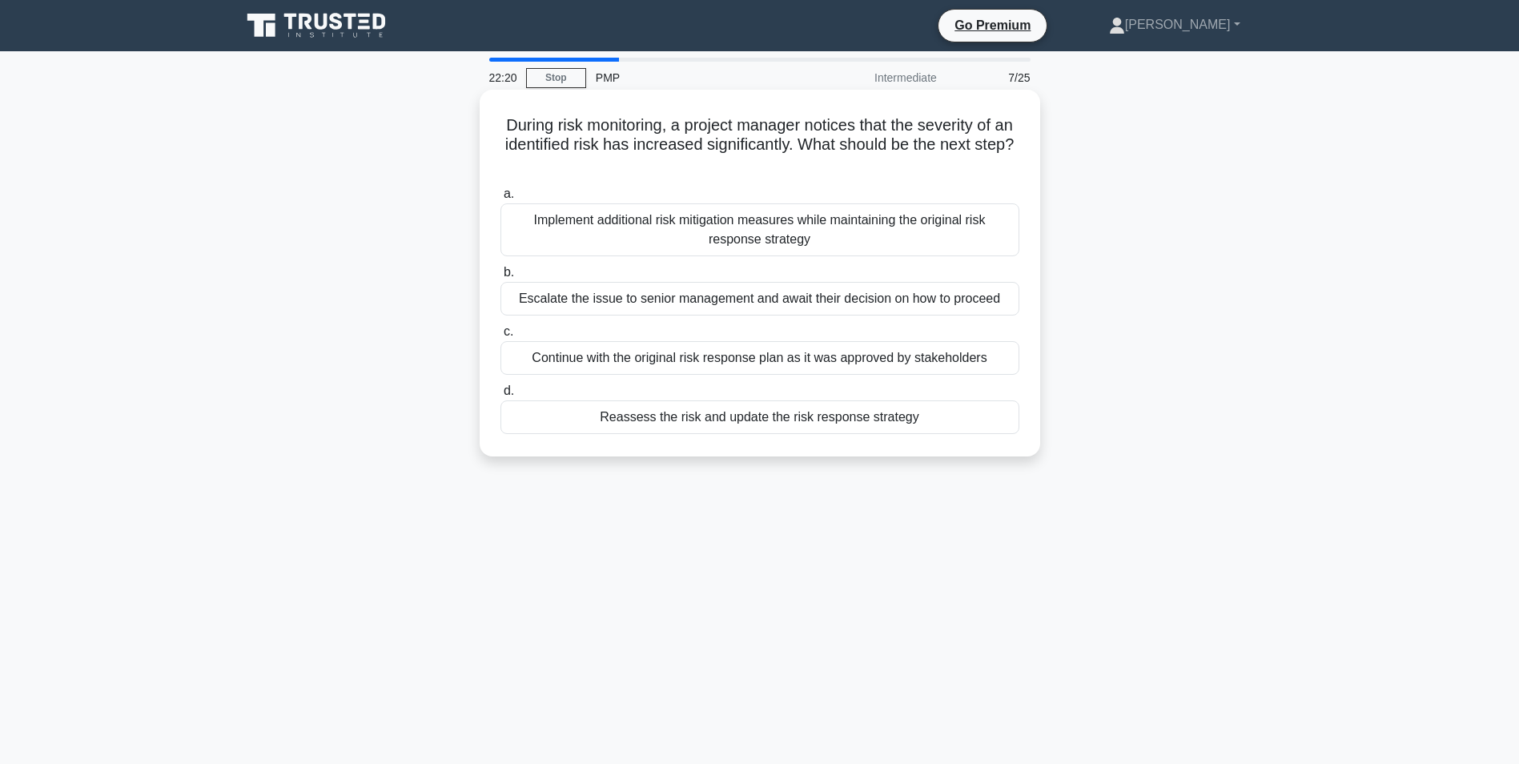
click at [721, 423] on div "Reassess the risk and update the risk response strategy" at bounding box center [760, 417] width 519 height 34
click at [501, 396] on input "d. Reassess the risk and update the risk response strategy" at bounding box center [501, 391] width 0 height 10
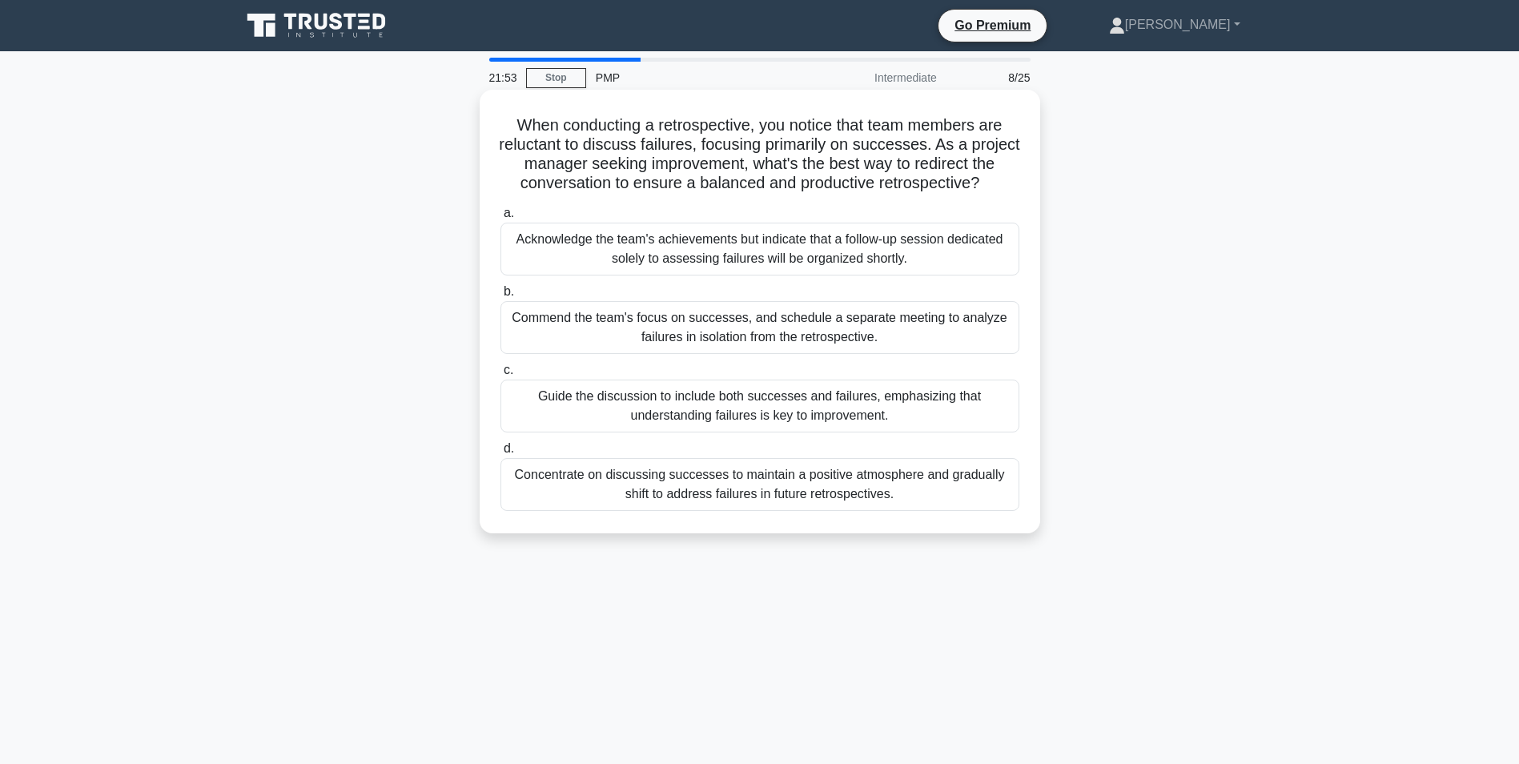
click at [597, 396] on div "Guide the discussion to include both successes and failures, emphasizing that u…" at bounding box center [760, 406] width 519 height 53
click at [501, 376] on input "c. Guide the discussion to include both successes and failures, emphasizing tha…" at bounding box center [501, 370] width 0 height 10
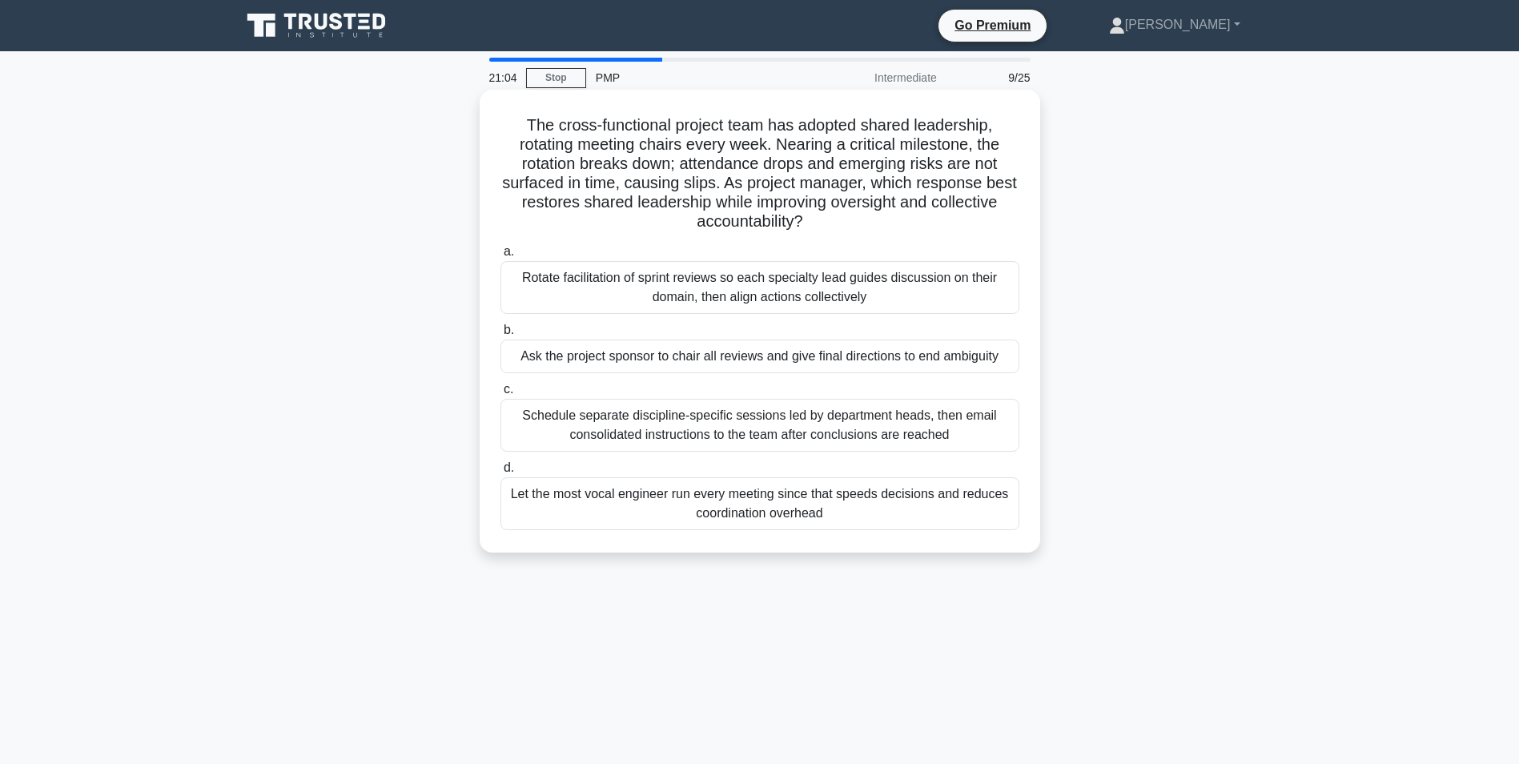
click at [770, 294] on div "Rotate facilitation of sprint reviews so each specialty lead guides discussion …" at bounding box center [760, 287] width 519 height 53
click at [501, 257] on input "a. Rotate facilitation of sprint reviews so each specialty lead guides discussi…" at bounding box center [501, 252] width 0 height 10
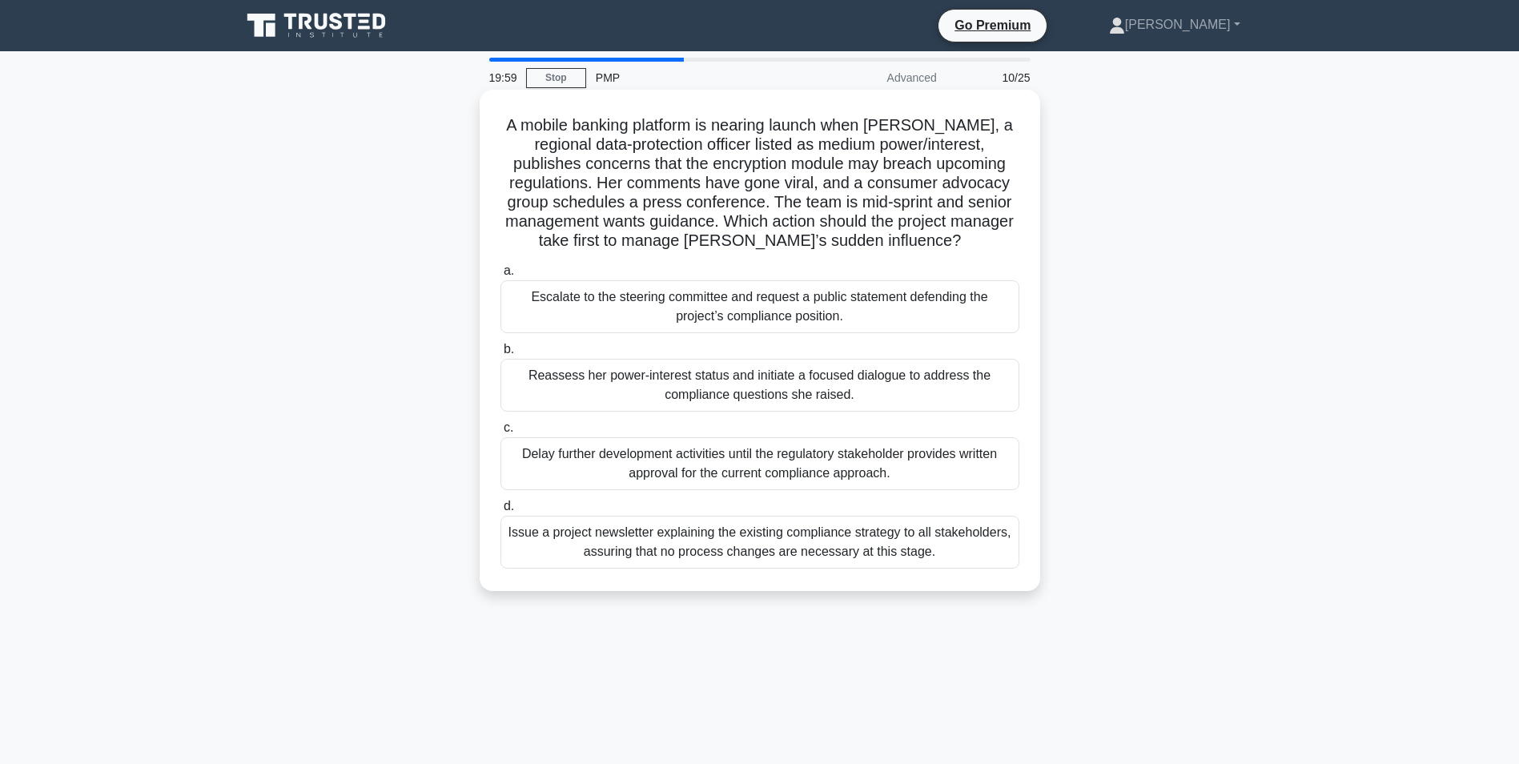
click at [681, 468] on div "Delay further development activities until the regulatory stakeholder provides …" at bounding box center [760, 463] width 519 height 53
click at [501, 433] on input "[PERSON_NAME] further development activities until the regulatory stakeholder p…" at bounding box center [501, 428] width 0 height 10
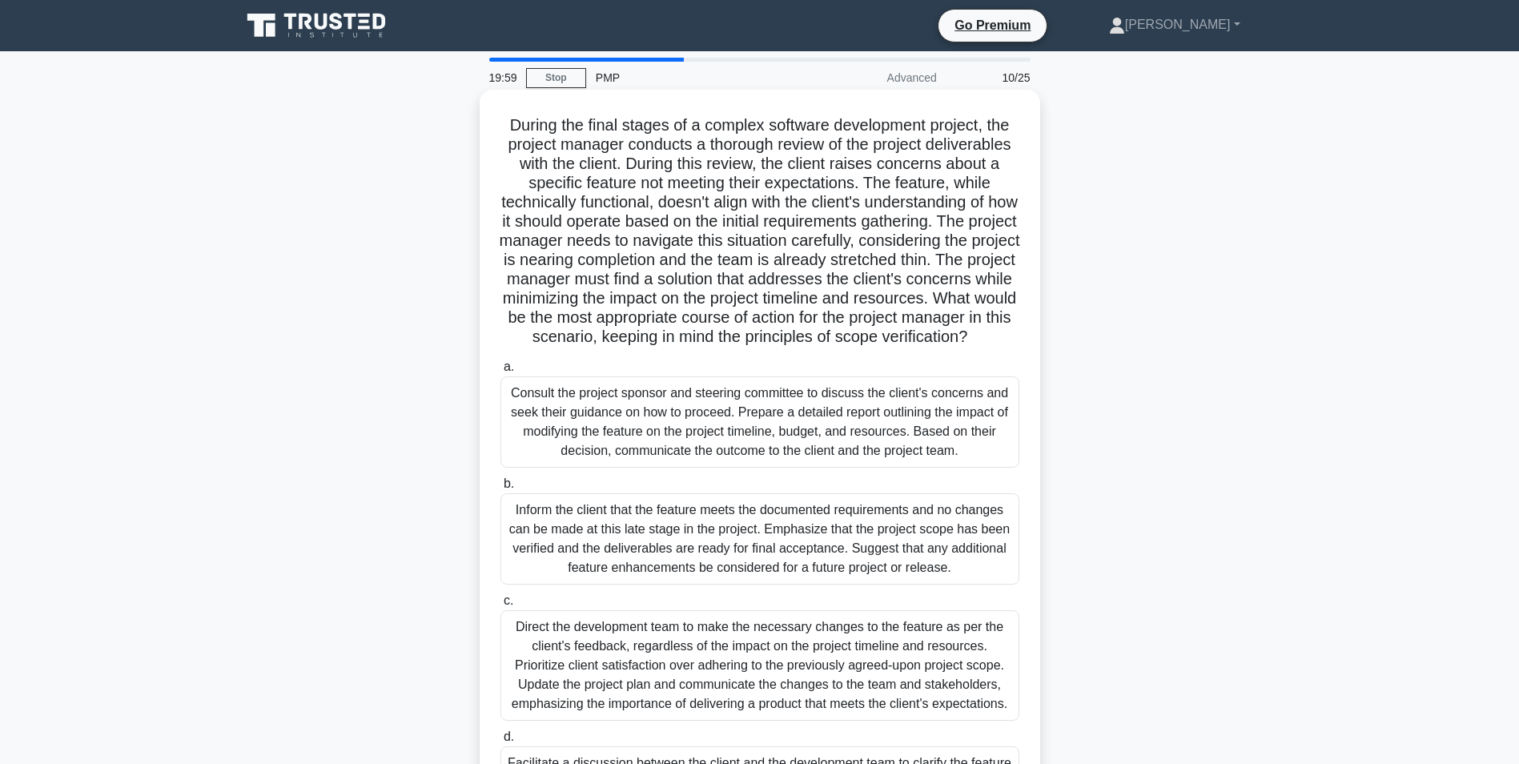
click at [681, 468] on div "Consult the project sponsor and steering committee to discuss the client's conc…" at bounding box center [760, 421] width 519 height 91
click at [501, 372] on input "a. Consult the project sponsor and steering committee to discuss the client's c…" at bounding box center [501, 367] width 0 height 10
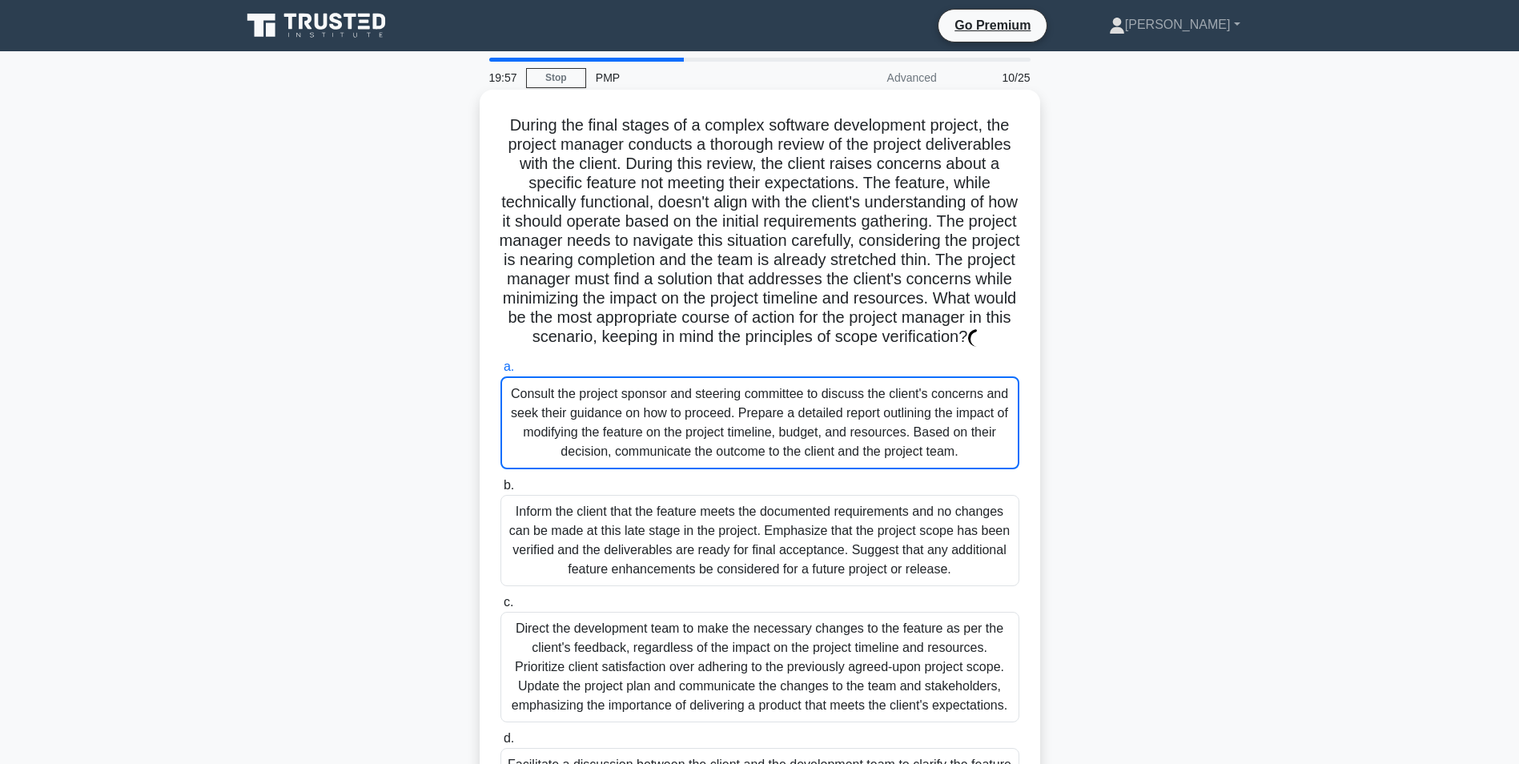
click at [984, 348] on h5 "During the final stages of a complex software development project, the project …" at bounding box center [760, 231] width 522 height 232
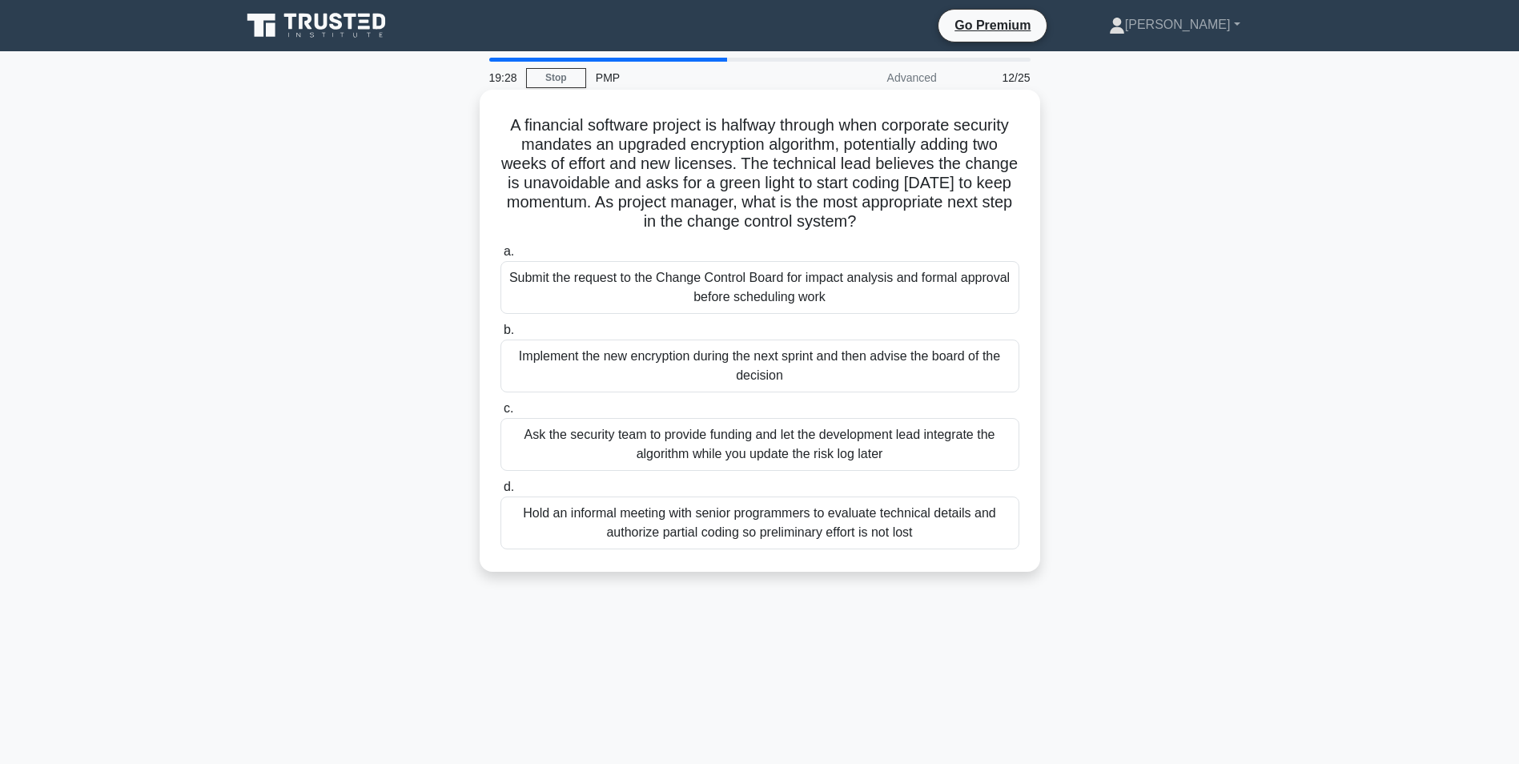
click at [800, 291] on div "Submit the request to the Change Control Board for impact analysis and formal a…" at bounding box center [760, 287] width 519 height 53
click at [501, 257] on input "a. Submit the request to the Change Control Board for impact analysis and forma…" at bounding box center [501, 252] width 0 height 10
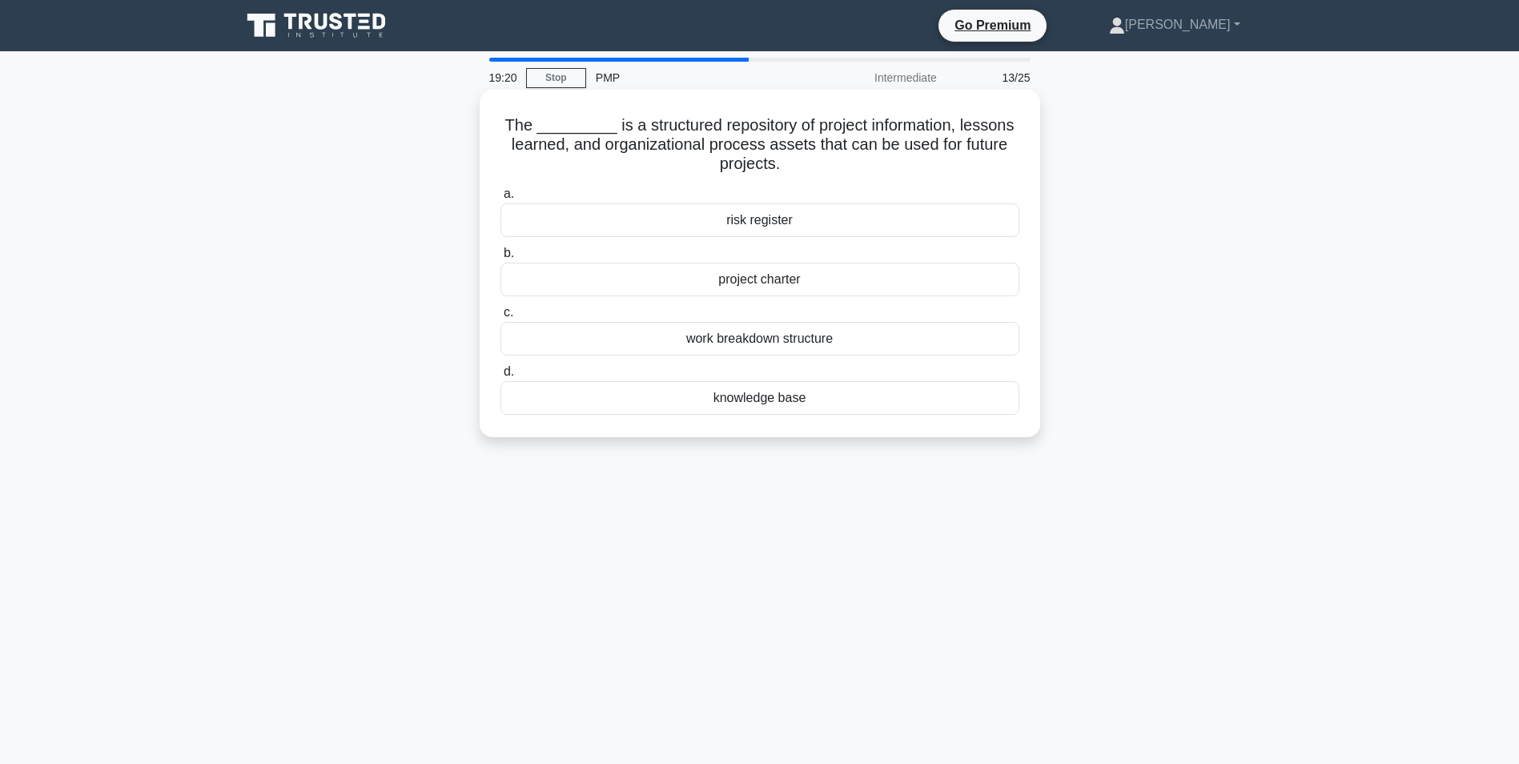
click at [771, 400] on div "knowledge base" at bounding box center [760, 398] width 519 height 34
click at [501, 377] on input "d. knowledge base" at bounding box center [501, 372] width 0 height 10
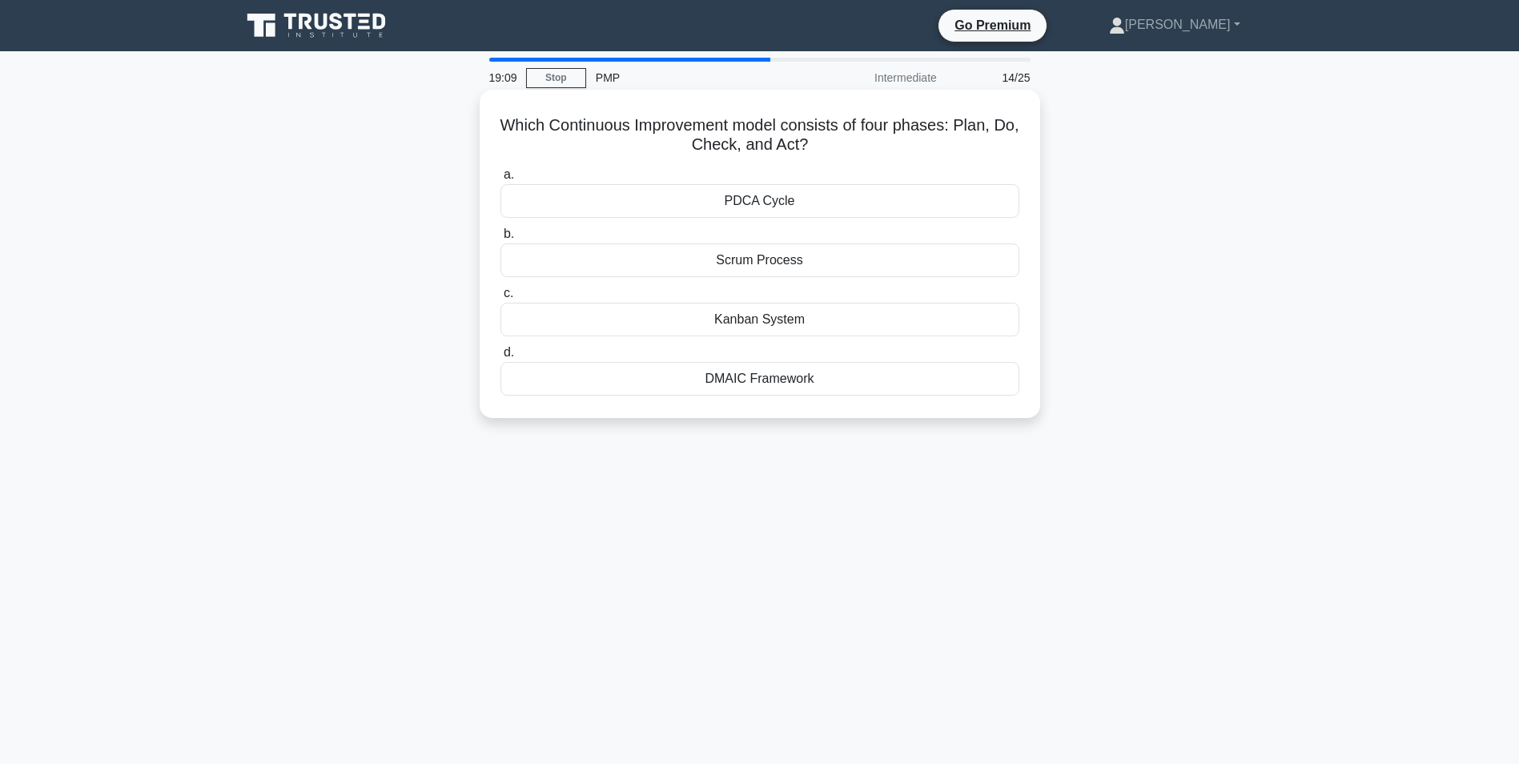
click at [783, 207] on div "PDCA Cycle" at bounding box center [760, 201] width 519 height 34
click at [501, 180] on input "a. PDCA Cycle" at bounding box center [501, 175] width 0 height 10
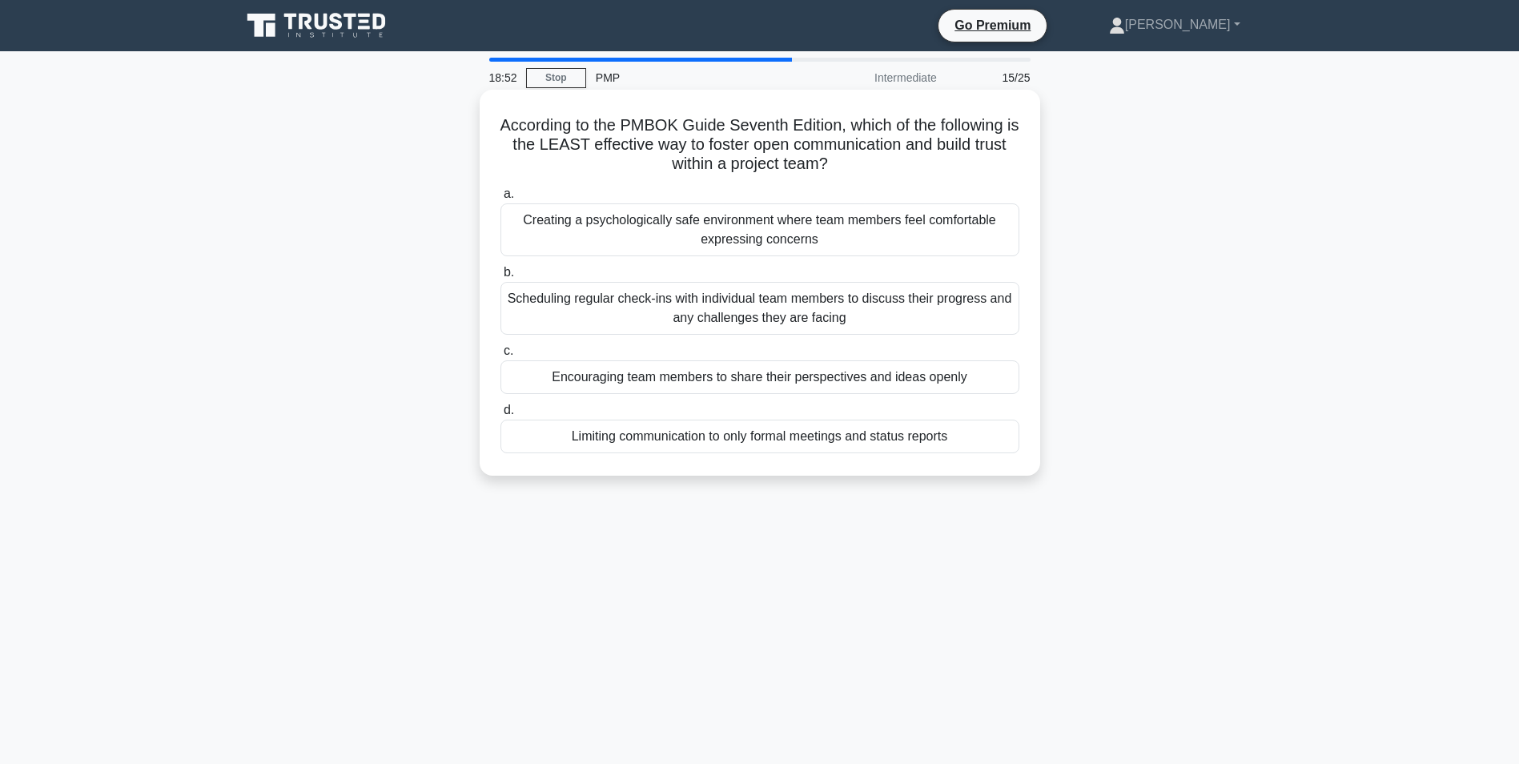
click at [746, 437] on div "Limiting communication to only formal meetings and status reports" at bounding box center [760, 437] width 519 height 34
click at [501, 416] on input "d. Limiting communication to only formal meetings and status reports" at bounding box center [501, 410] width 0 height 10
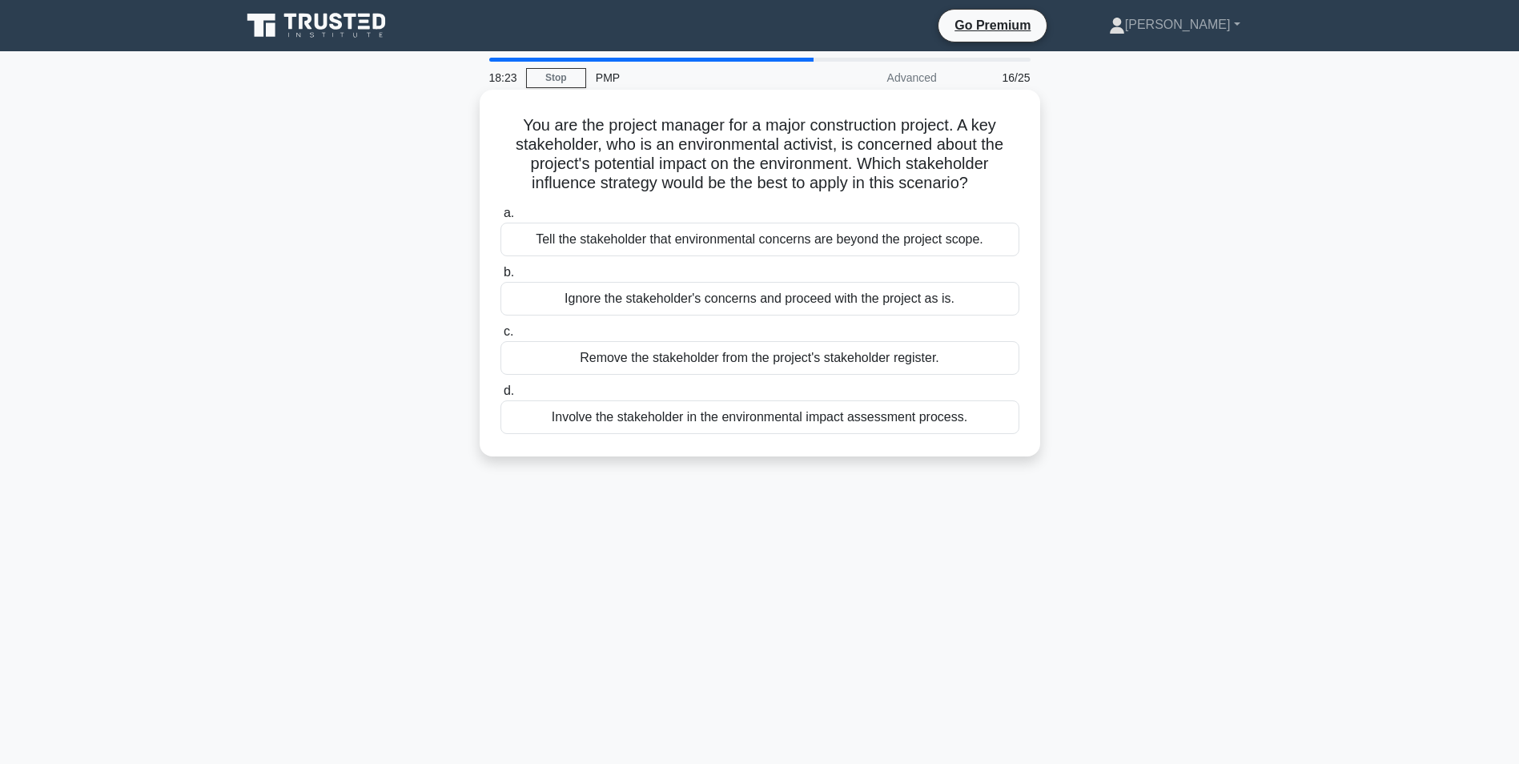
click at [734, 416] on div "Involve the stakeholder in the environmental impact assessment process." at bounding box center [760, 417] width 519 height 34
click at [501, 396] on input "d. Involve the stakeholder in the environmental impact assessment process." at bounding box center [501, 391] width 0 height 10
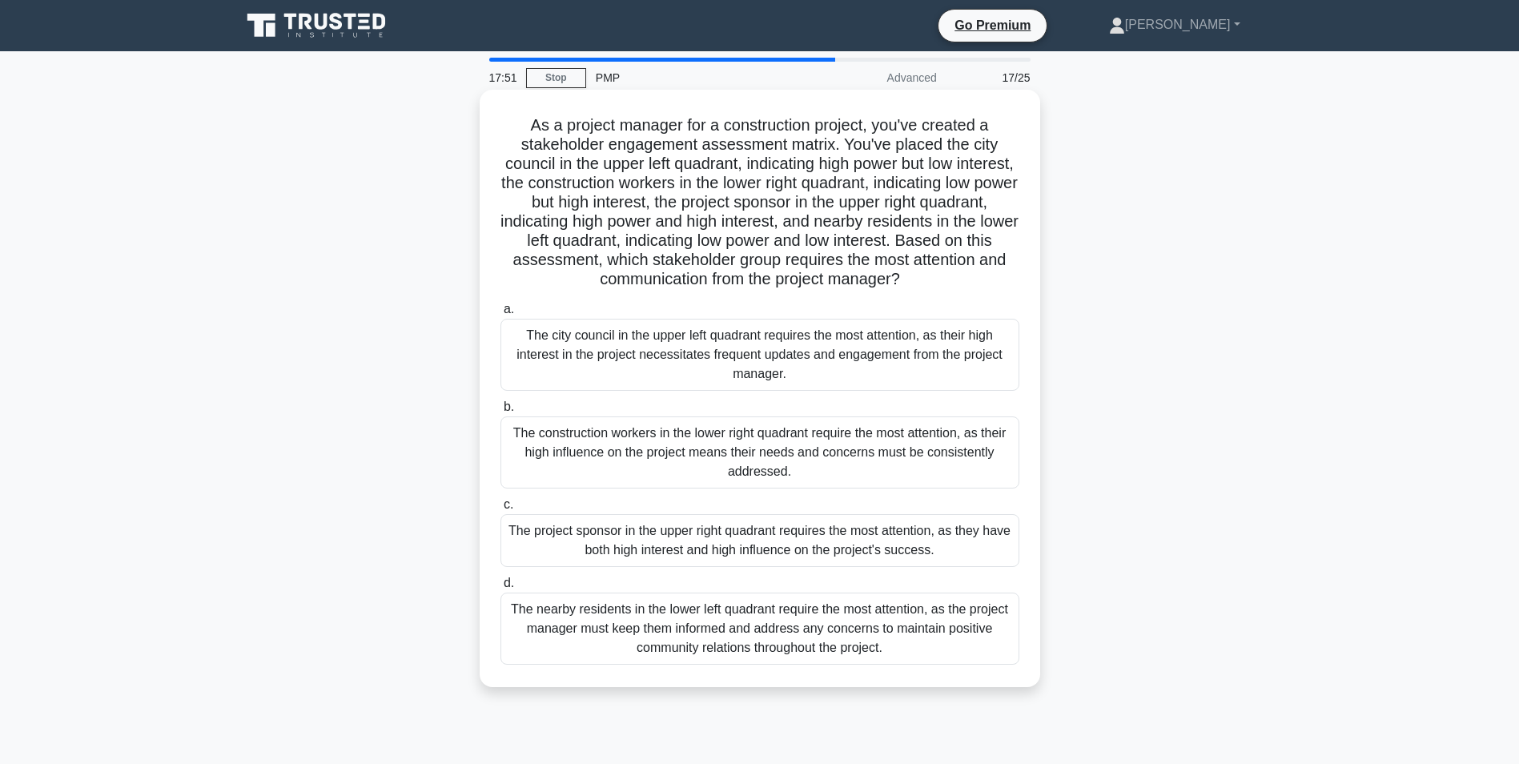
click at [779, 539] on div "The project sponsor in the upper right quadrant requires the most attention, as…" at bounding box center [760, 540] width 519 height 53
click at [501, 510] on input "c. The project sponsor in the upper right quadrant requires the most attention,…" at bounding box center [501, 505] width 0 height 10
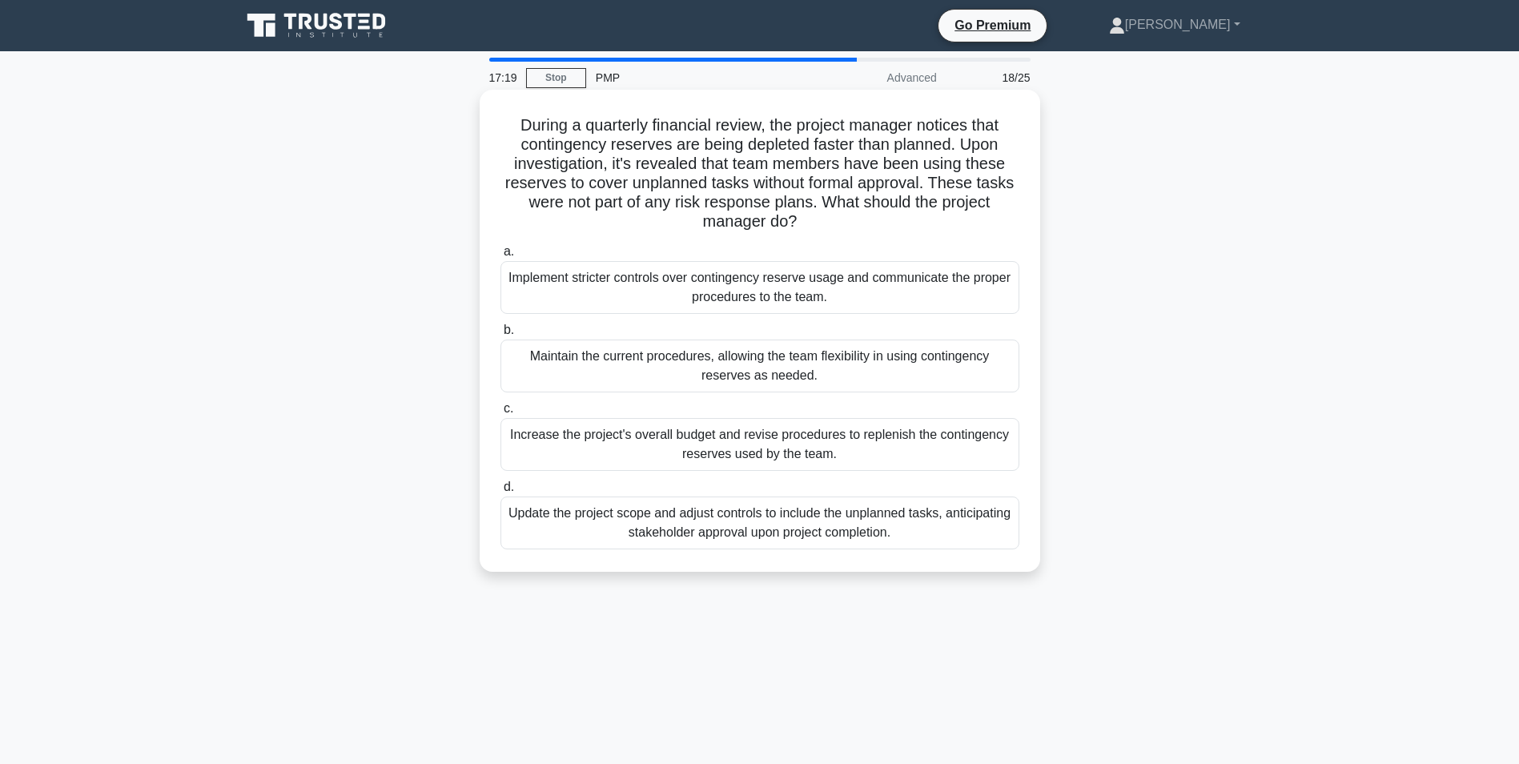
click at [781, 284] on div "Implement stricter controls over contingency reserve usage and communicate the …" at bounding box center [760, 287] width 519 height 53
click at [501, 257] on input "a. Implement stricter controls over contingency reserve usage and communicate t…" at bounding box center [501, 252] width 0 height 10
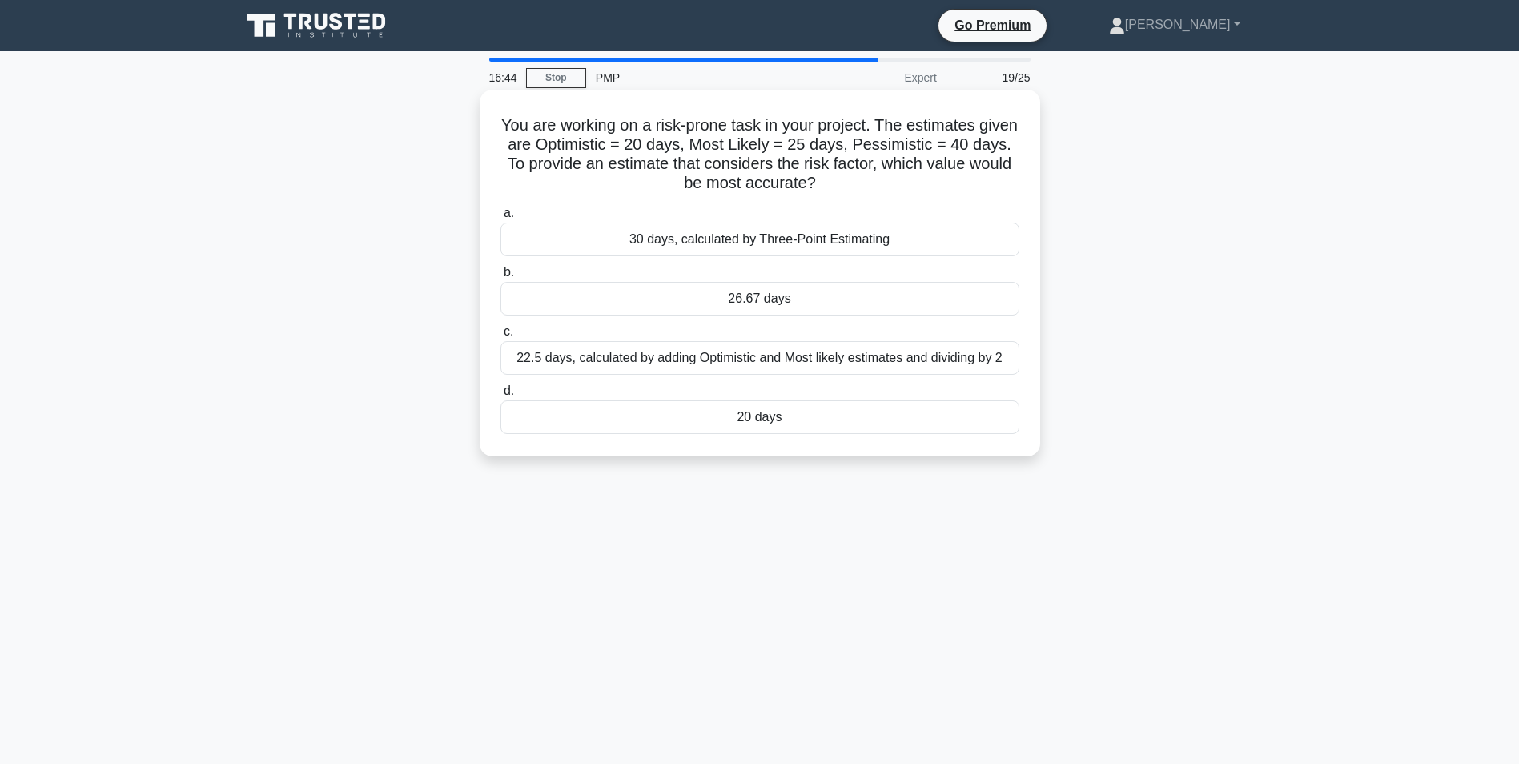
click at [792, 251] on div "30 days, calculated by Three-Point Estimating" at bounding box center [760, 240] width 519 height 34
click at [501, 219] on input "a. 30 days, calculated by Three-Point Estimating" at bounding box center [501, 213] width 0 height 10
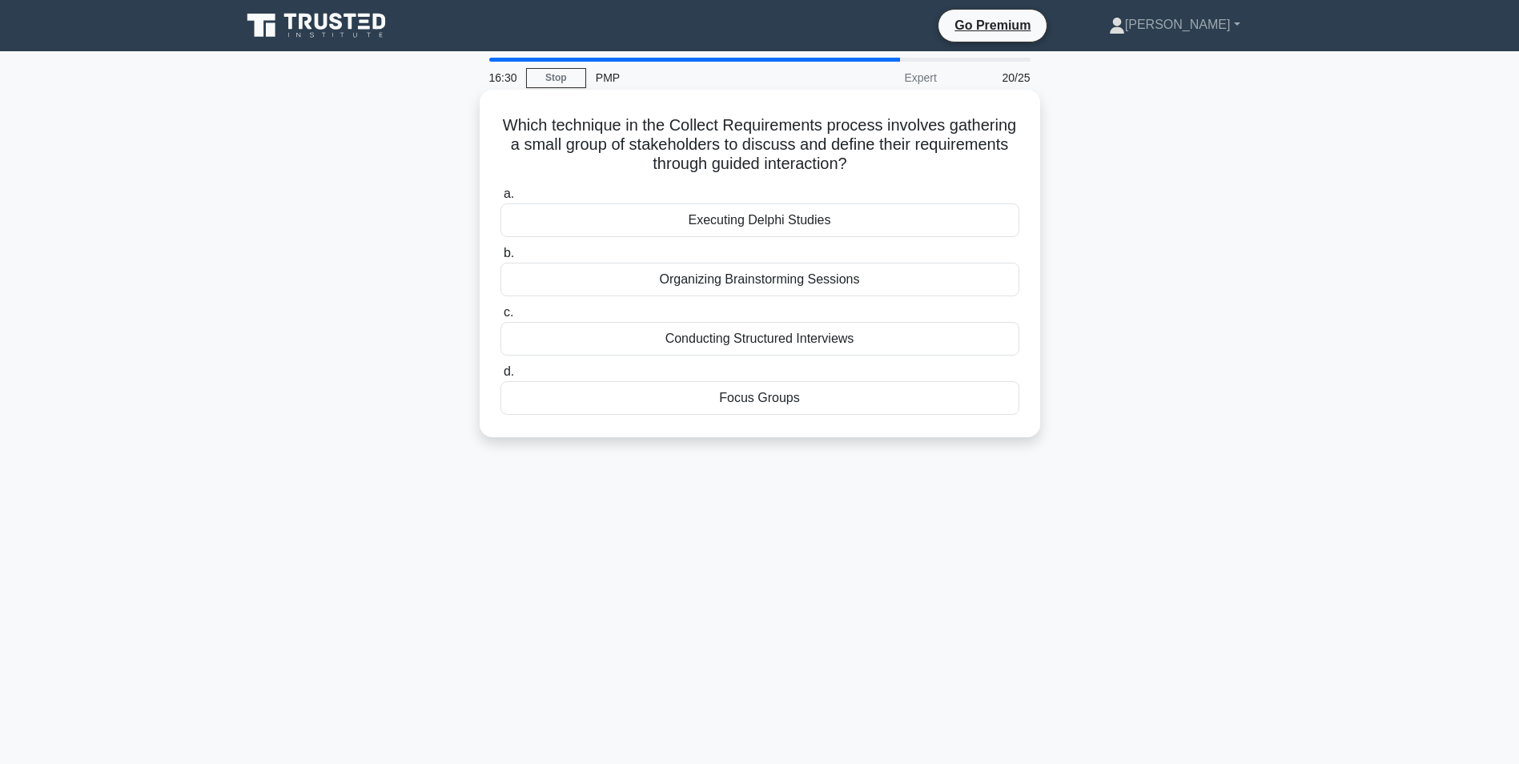
click at [744, 395] on div "Focus Groups" at bounding box center [760, 398] width 519 height 34
click at [501, 377] on input "d. Focus Groups" at bounding box center [501, 372] width 0 height 10
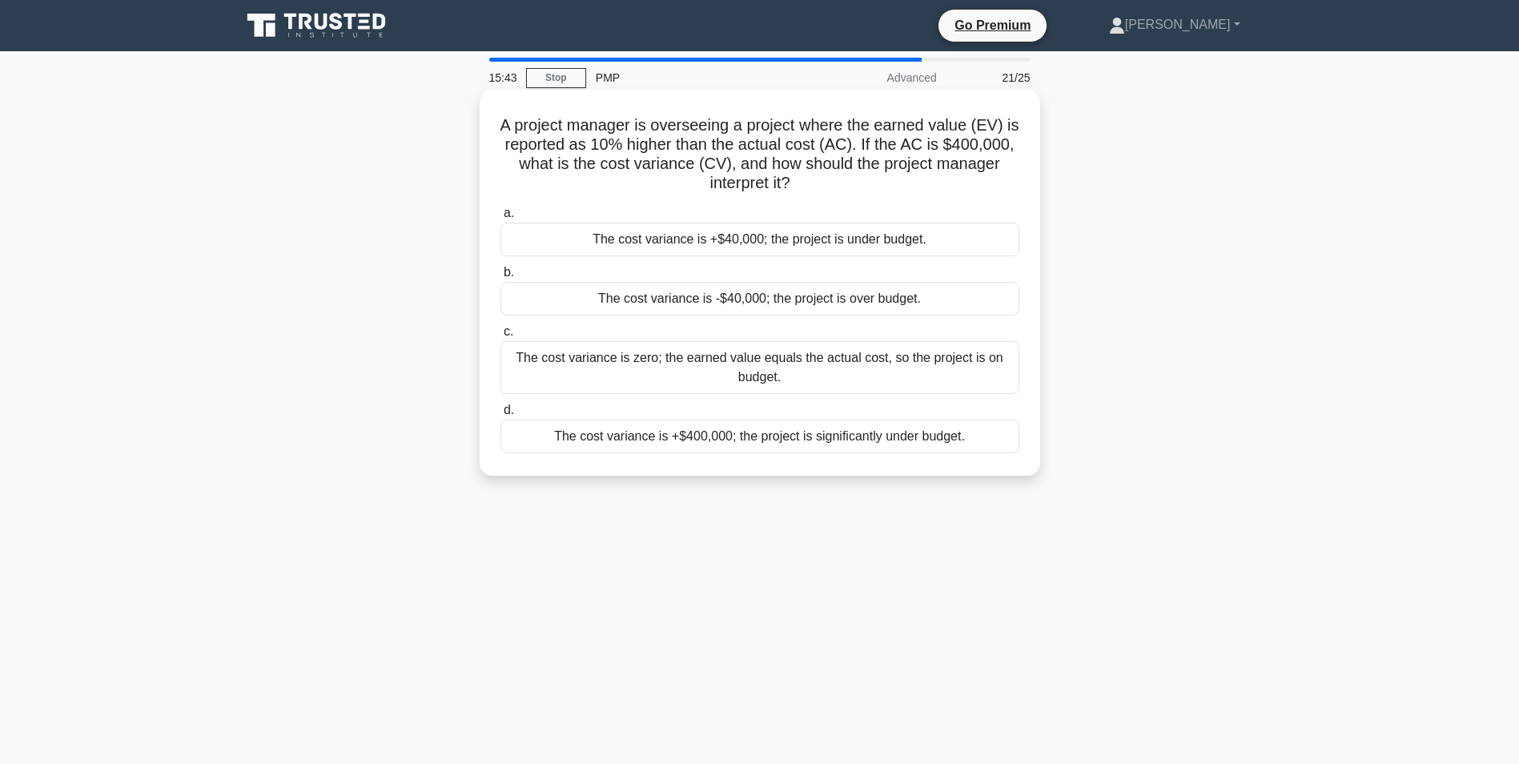
click at [839, 246] on div "The cost variance is +$40,000; the project is under budget." at bounding box center [760, 240] width 519 height 34
click at [501, 219] on input "a. The cost variance is +$40,000; the project is under budget." at bounding box center [501, 213] width 0 height 10
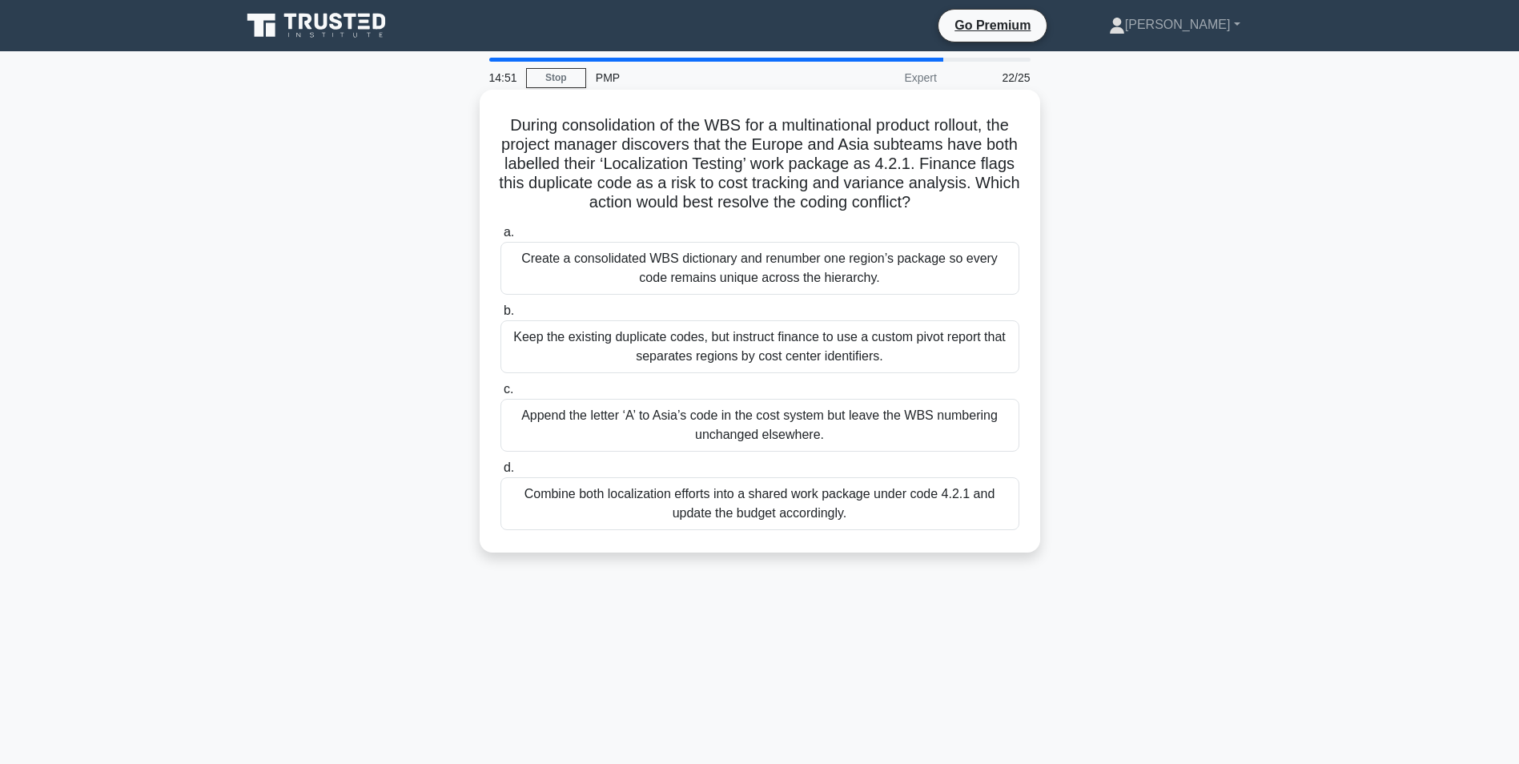
click at [755, 267] on div "Create a consolidated WBS dictionary and renumber one region’s package so every…" at bounding box center [760, 268] width 519 height 53
click at [501, 238] on input "a. Create a consolidated WBS dictionary and renumber one region’s package so ev…" at bounding box center [501, 232] width 0 height 10
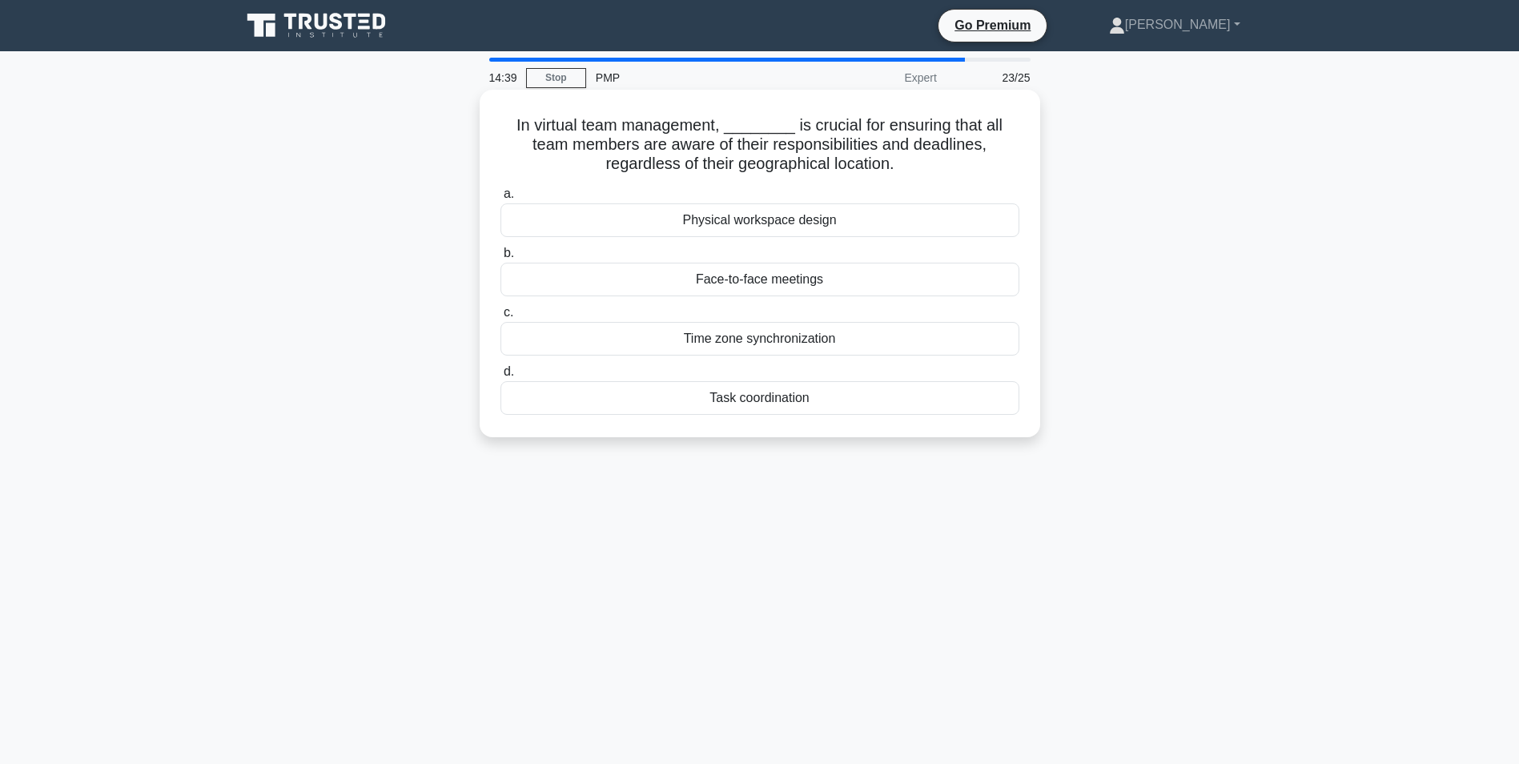
click at [765, 406] on div "Task coordination" at bounding box center [760, 398] width 519 height 34
click at [501, 377] on input "d. Task coordination" at bounding box center [501, 372] width 0 height 10
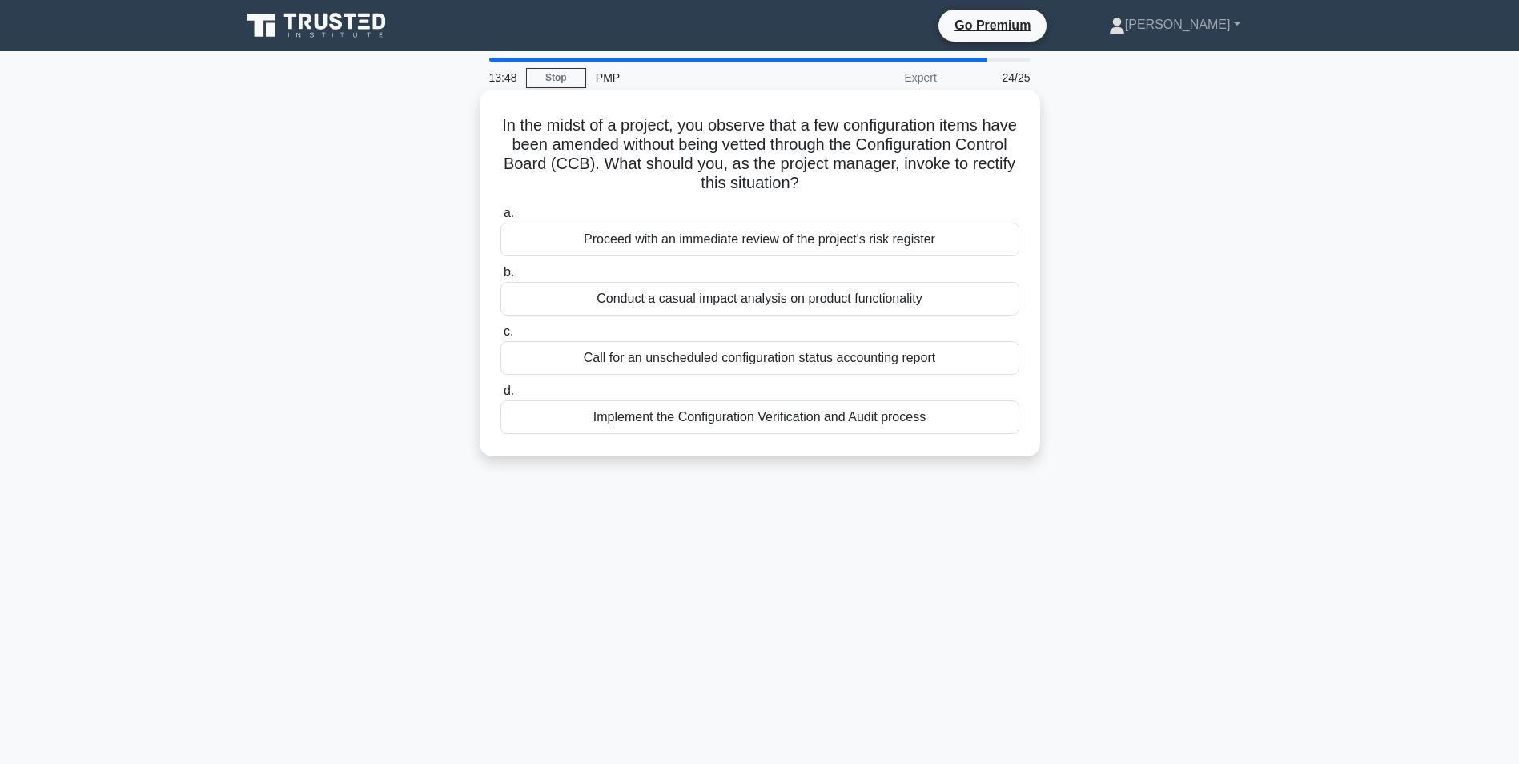
click at [678, 416] on div "Implement the Configuration Verification and Audit process" at bounding box center [760, 417] width 519 height 34
click at [501, 396] on input "d. Implement the Configuration Verification and Audit process" at bounding box center [501, 391] width 0 height 10
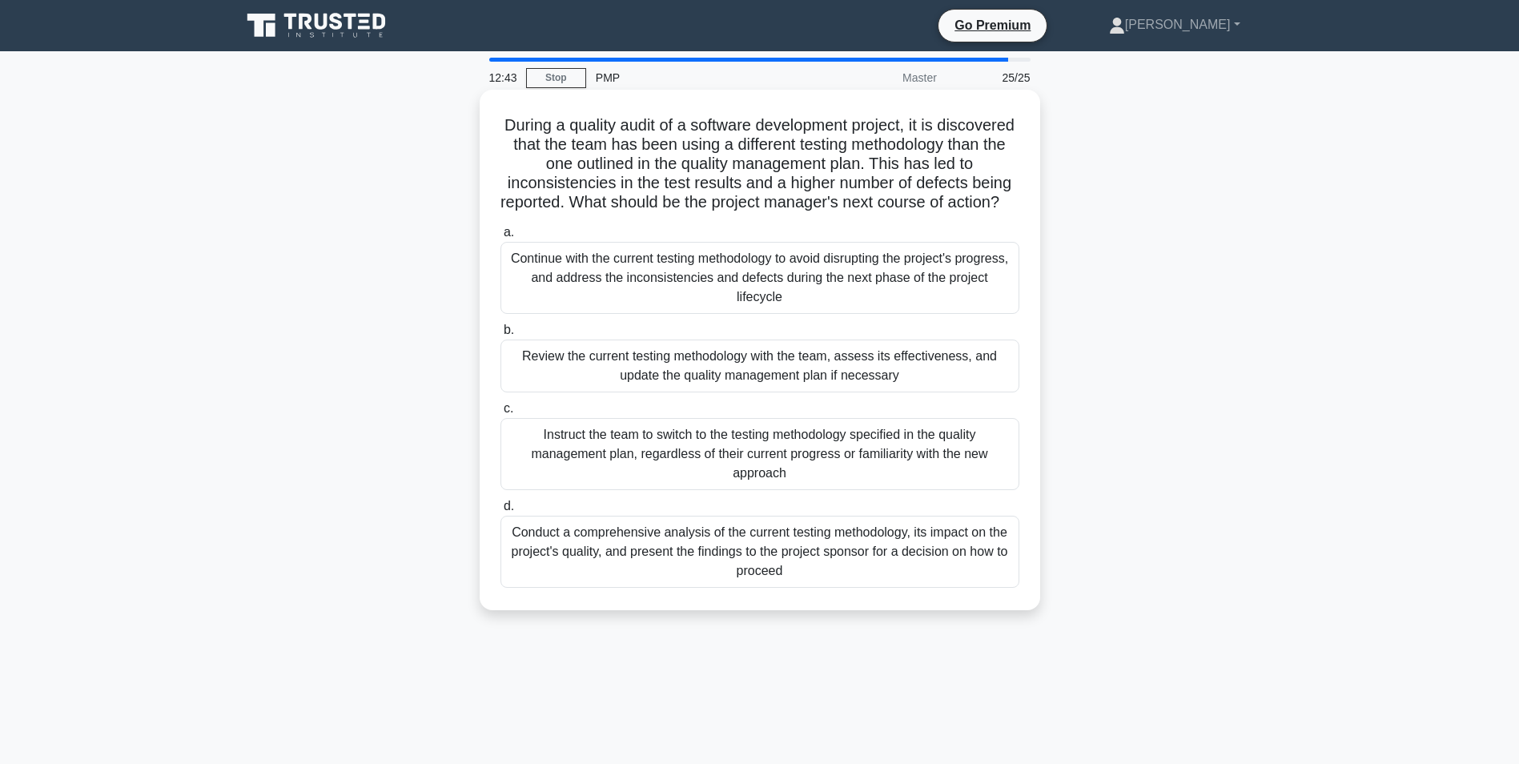
click at [758, 575] on div "Conduct a comprehensive analysis of the current testing methodology, its impact…" at bounding box center [760, 552] width 519 height 72
click at [501, 512] on input "d. Conduct a comprehensive analysis of the current testing methodology, its imp…" at bounding box center [501, 506] width 0 height 10
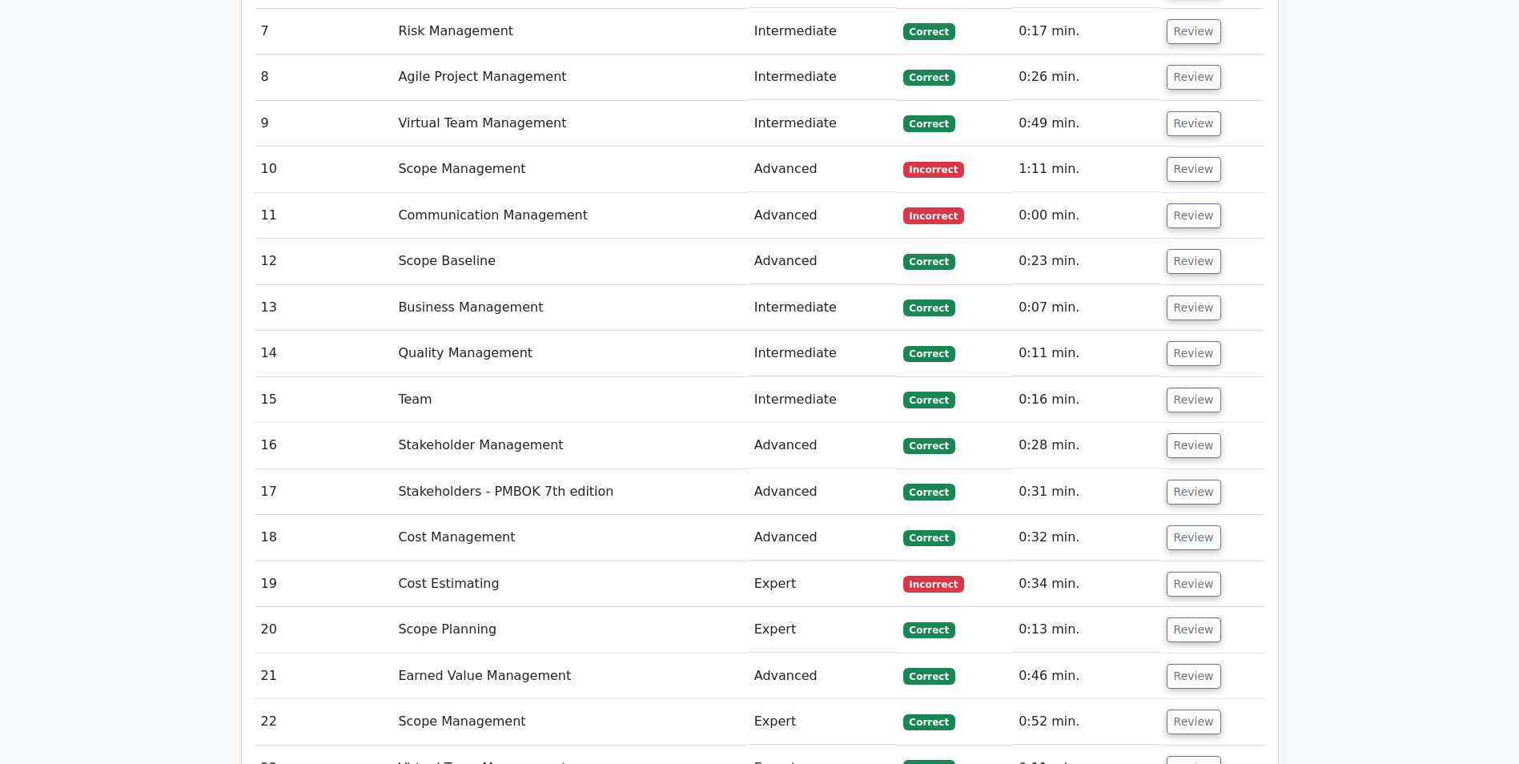
scroll to position [3364, 0]
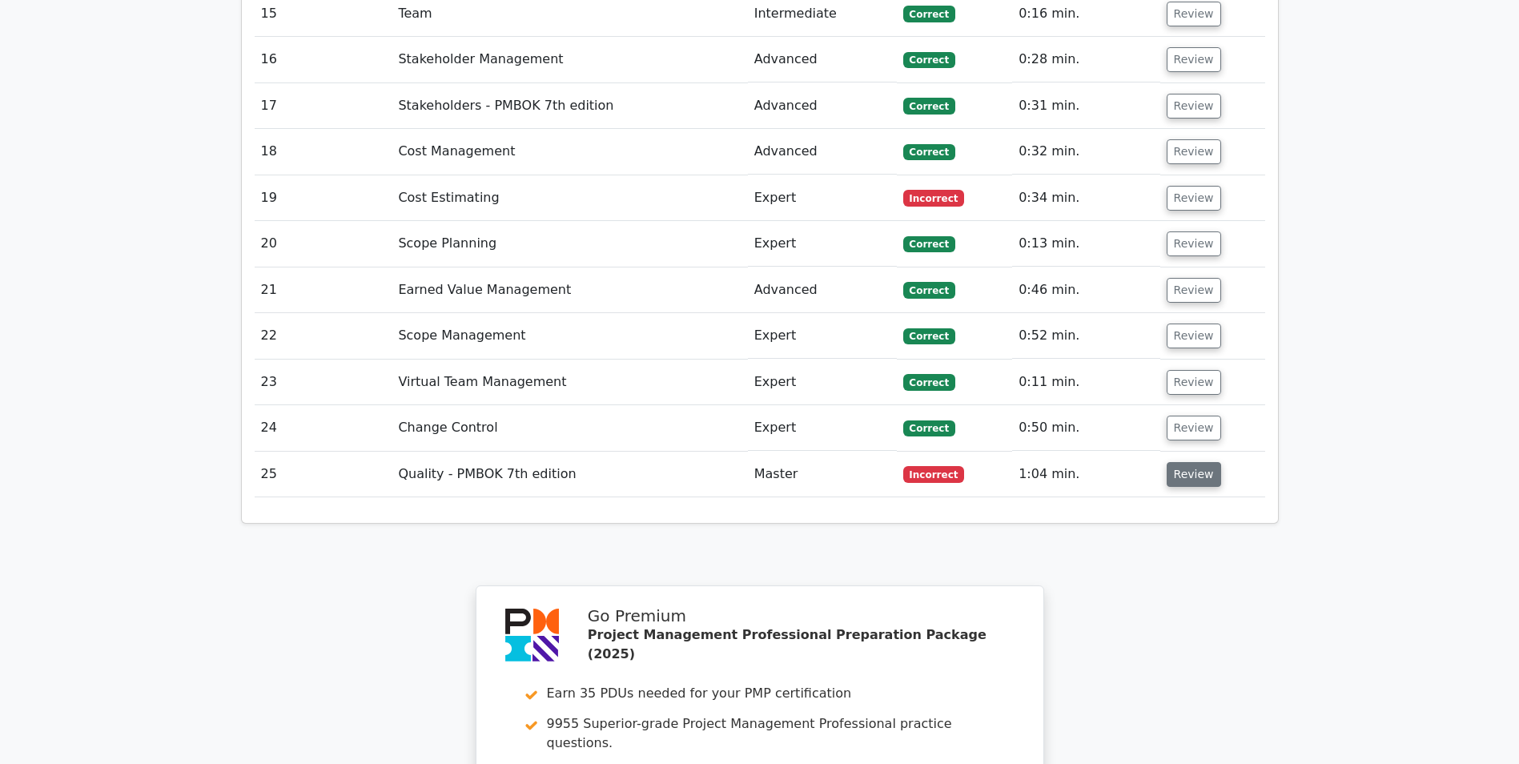
click at [1197, 462] on button "Review" at bounding box center [1194, 474] width 54 height 25
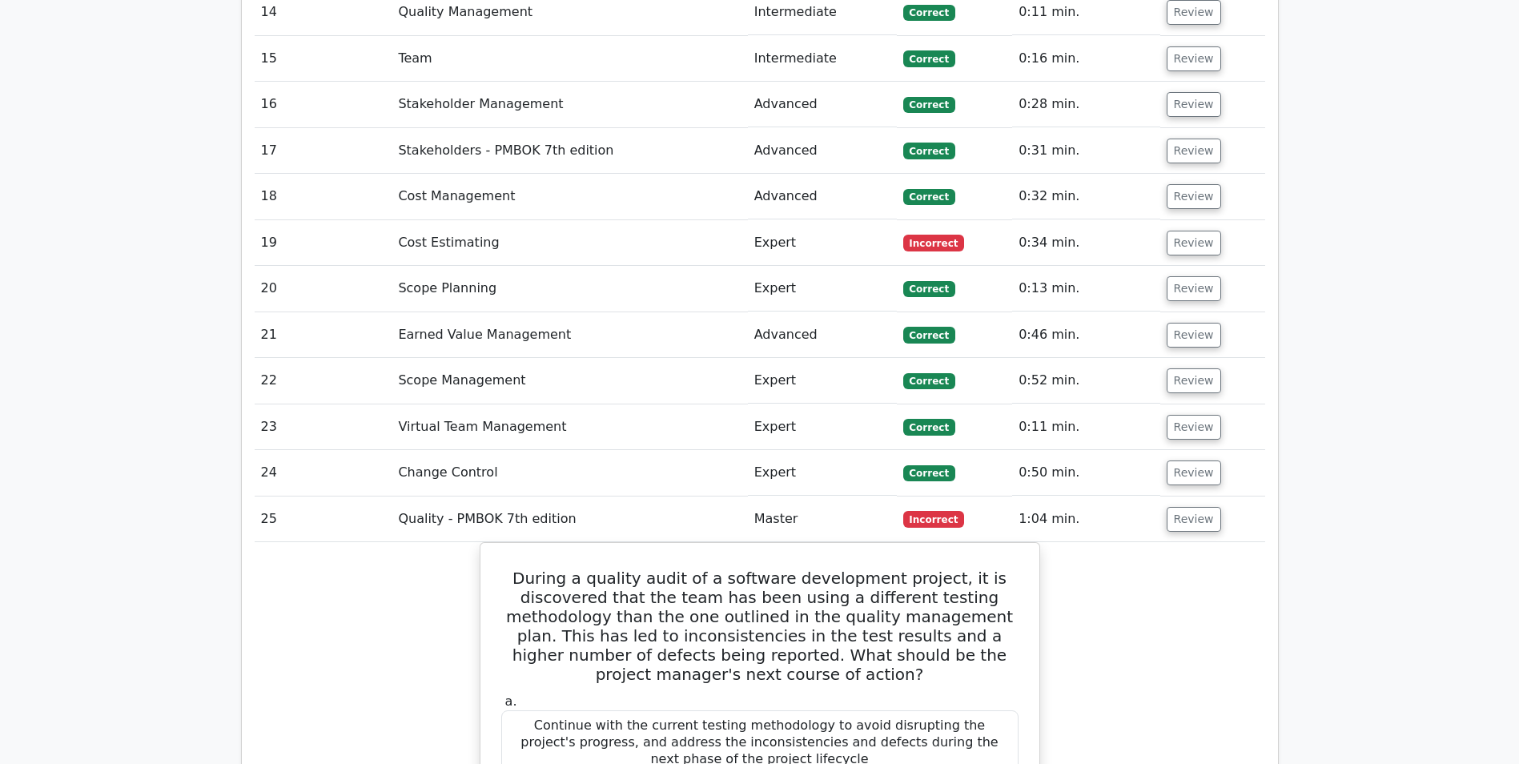
scroll to position [3284, 0]
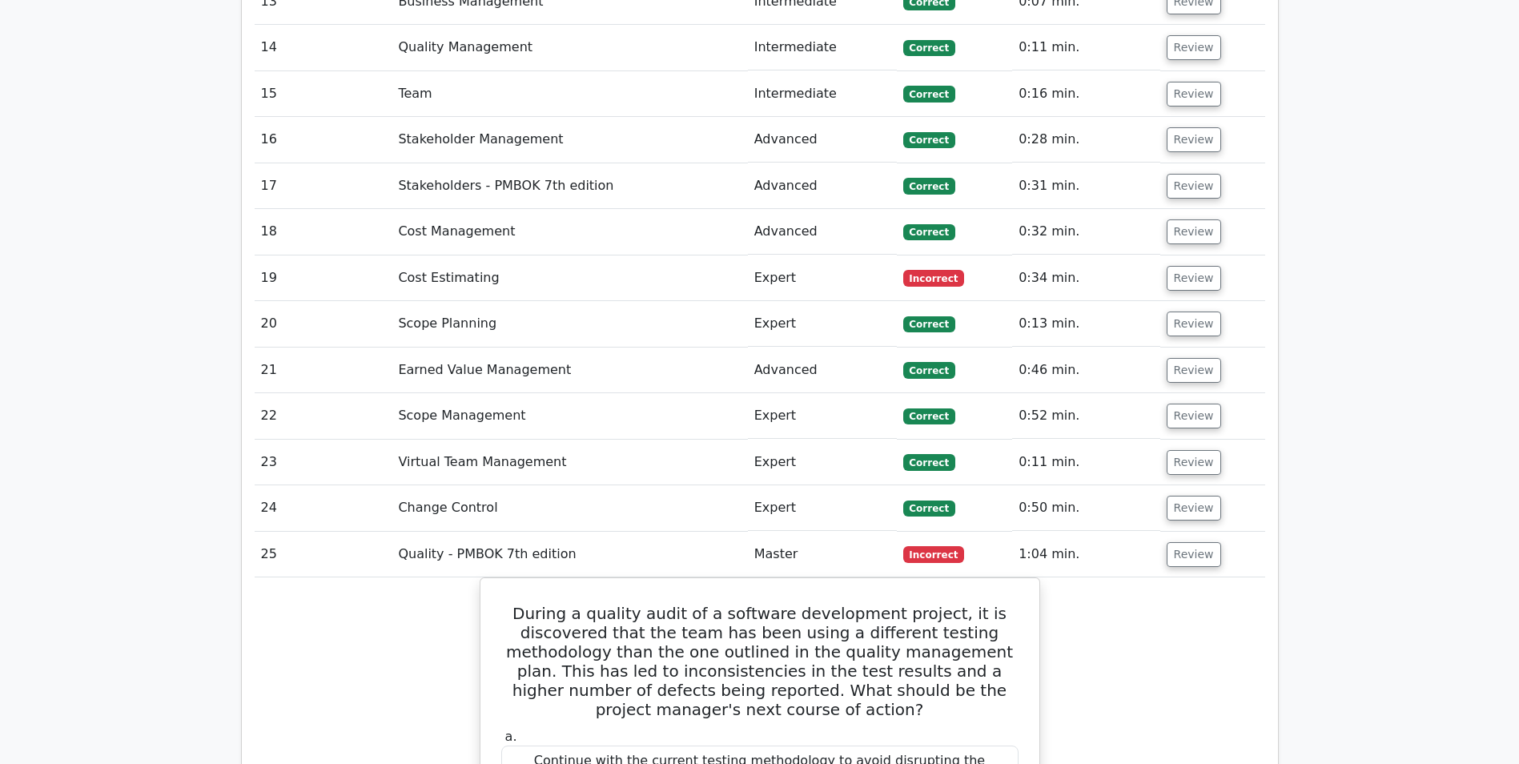
click at [1187, 256] on td "Review" at bounding box center [1213, 279] width 105 height 46
click at [1188, 266] on button "Review" at bounding box center [1194, 278] width 54 height 25
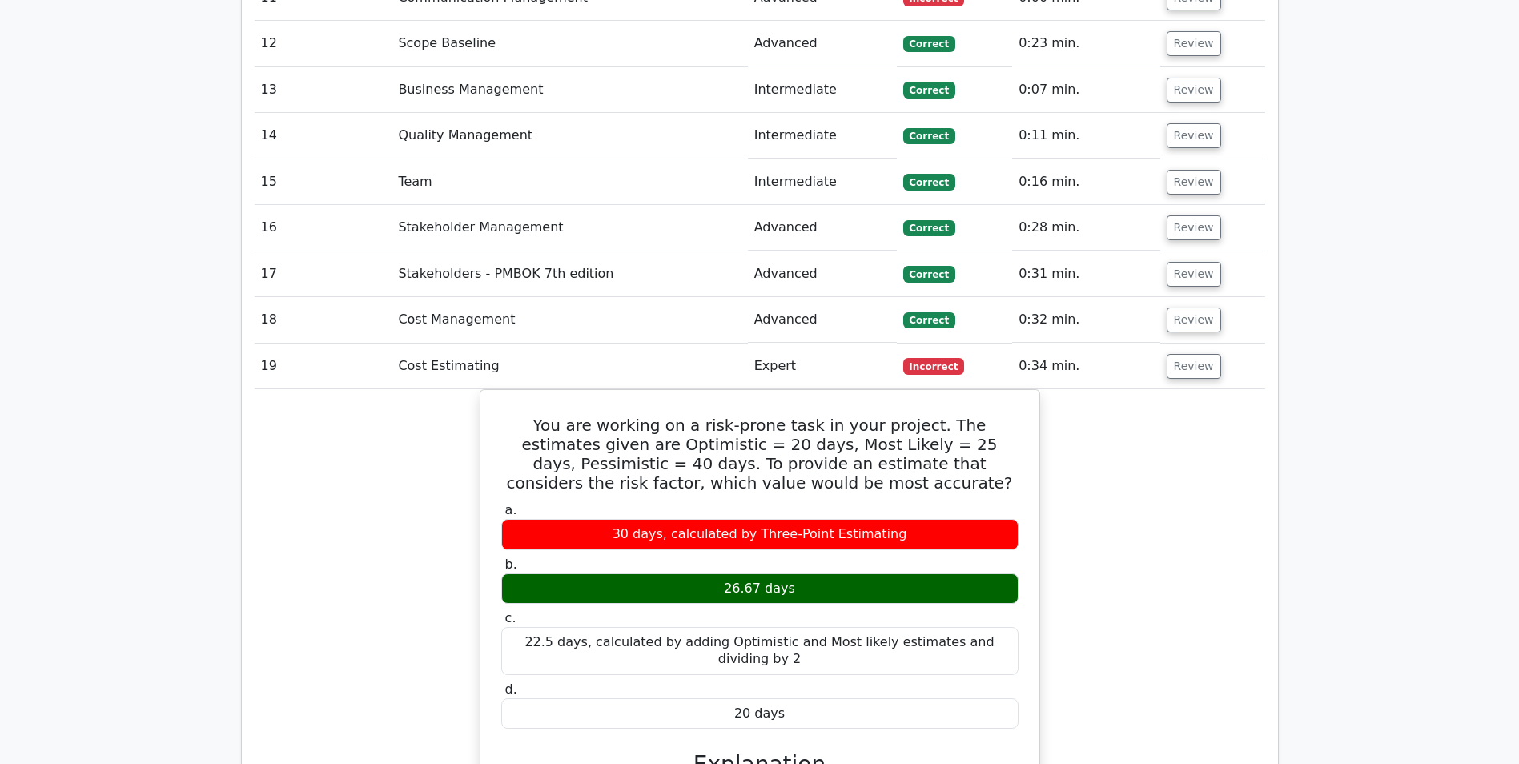
scroll to position [3044, 0]
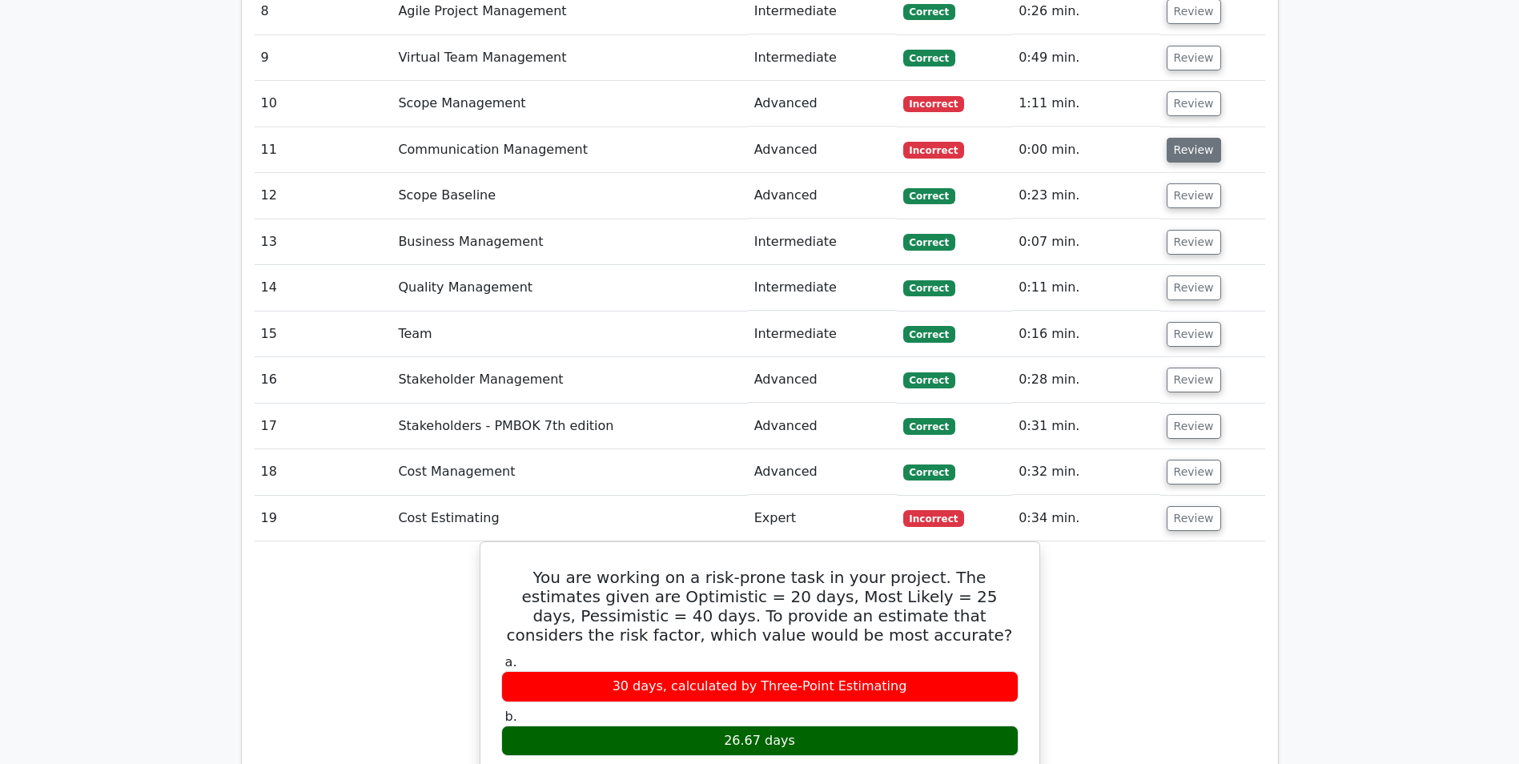
click at [1205, 138] on button "Review" at bounding box center [1194, 150] width 54 height 25
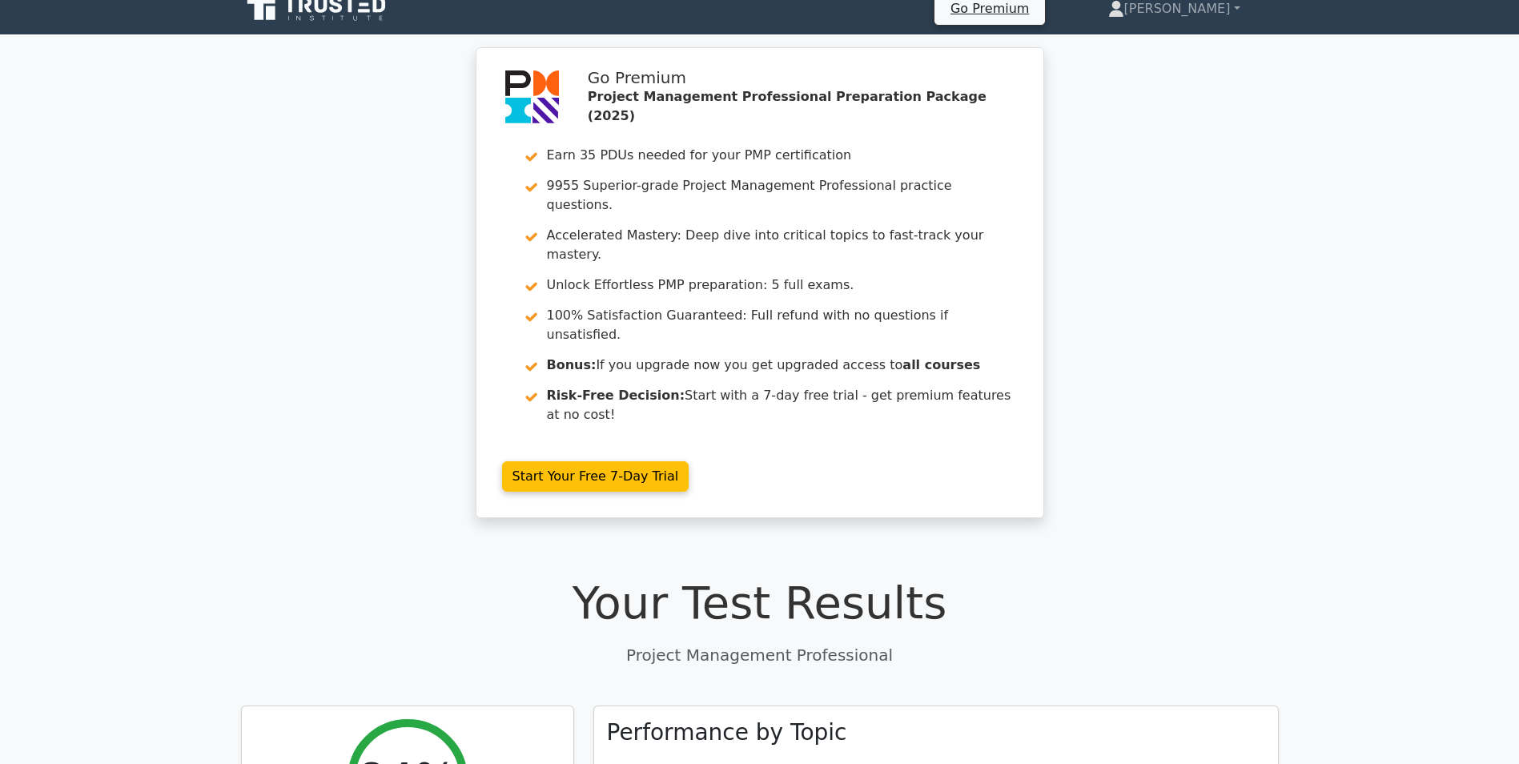
scroll to position [0, 0]
